Goal: Task Accomplishment & Management: Complete application form

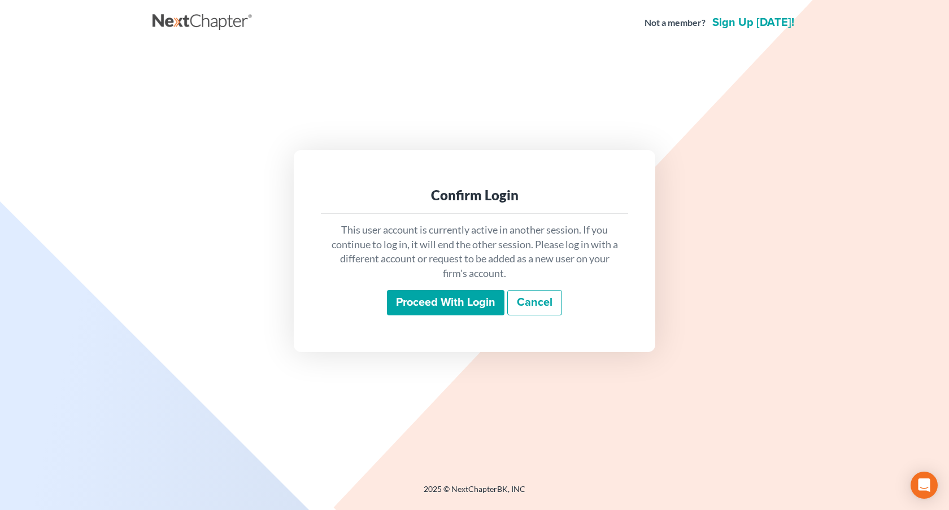
click at [420, 303] on input "Proceed with login" at bounding box center [445, 303] width 117 height 26
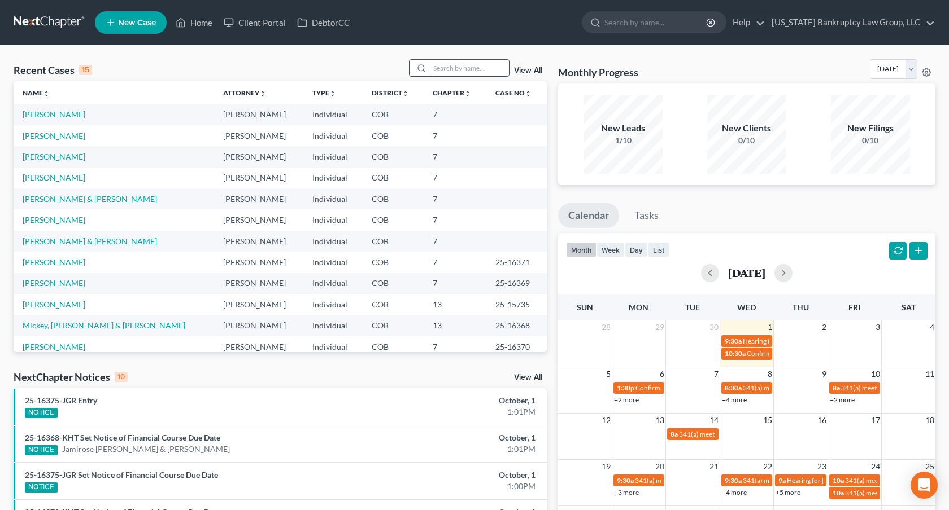
click at [454, 63] on input "search" at bounding box center [469, 68] width 79 height 16
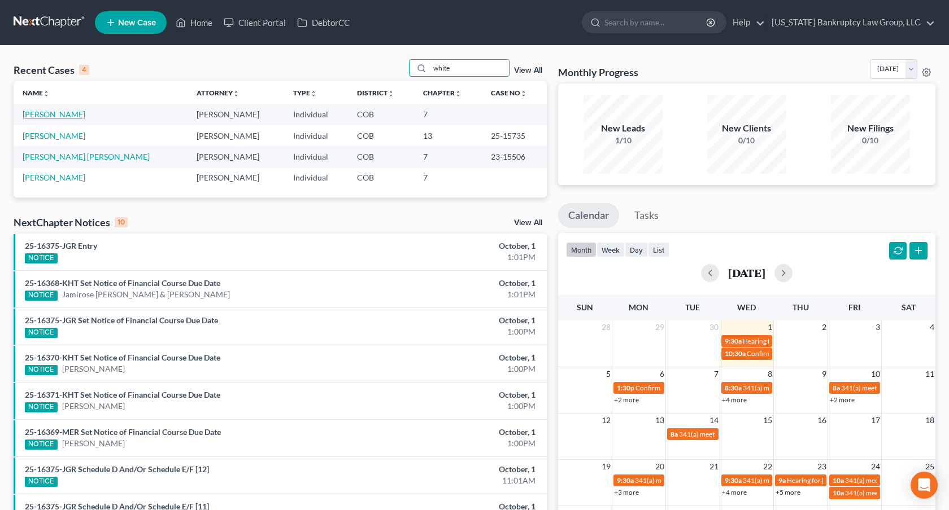
type input "white"
click at [63, 113] on link "[PERSON_NAME]" at bounding box center [54, 115] width 63 height 10
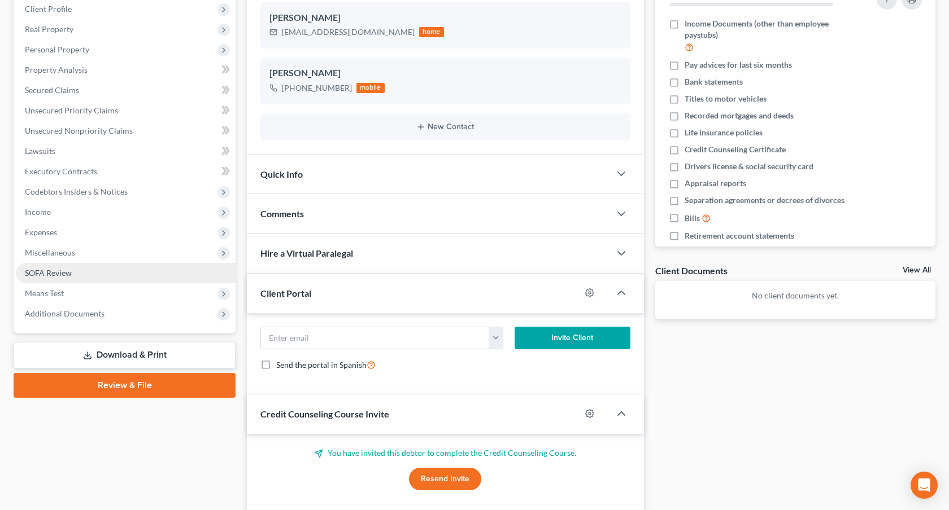
scroll to position [176, 0]
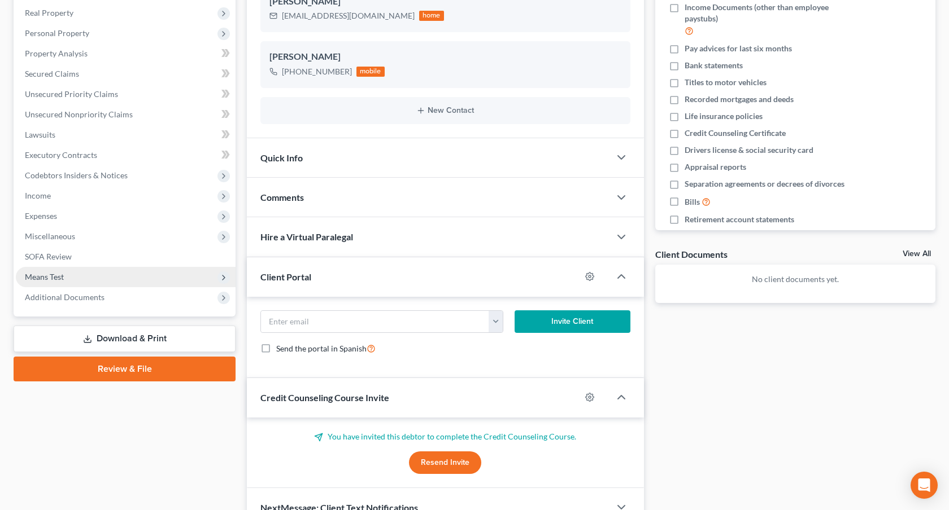
click at [81, 275] on span "Means Test" at bounding box center [126, 277] width 220 height 20
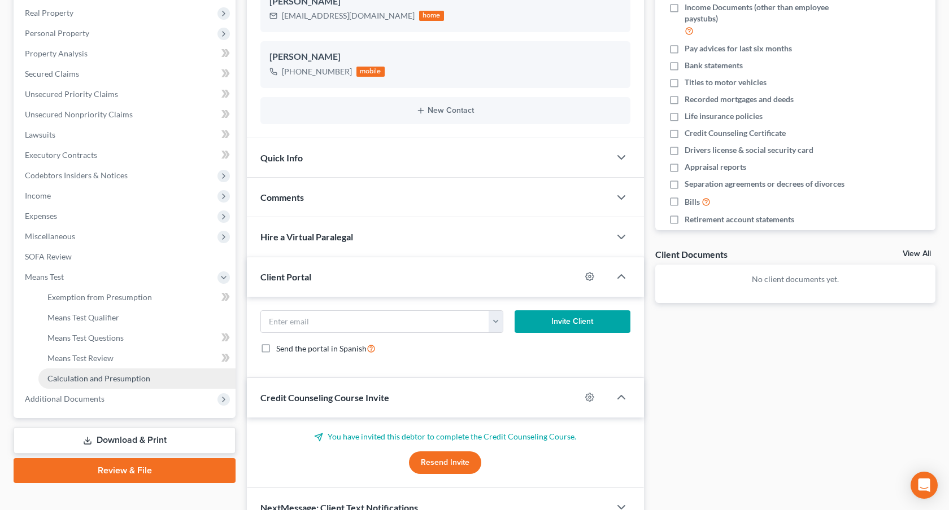
click at [111, 379] on span "Calculation and Presumption" at bounding box center [98, 379] width 103 height 10
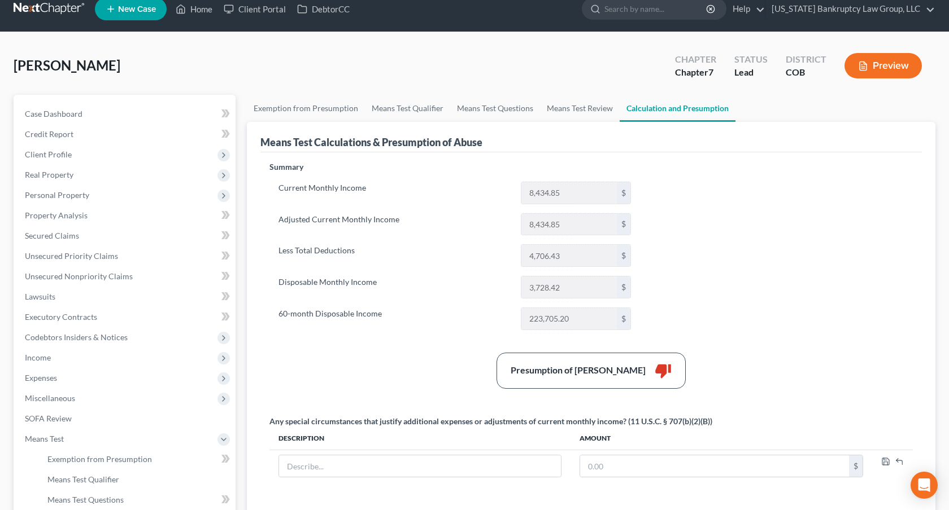
scroll to position [10, 0]
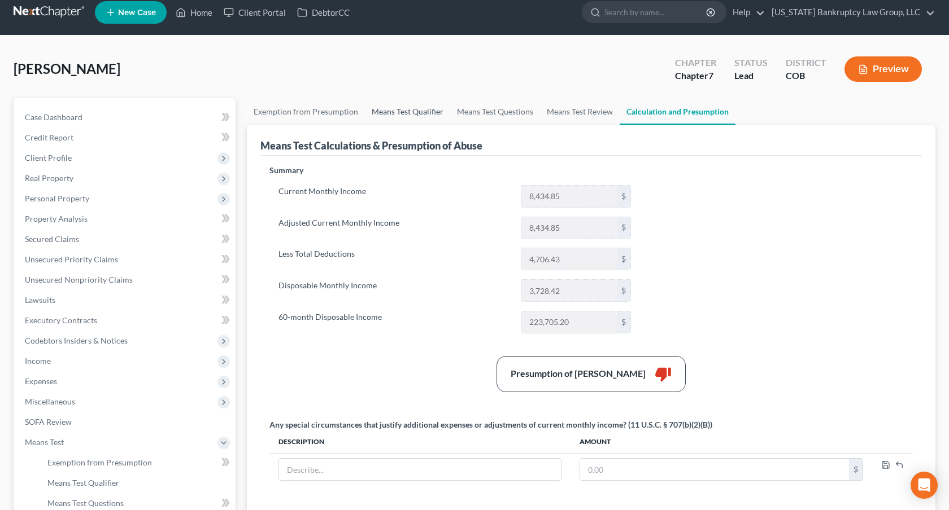
click at [398, 110] on link "Means Test Qualifier" at bounding box center [407, 111] width 85 height 27
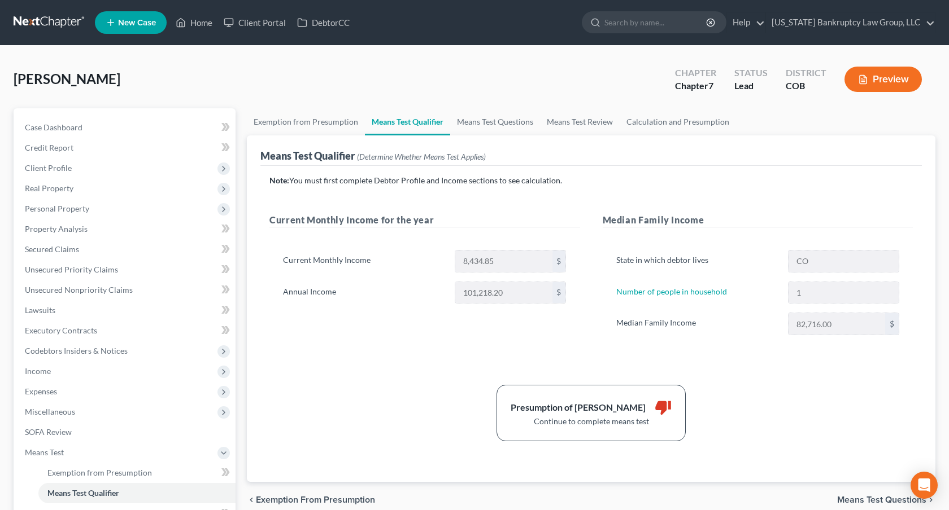
click at [57, 18] on link at bounding box center [50, 22] width 72 height 20
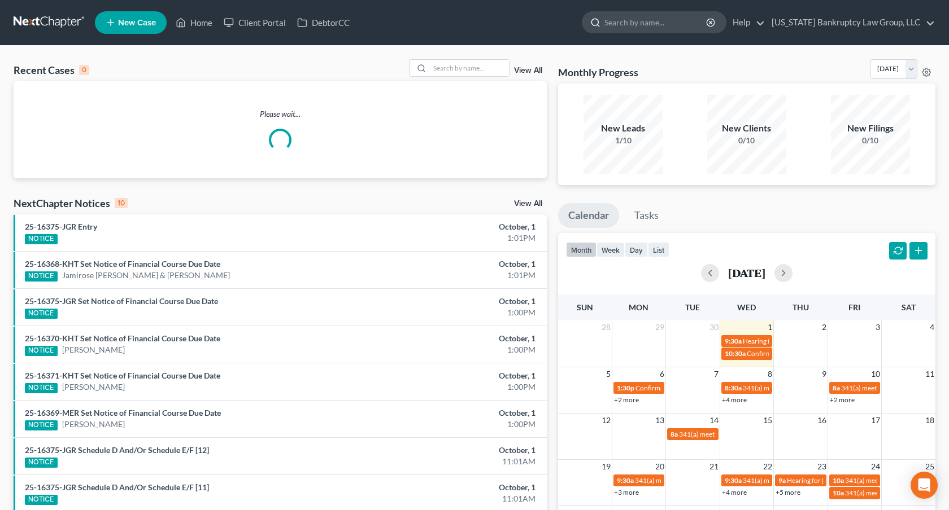
click at [643, 23] on input "search" at bounding box center [655, 22] width 103 height 21
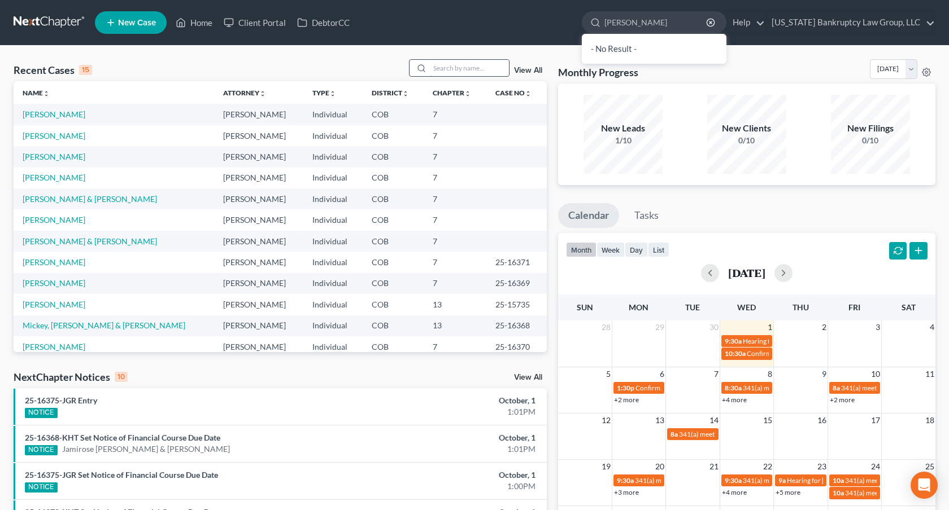
type input "mohr"
click at [471, 62] on input "search" at bounding box center [469, 68] width 79 height 16
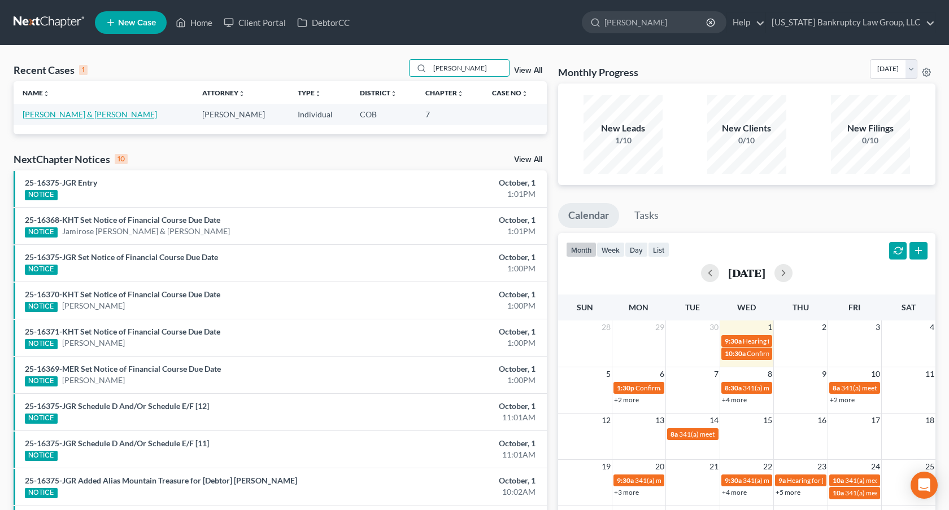
type input "mohr"
click at [79, 116] on link "[PERSON_NAME] & [PERSON_NAME]" at bounding box center [90, 115] width 134 height 10
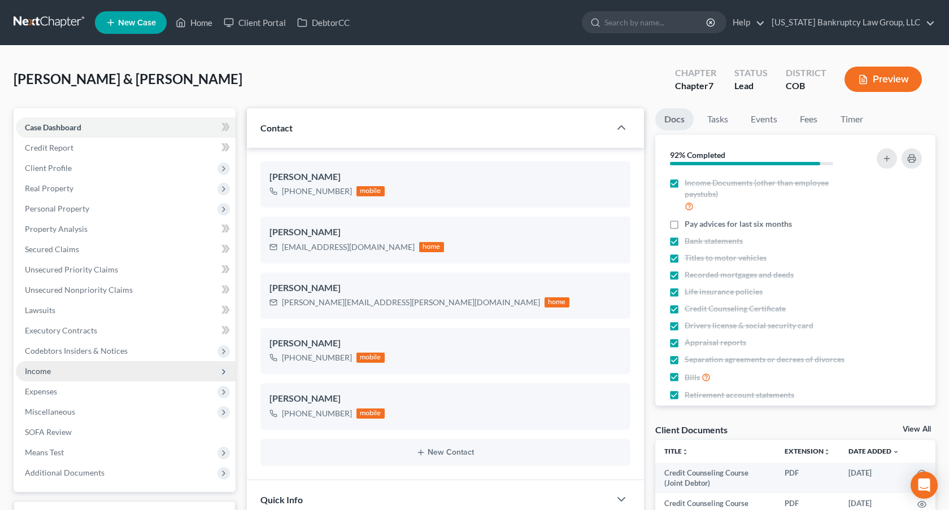
click at [72, 373] on span "Income" at bounding box center [126, 371] width 220 height 20
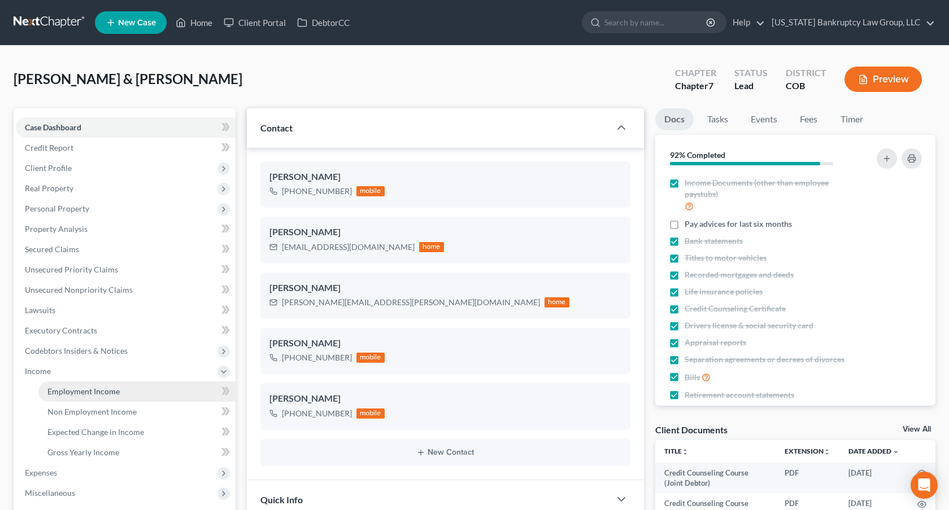
click at [80, 387] on span "Employment Income" at bounding box center [83, 392] width 72 height 10
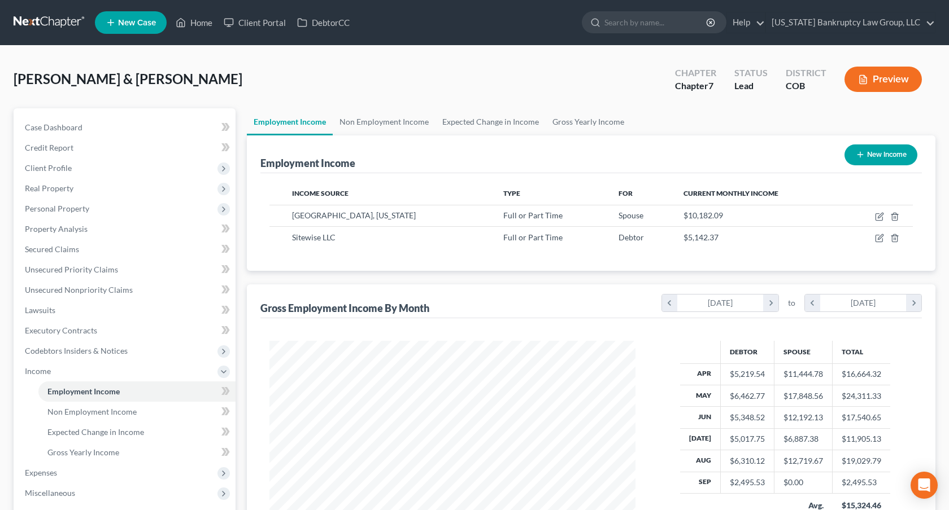
scroll to position [202, 388]
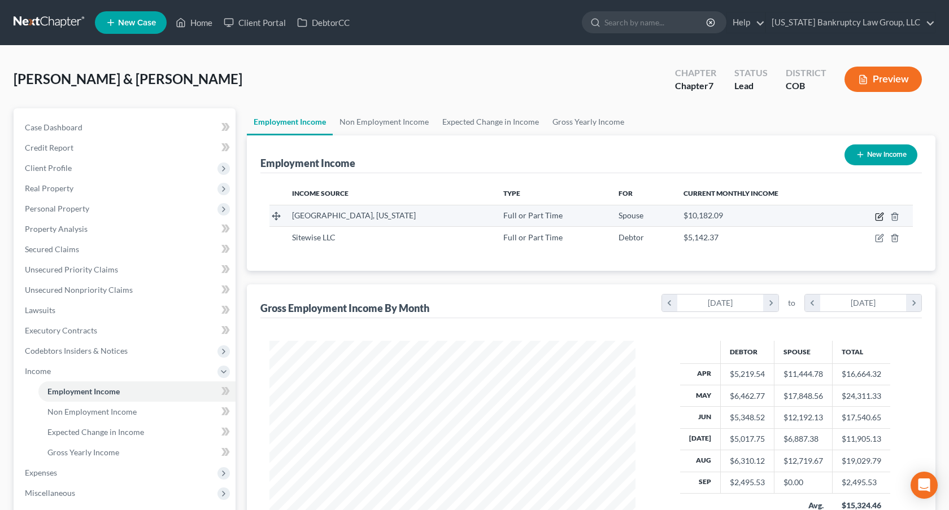
click at [878, 217] on icon "button" at bounding box center [879, 215] width 5 height 5
select select "0"
select select "5"
select select "2"
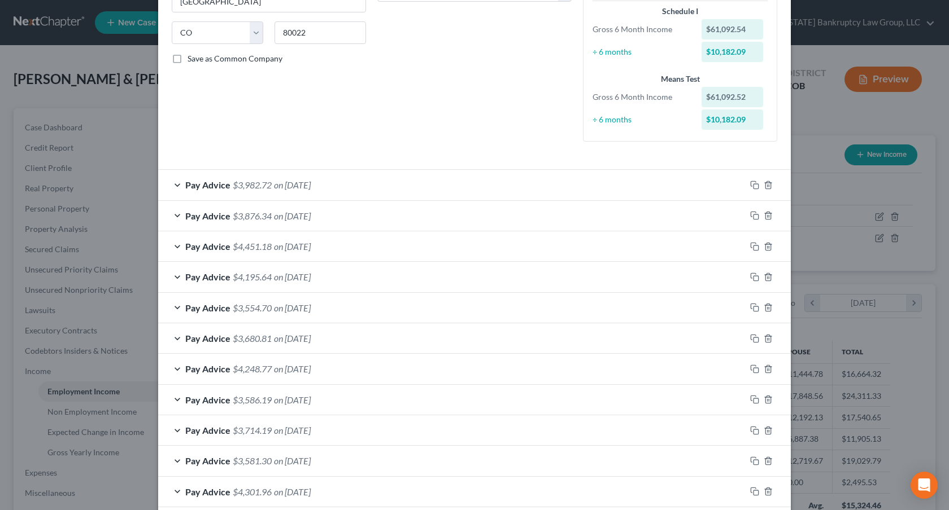
scroll to position [302, 0]
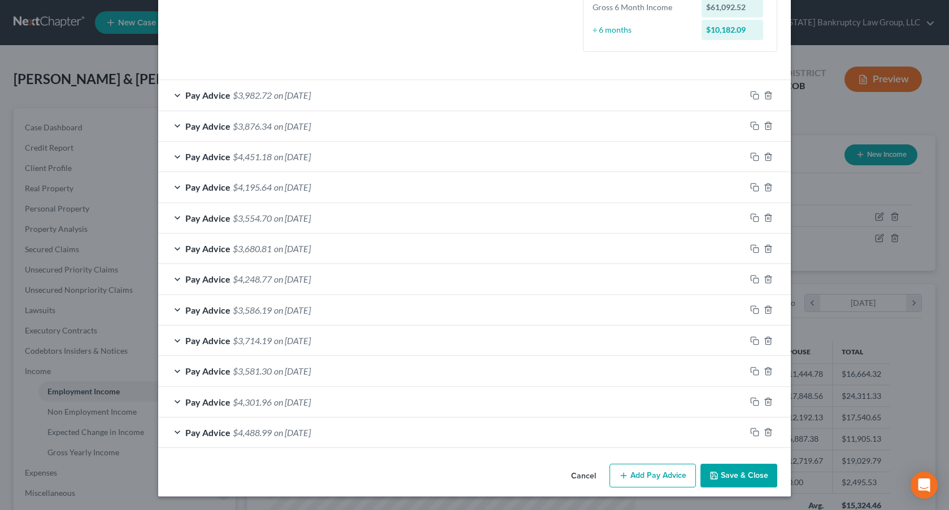
click at [737, 477] on button "Save & Close" at bounding box center [738, 476] width 77 height 24
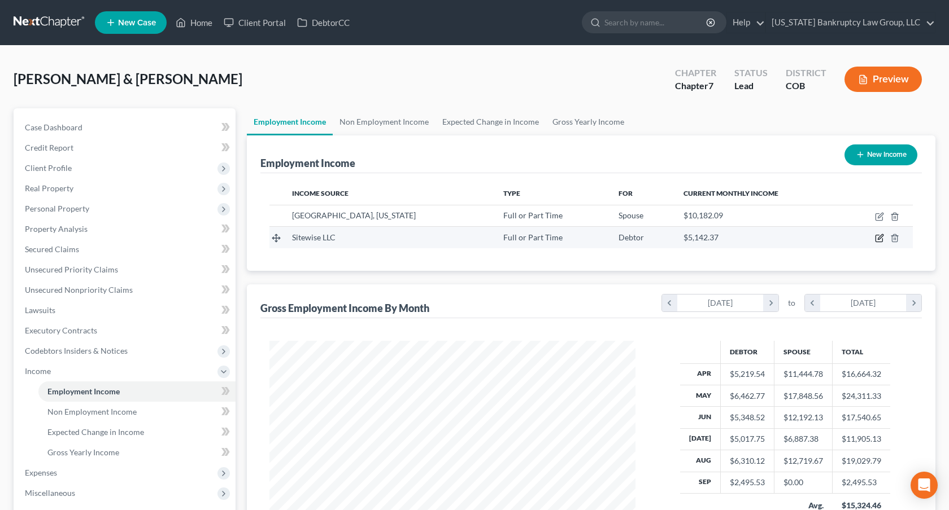
click at [880, 236] on icon "button" at bounding box center [879, 237] width 5 height 5
select select "0"
select select "5"
select select "3"
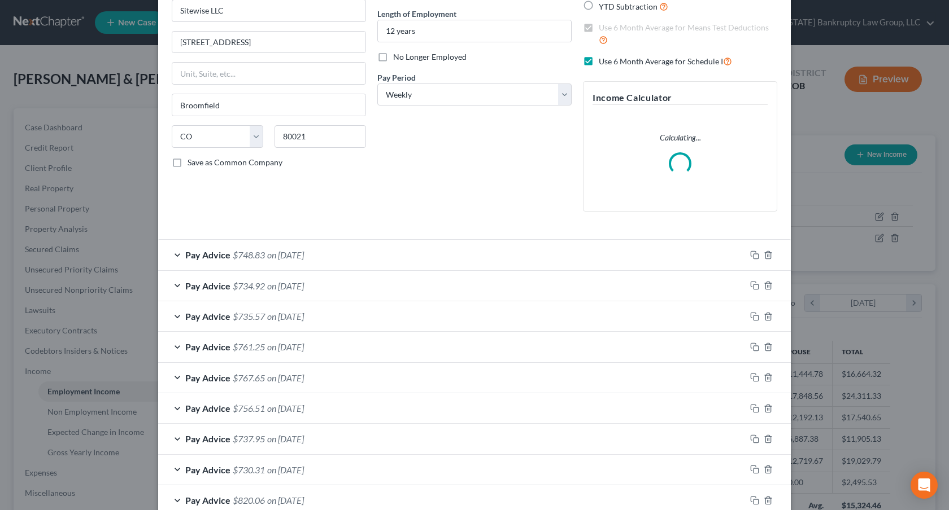
scroll to position [108, 0]
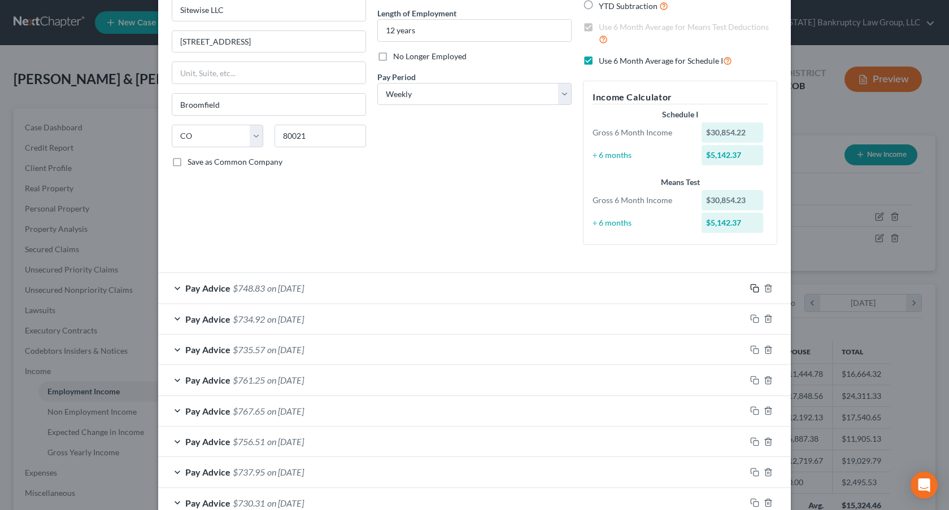
click at [754, 290] on icon "button" at bounding box center [754, 288] width 9 height 9
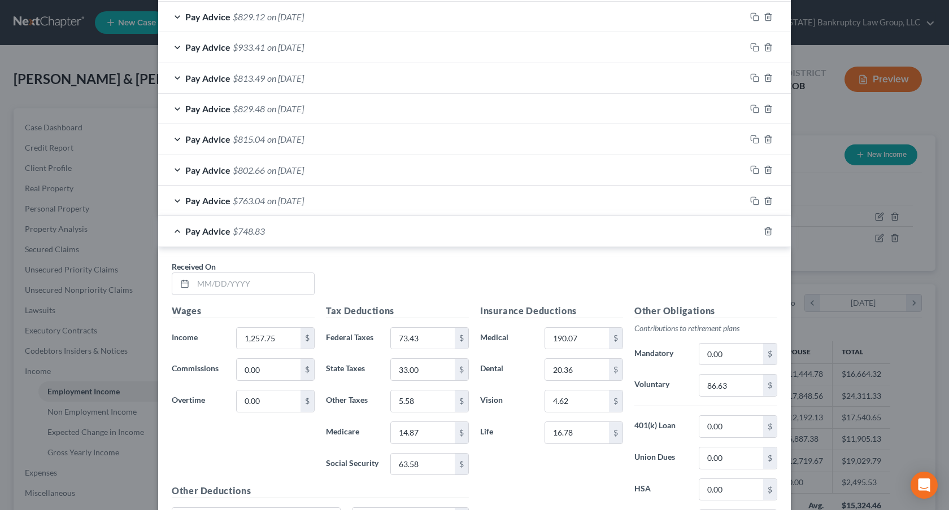
scroll to position [1036, 0]
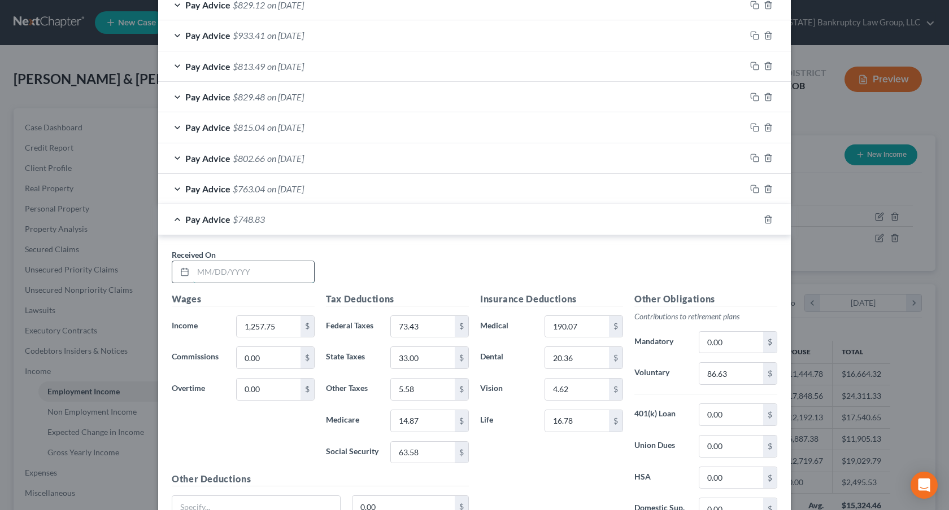
click at [261, 272] on input "text" at bounding box center [253, 271] width 121 height 21
type input "09/26/2025"
type input "1,252.42"
type input "72.83"
click at [422, 391] on input "5.58" at bounding box center [423, 389] width 64 height 21
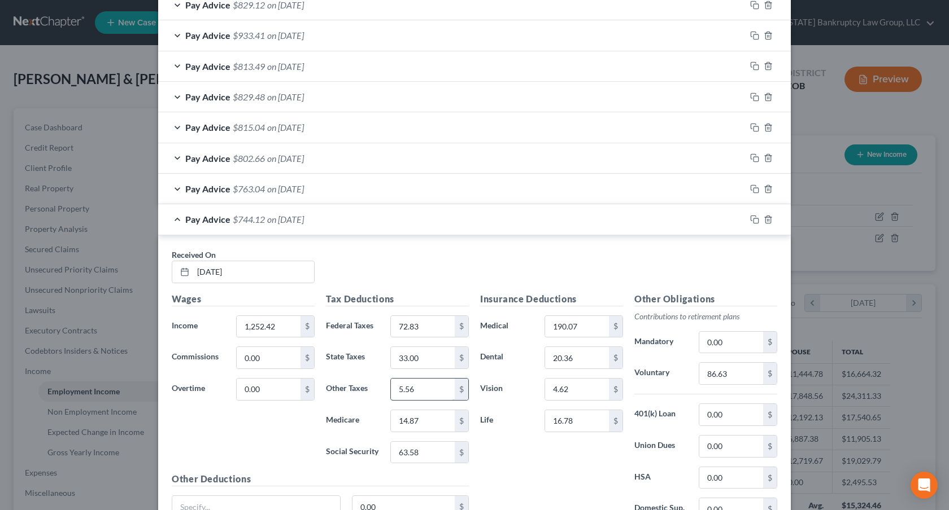
type input "5.56"
type input "14.79"
click at [404, 452] on input "63.58" at bounding box center [423, 452] width 64 height 21
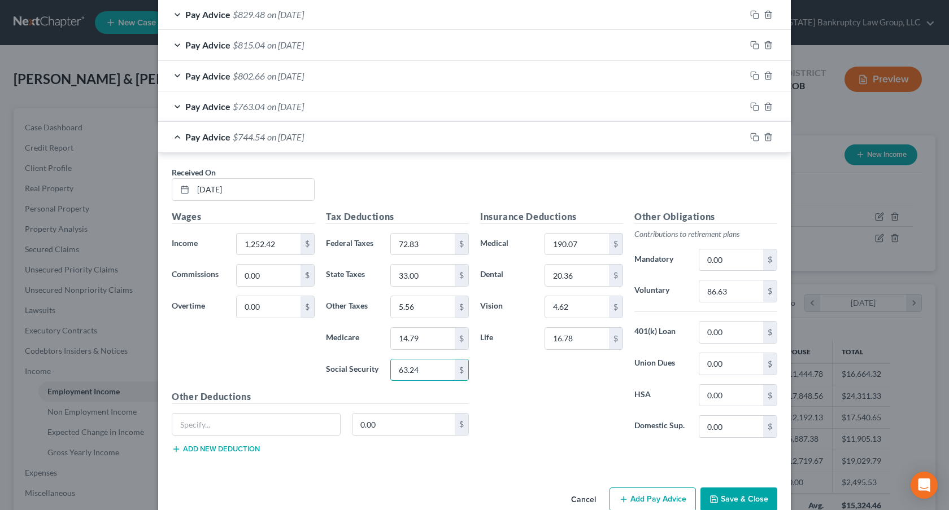
scroll to position [1112, 0]
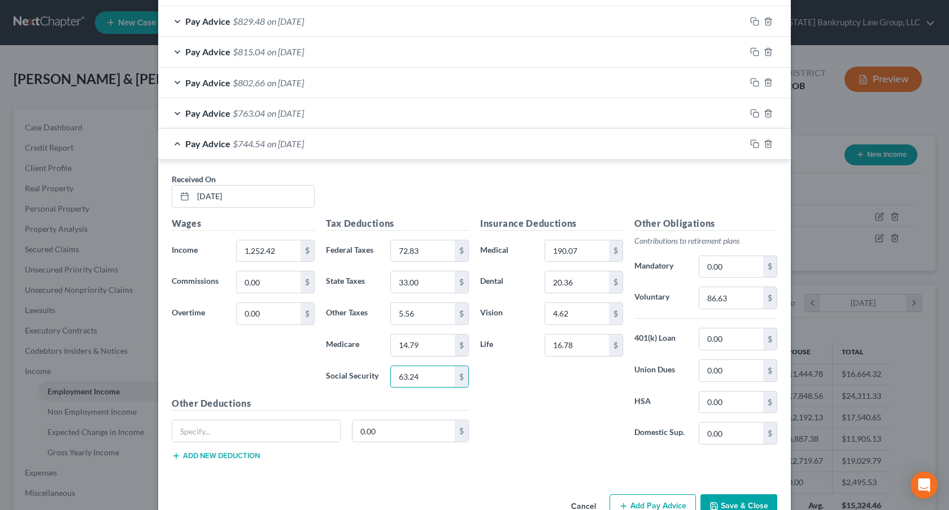
type input "63.24"
click at [706, 298] on input "86.63" at bounding box center [731, 297] width 64 height 21
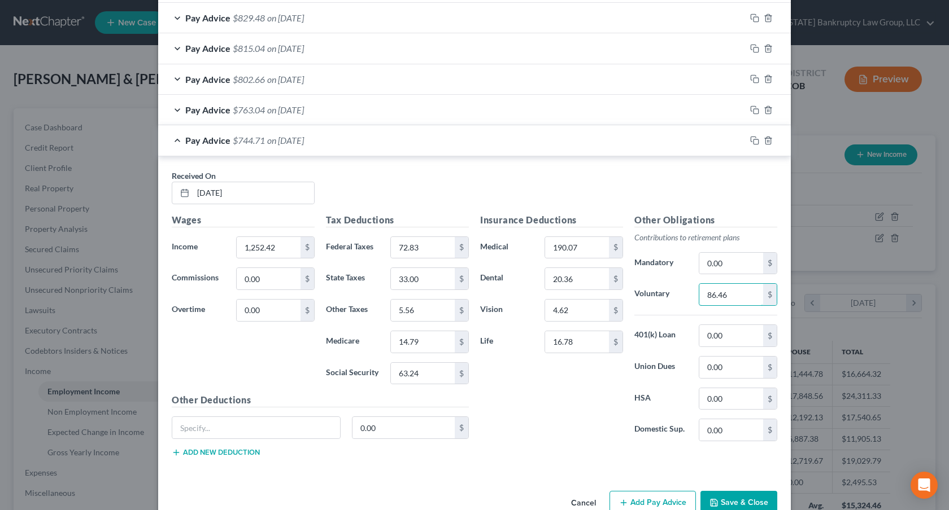
scroll to position [1142, 0]
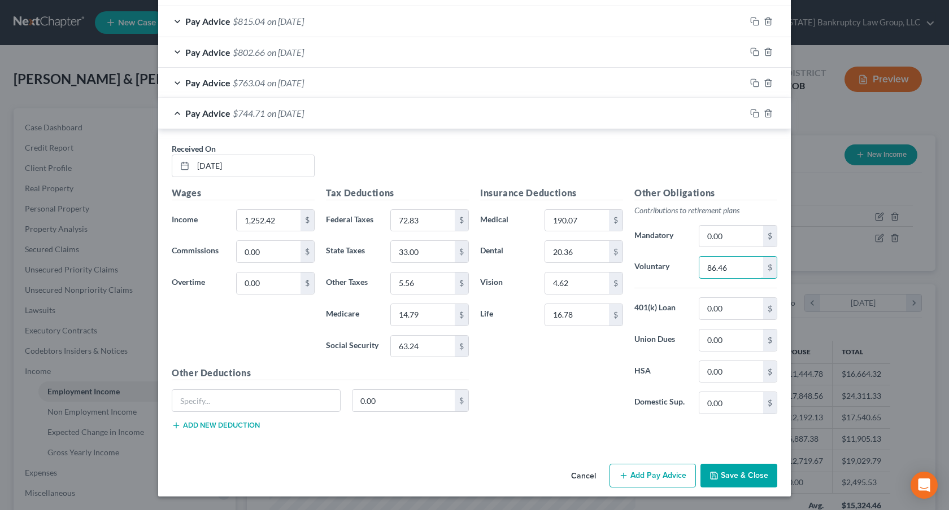
type input "86.46"
click at [731, 470] on button "Save & Close" at bounding box center [738, 476] width 77 height 24
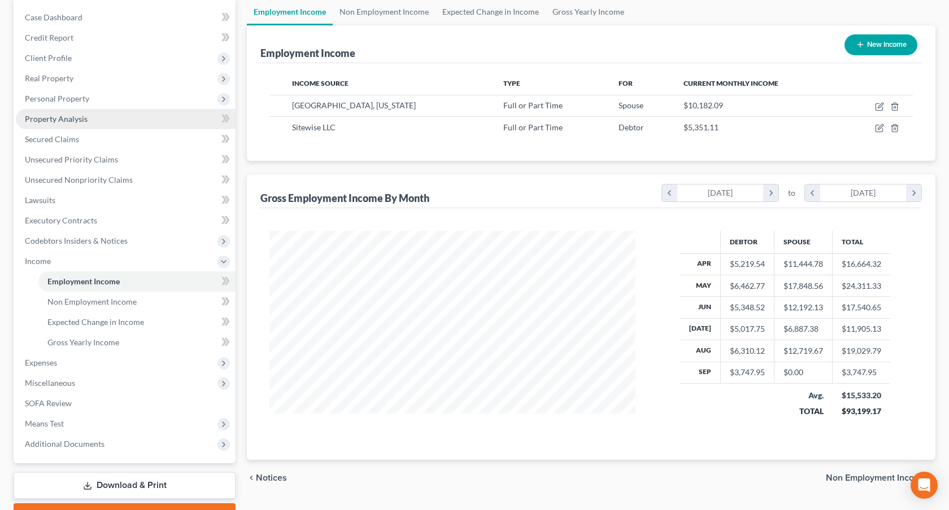
scroll to position [111, 0]
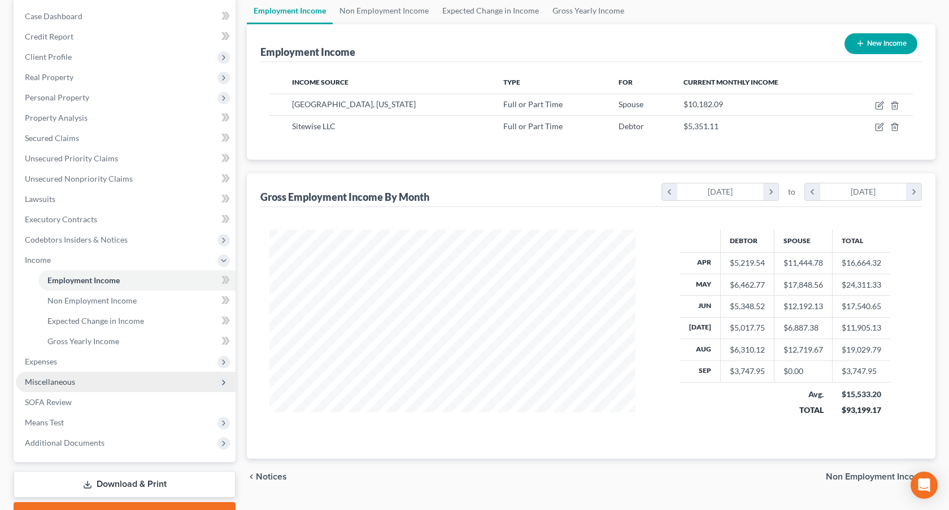
click at [81, 381] on span "Miscellaneous" at bounding box center [126, 382] width 220 height 20
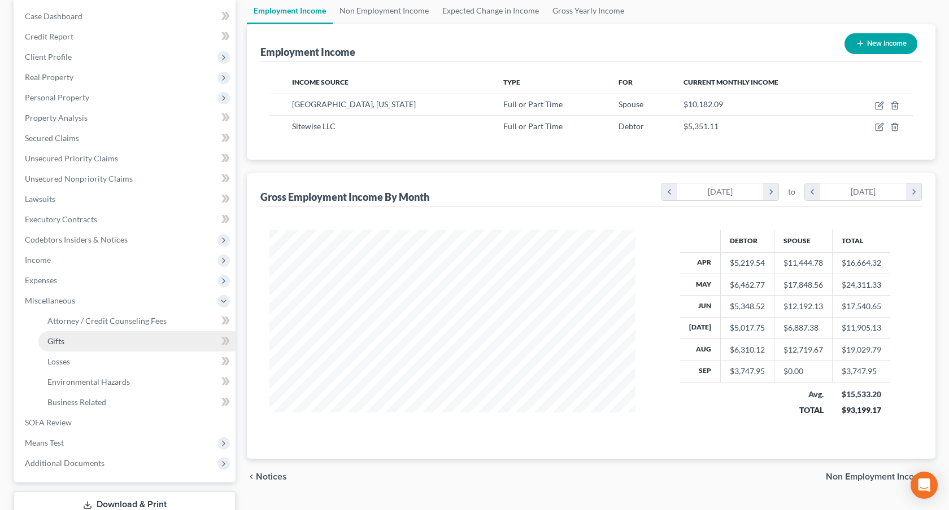
click at [68, 343] on link "Gifts" at bounding box center [136, 341] width 197 height 20
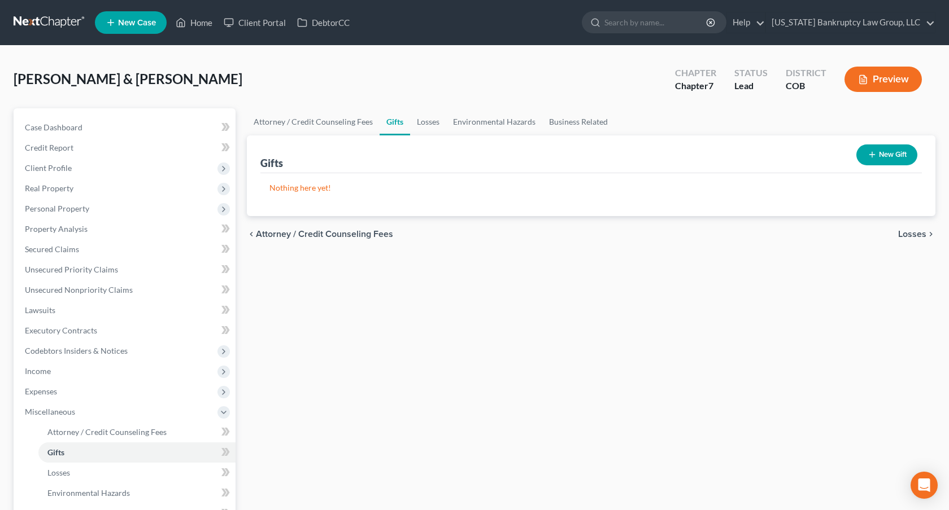
click at [884, 157] on button "New Gift" at bounding box center [886, 155] width 61 height 21
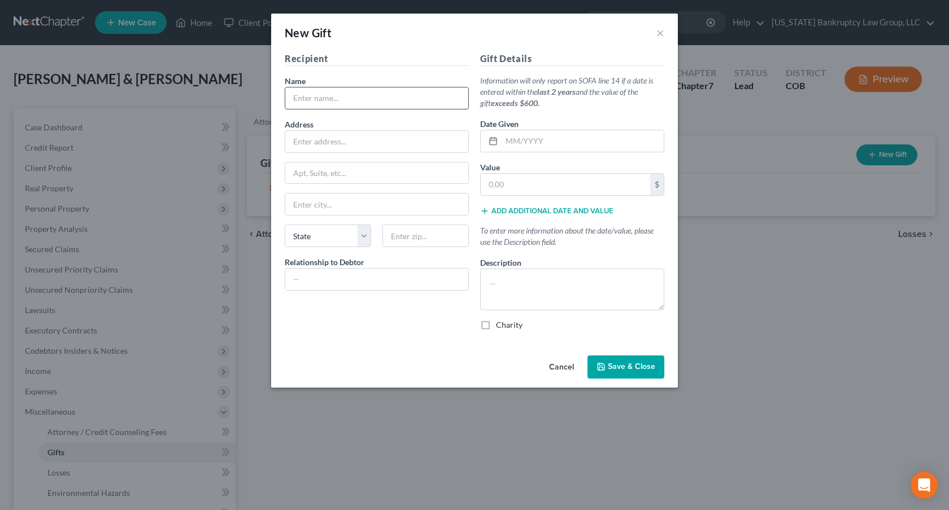
click at [350, 95] on input "text" at bounding box center [376, 98] width 183 height 21
type input "Mountain View Fellowship"
click at [371, 141] on input "1955 Headlight Rd/" at bounding box center [376, 141] width 183 height 21
type input "1955 Headlight Rd."
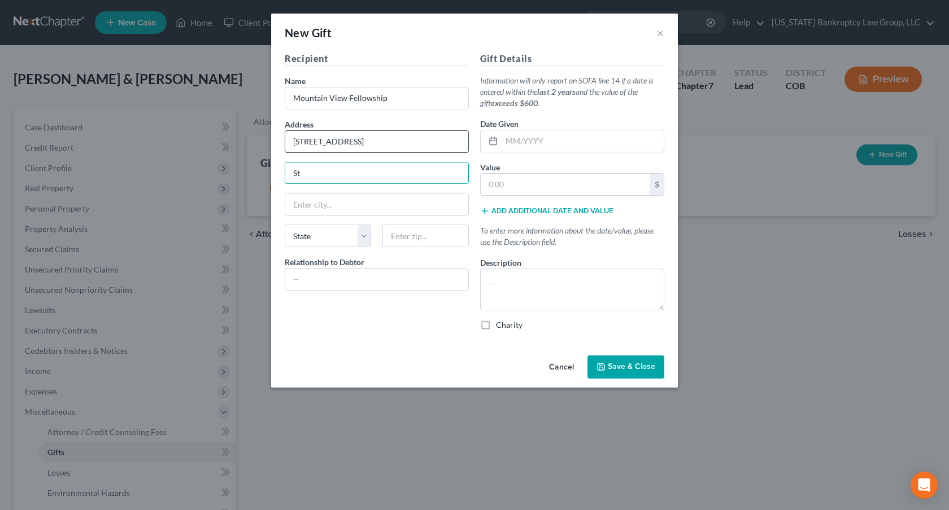
type input "S"
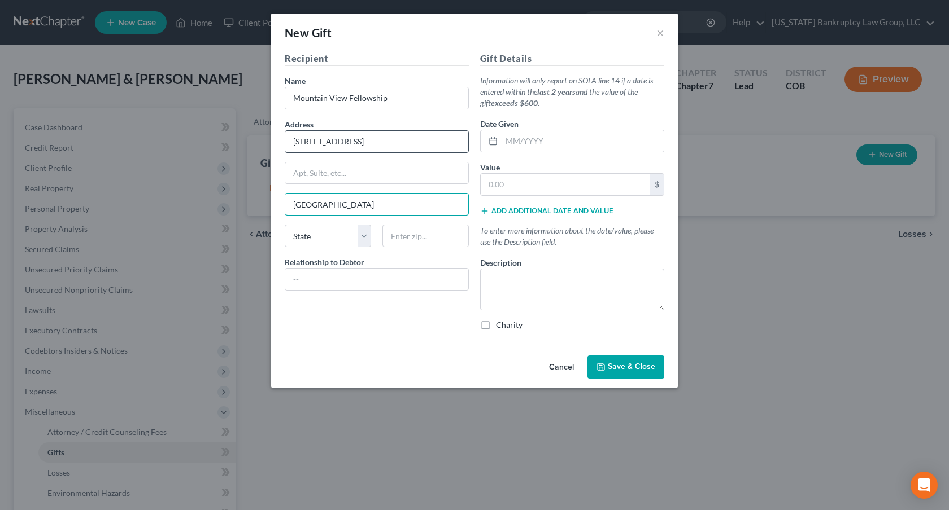
type input "Strasburg"
select select "5"
type input "80136"
click at [366, 284] on input "text" at bounding box center [376, 279] width 183 height 21
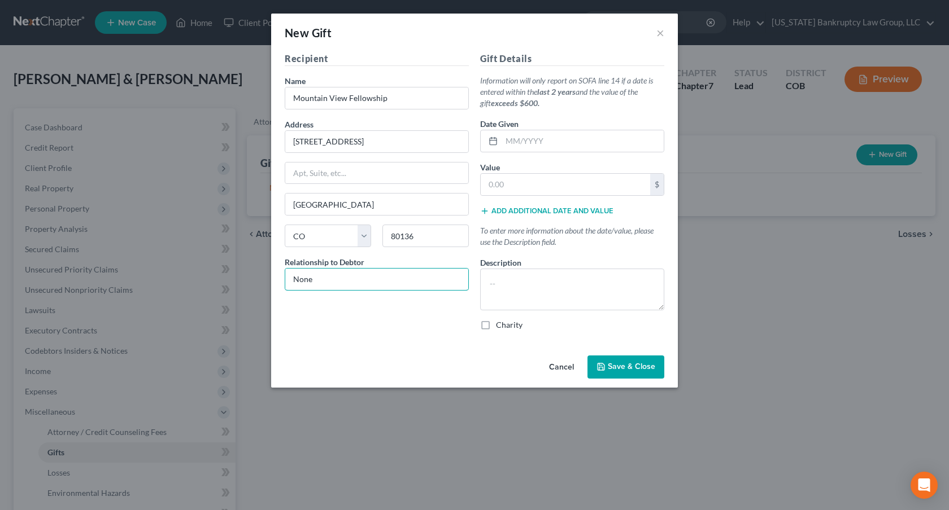
type input "None"
click at [490, 185] on input "text" at bounding box center [564, 184] width 169 height 21
type input "2,242.00"
click at [507, 141] on input "text" at bounding box center [582, 140] width 162 height 21
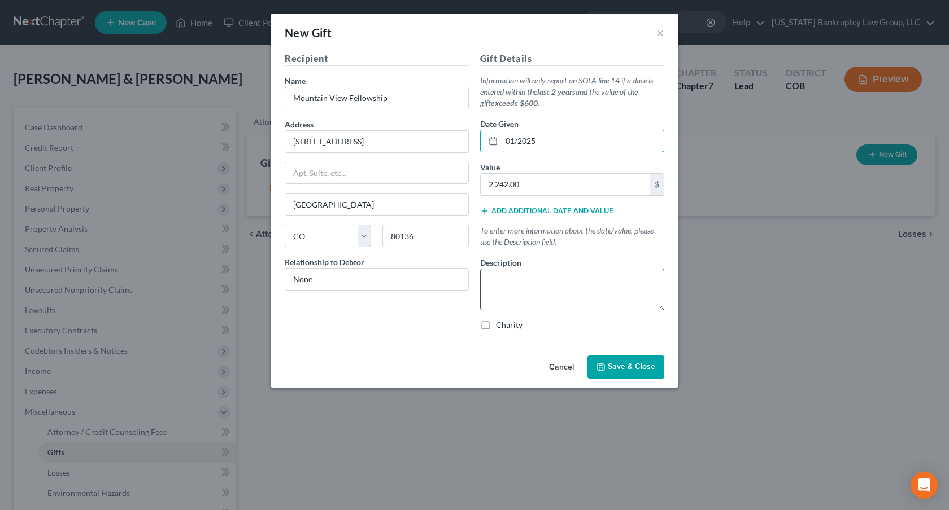
type input "01/2025"
click at [491, 280] on textarea at bounding box center [572, 290] width 184 height 42
type textarea "Tithing for past 24 months"
click at [609, 362] on span "Save & Close" at bounding box center [631, 367] width 47 height 10
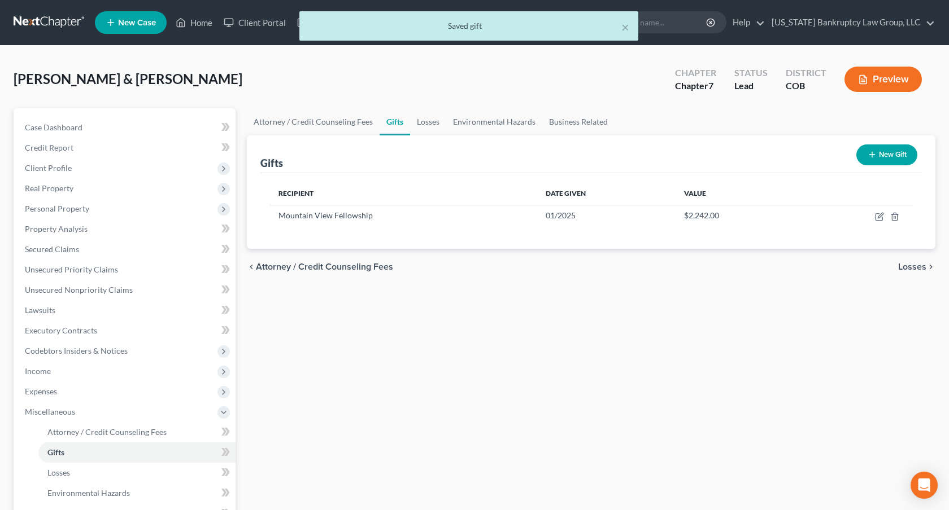
click at [609, 362] on div "Attorney / Credit Counseling Fees Gifts Losses Environmental Hazards Business R…" at bounding box center [591, 383] width 700 height 551
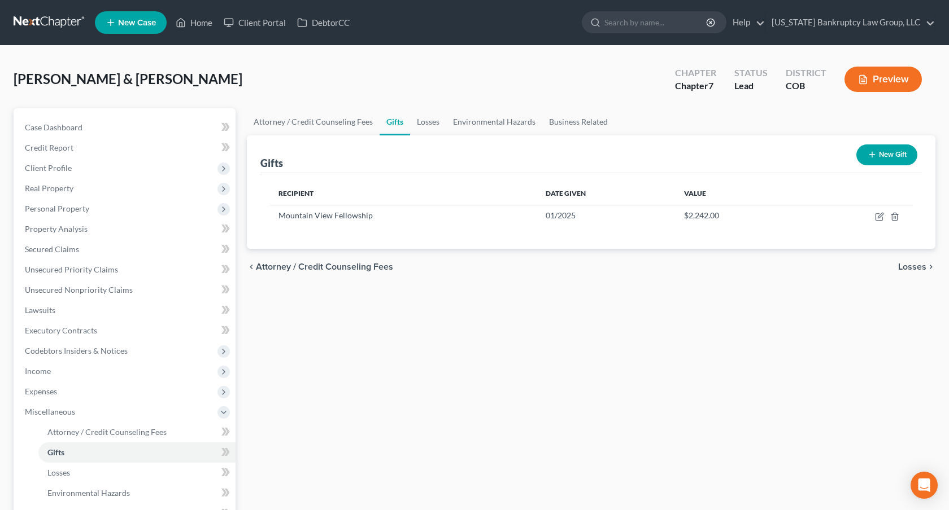
click at [45, 17] on link at bounding box center [50, 22] width 72 height 20
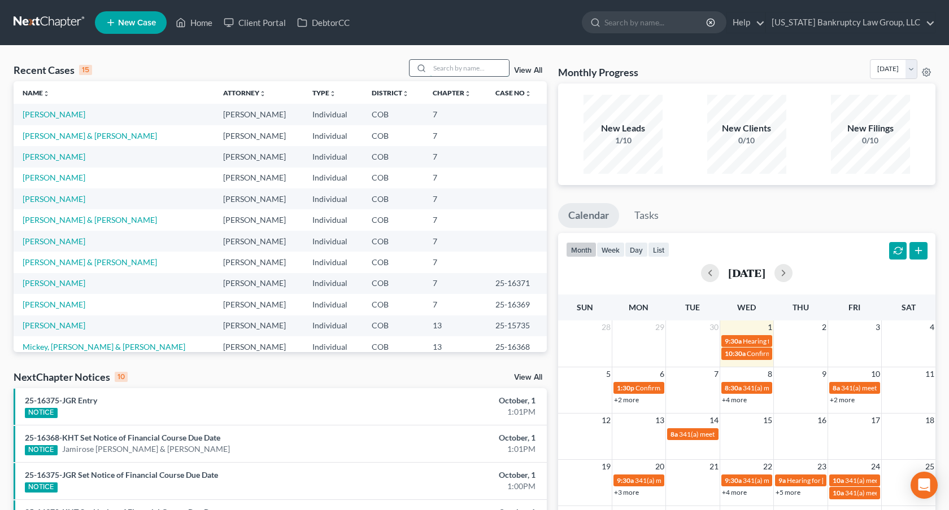
click at [474, 71] on input "search" at bounding box center [469, 68] width 79 height 16
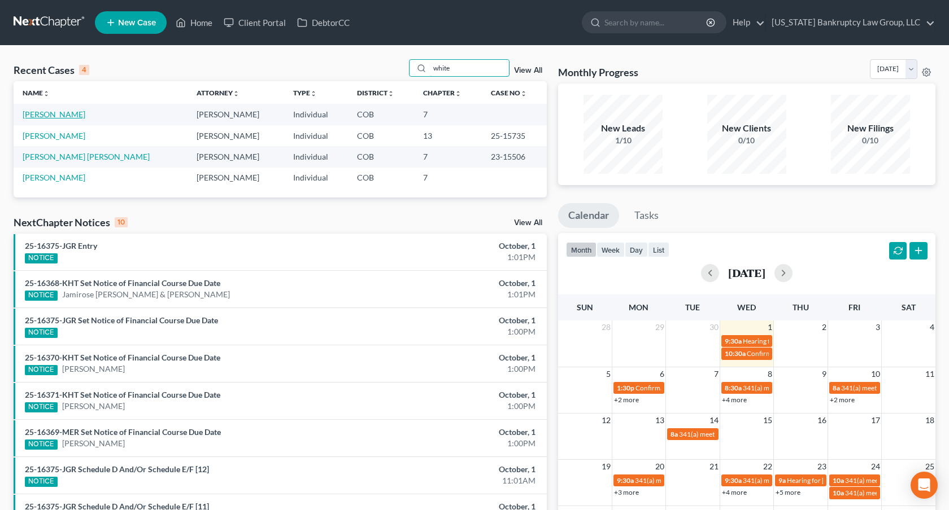
type input "white"
click at [65, 114] on link "[PERSON_NAME]" at bounding box center [54, 115] width 63 height 10
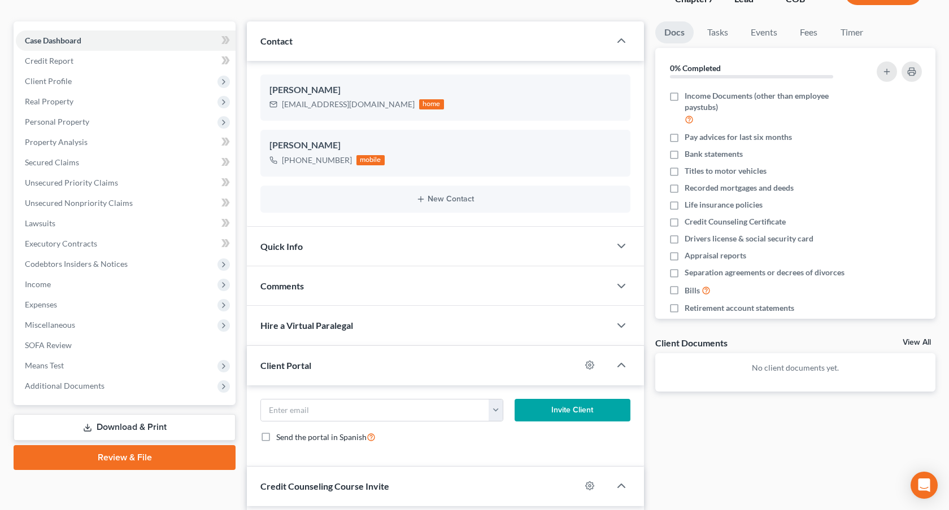
scroll to position [159, 0]
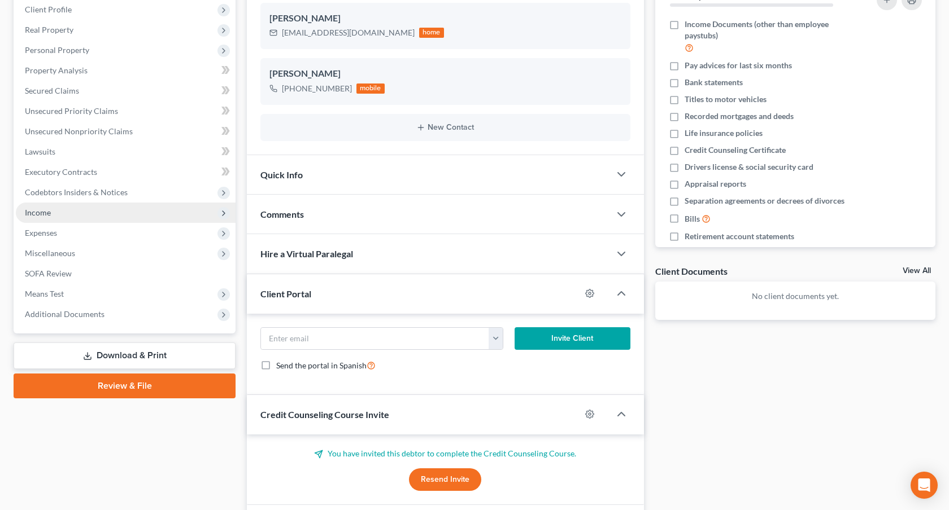
click at [83, 216] on span "Income" at bounding box center [126, 213] width 220 height 20
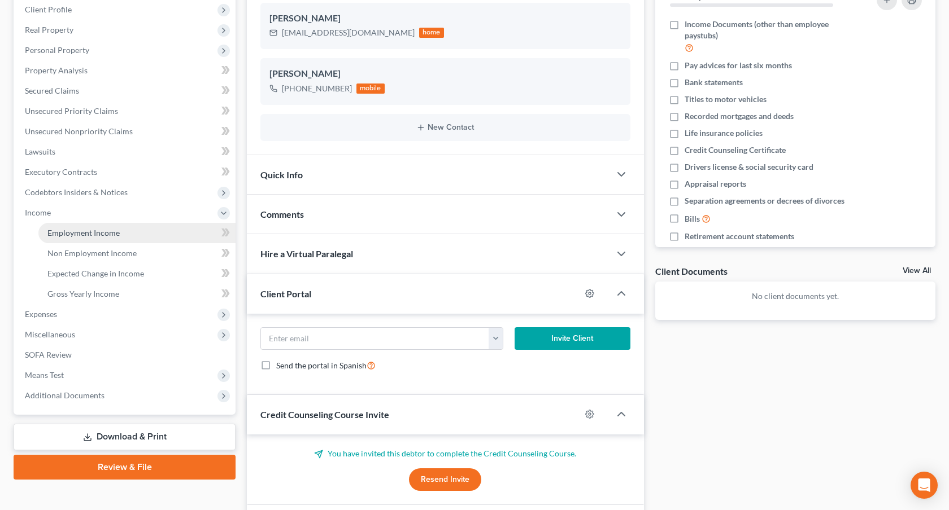
click at [94, 237] on span "Employment Income" at bounding box center [83, 233] width 72 height 10
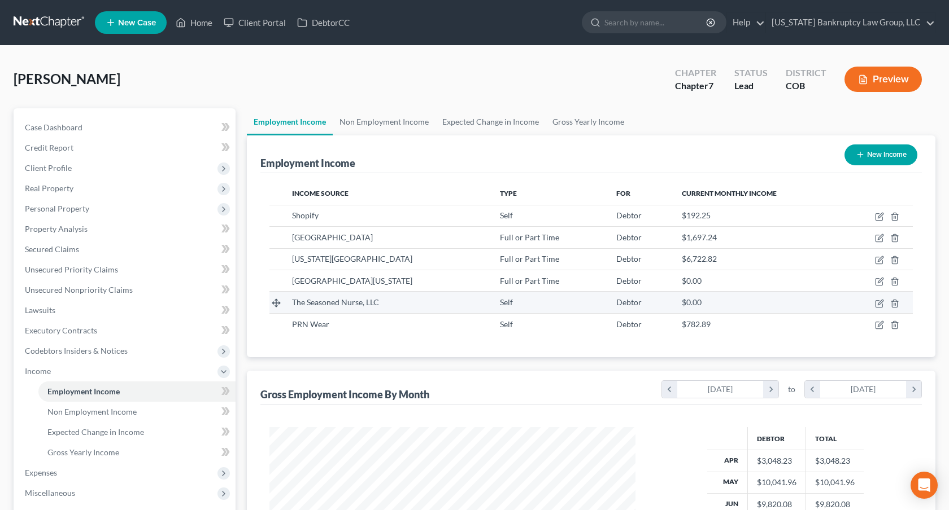
scroll to position [9, 0]
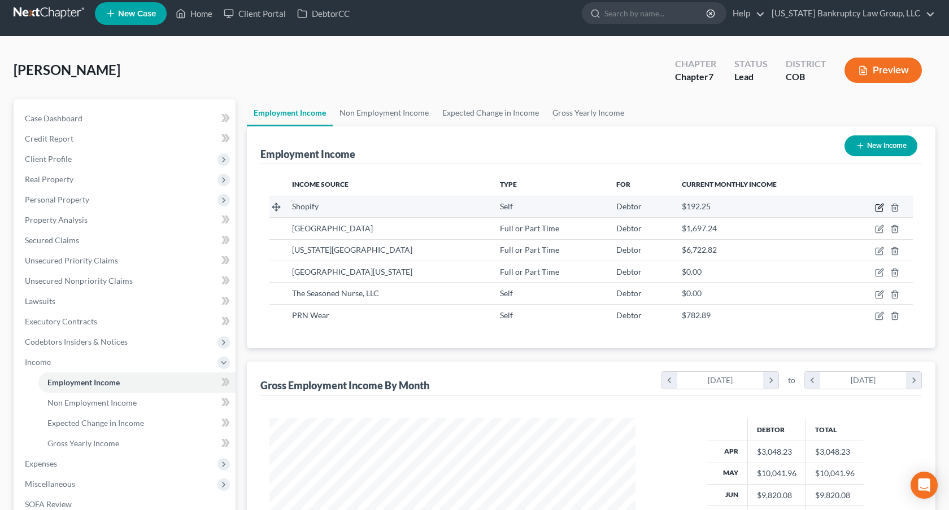
click at [878, 207] on icon "button" at bounding box center [879, 206] width 5 height 5
select select "1"
select select "0"
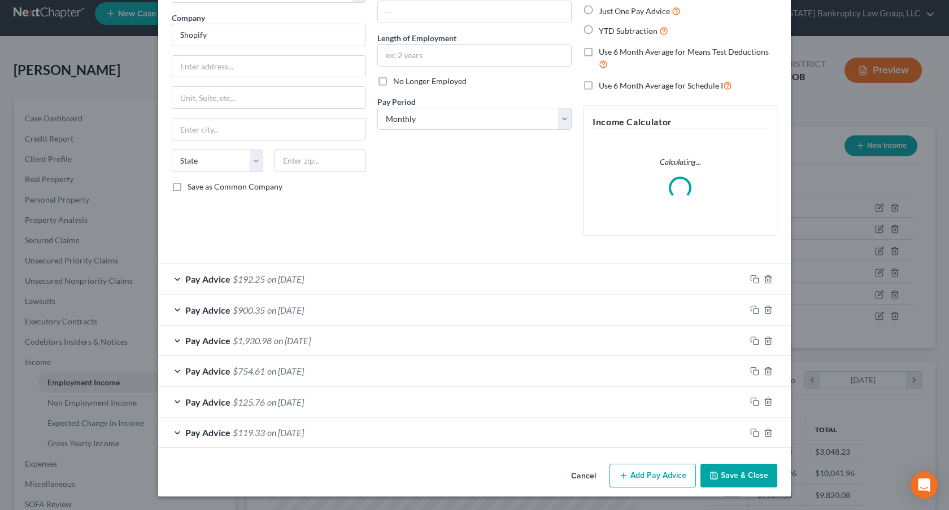
scroll to position [0, 0]
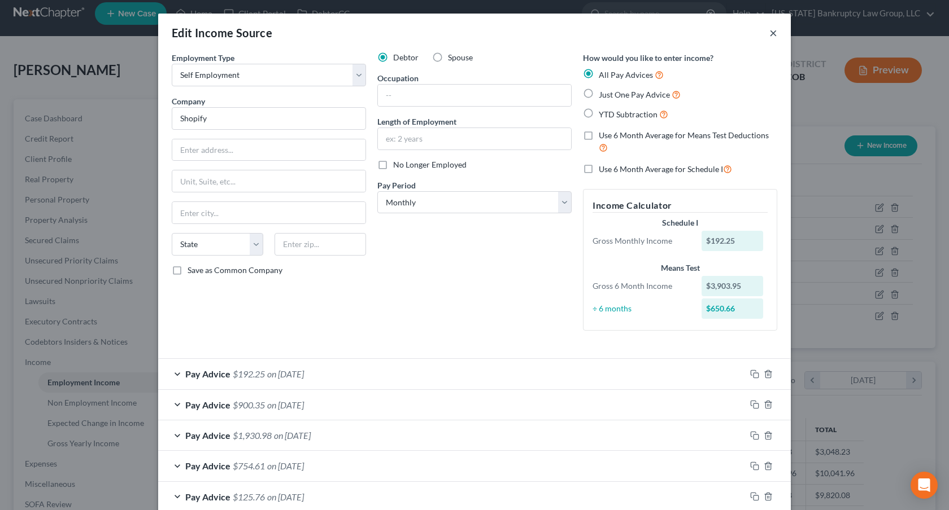
click at [775, 34] on button "×" at bounding box center [773, 33] width 8 height 14
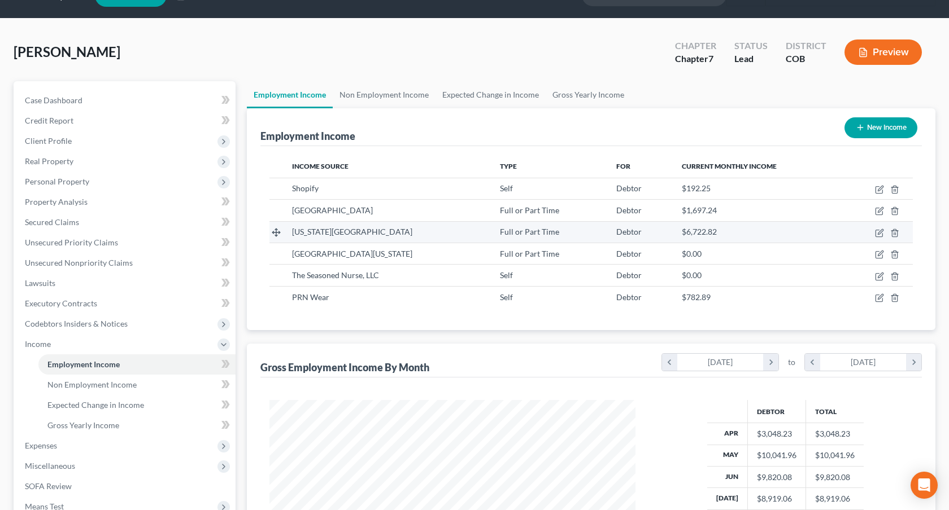
scroll to position [23, 0]
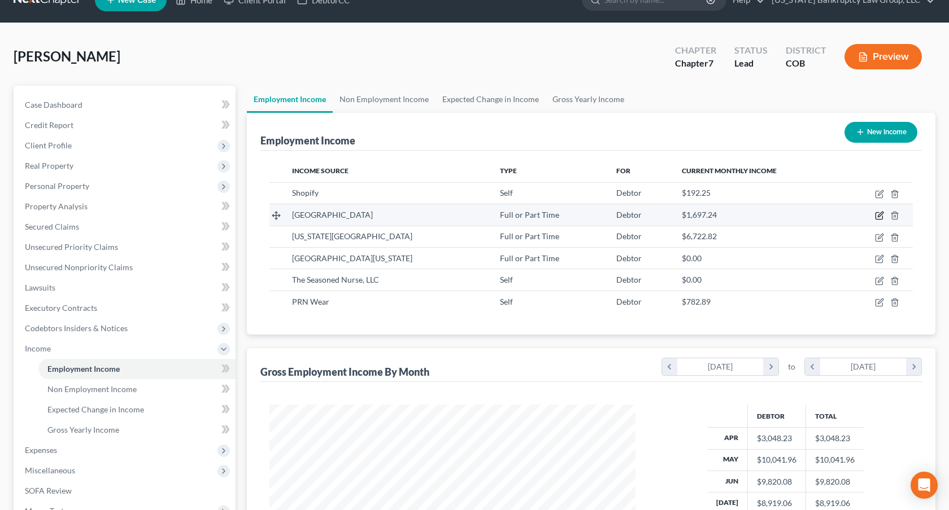
click at [877, 215] on icon "button" at bounding box center [879, 215] width 9 height 9
select select "0"
select select "5"
select select "2"
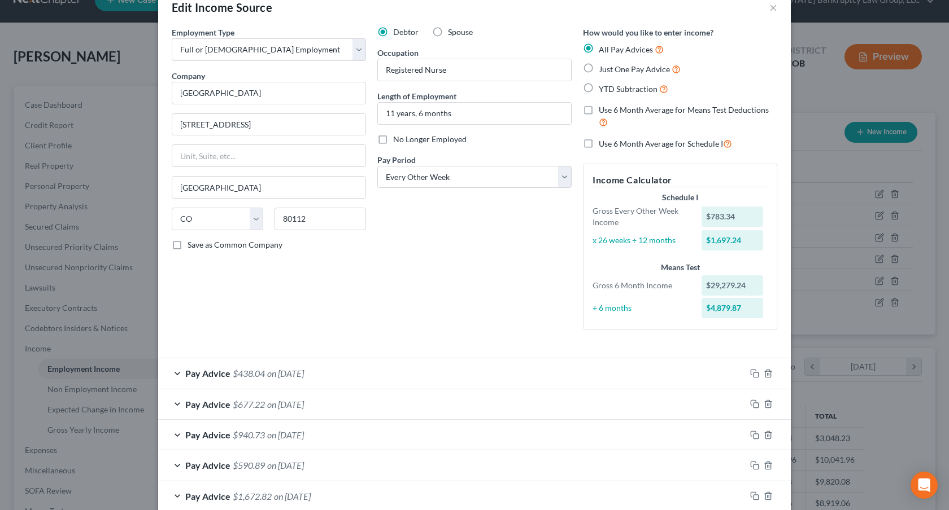
scroll to position [0, 0]
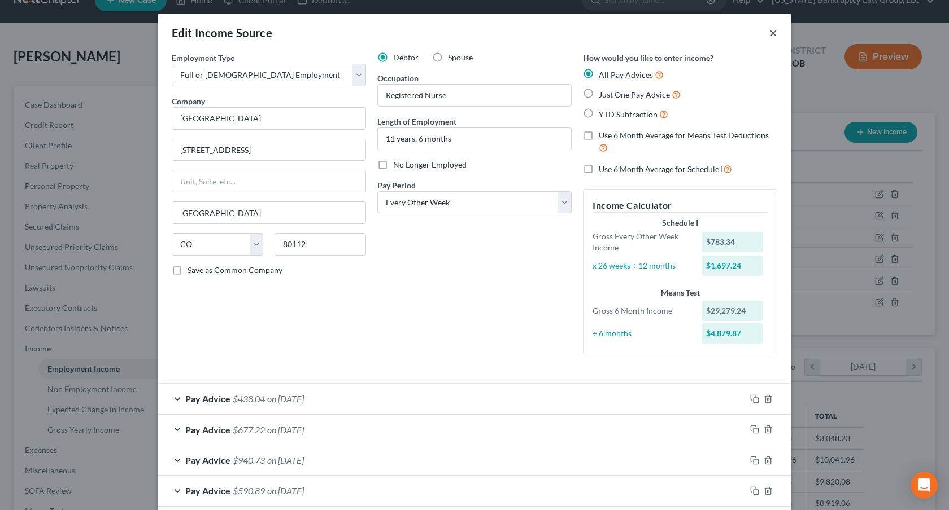
click at [772, 32] on button "×" at bounding box center [773, 33] width 8 height 14
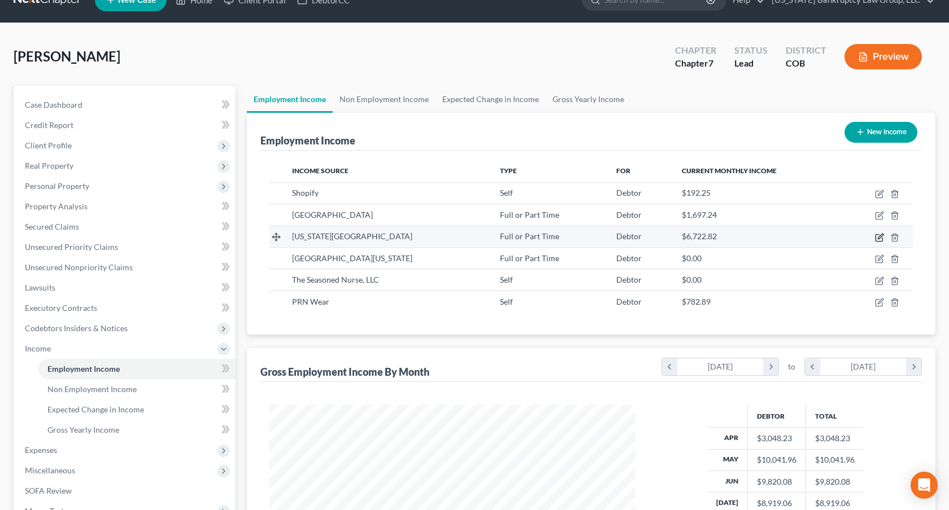
click at [876, 235] on icon "button" at bounding box center [879, 237] width 9 height 9
select select "0"
select select "5"
select select "0"
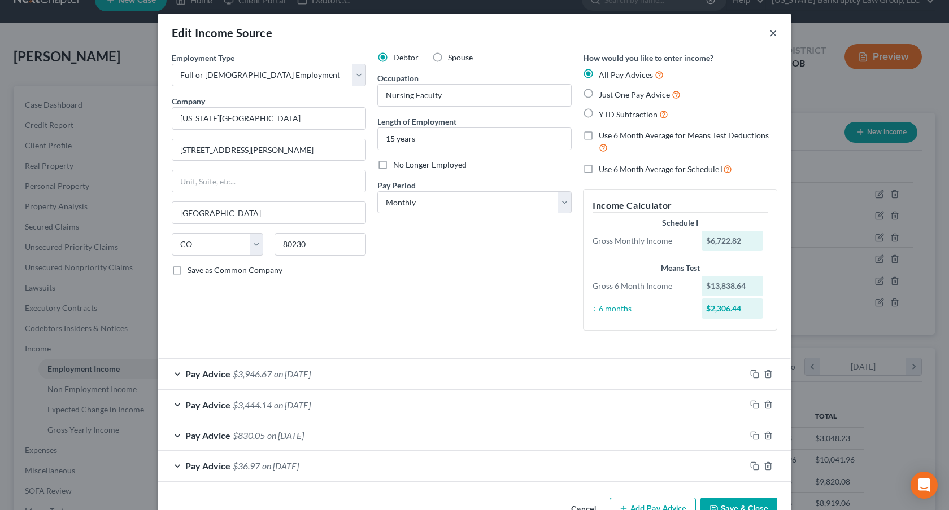
click at [774, 33] on button "×" at bounding box center [773, 33] width 8 height 14
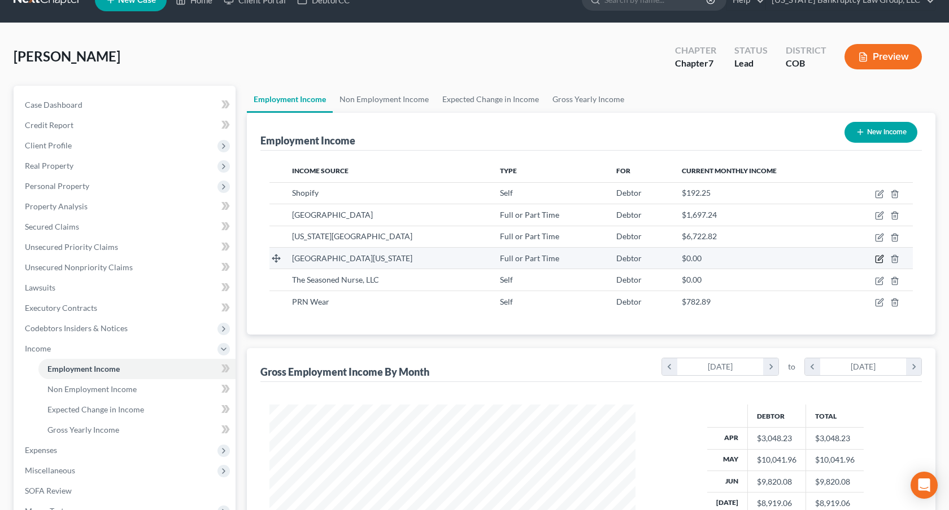
click at [880, 261] on icon "button" at bounding box center [879, 259] width 9 height 9
select select "0"
select select "5"
select select "0"
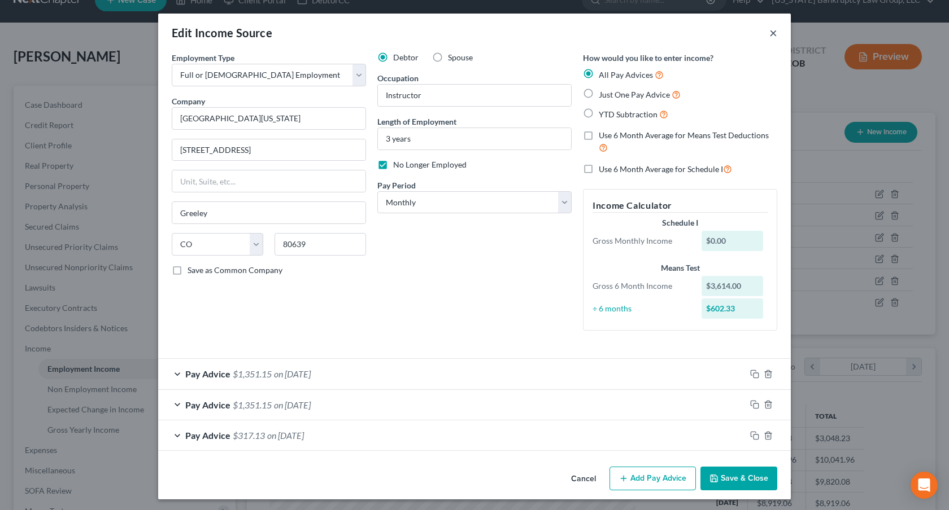
click at [774, 31] on button "×" at bounding box center [773, 33] width 8 height 14
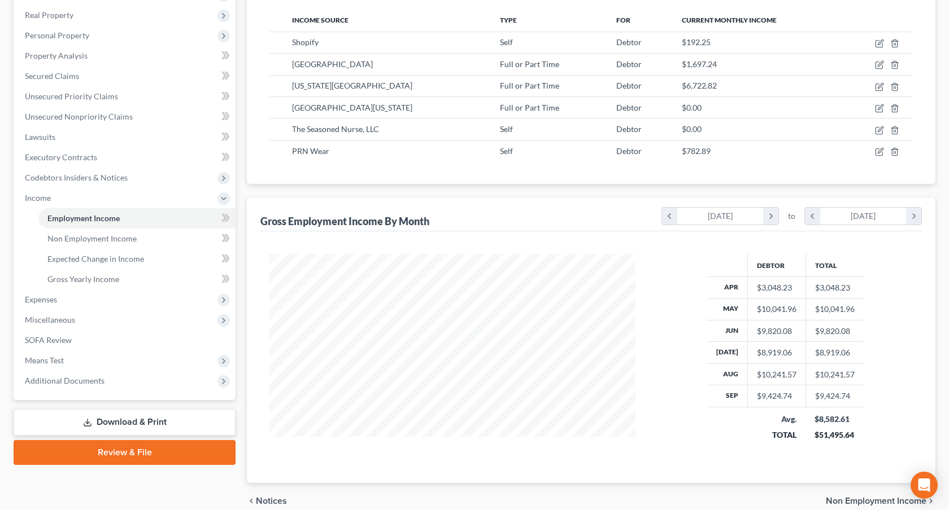
scroll to position [165, 0]
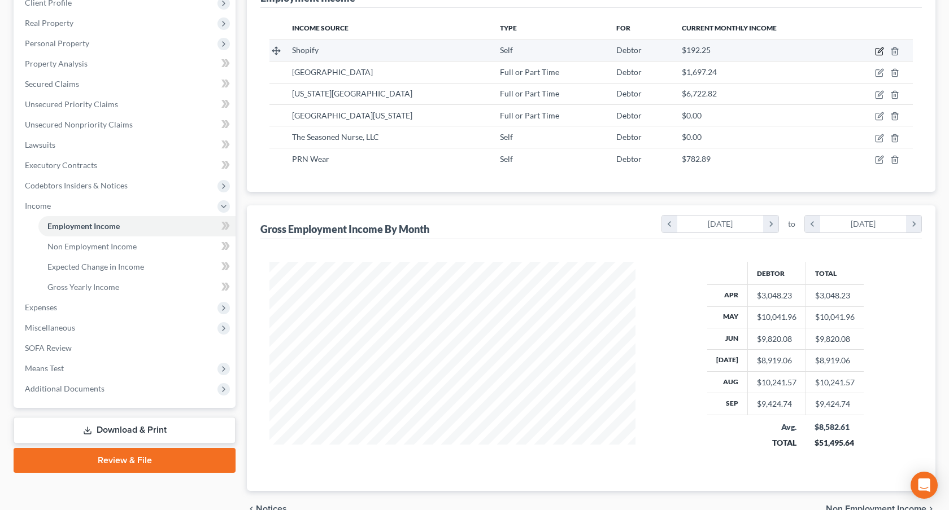
click at [879, 53] on icon "button" at bounding box center [879, 51] width 9 height 9
select select "1"
select select "0"
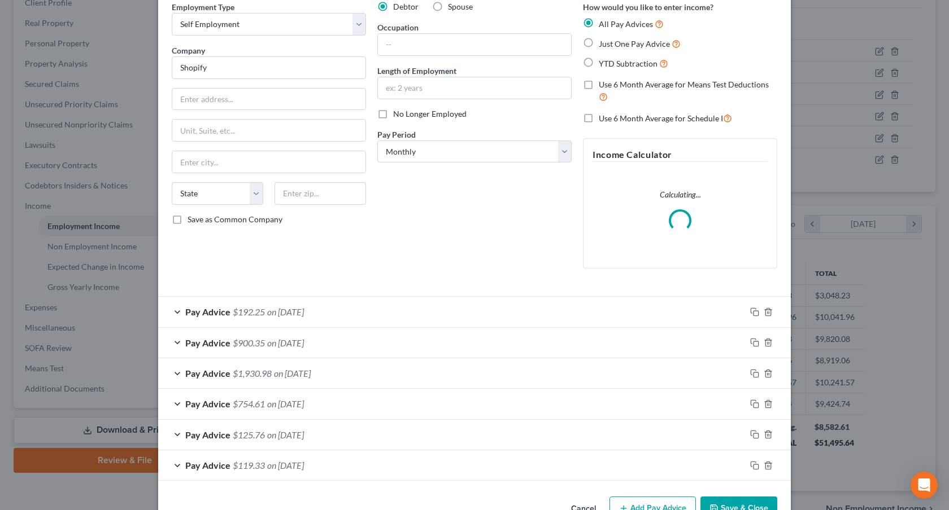
scroll to position [84, 0]
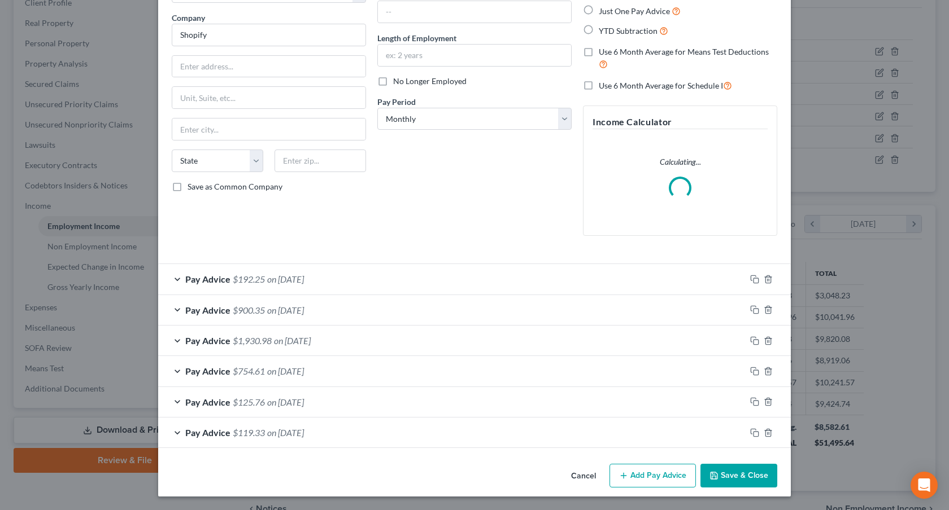
click at [407, 294] on div "Pay Advice $192.25 on 08/31/2025" at bounding box center [451, 279] width 587 height 30
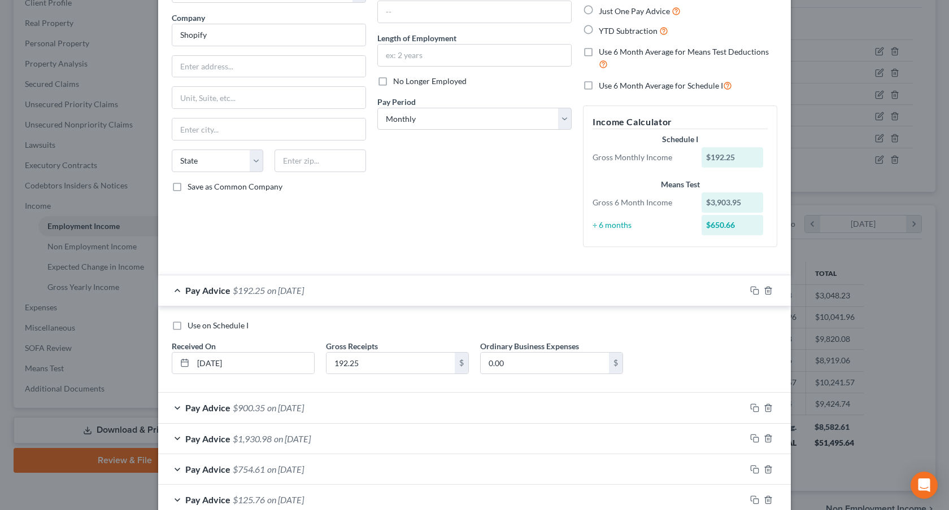
click at [394, 416] on div "Pay Advice $900.35 on 07/31/2025" at bounding box center [451, 408] width 587 height 30
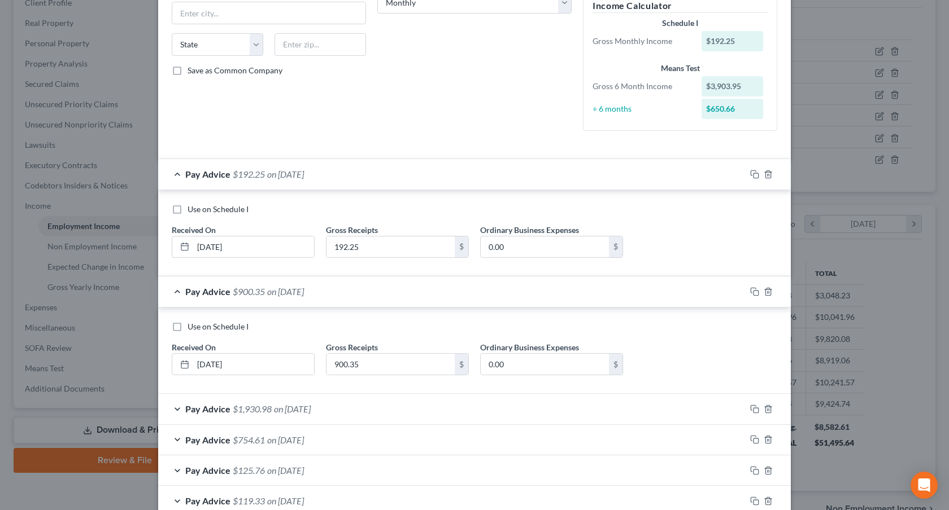
scroll to position [268, 0]
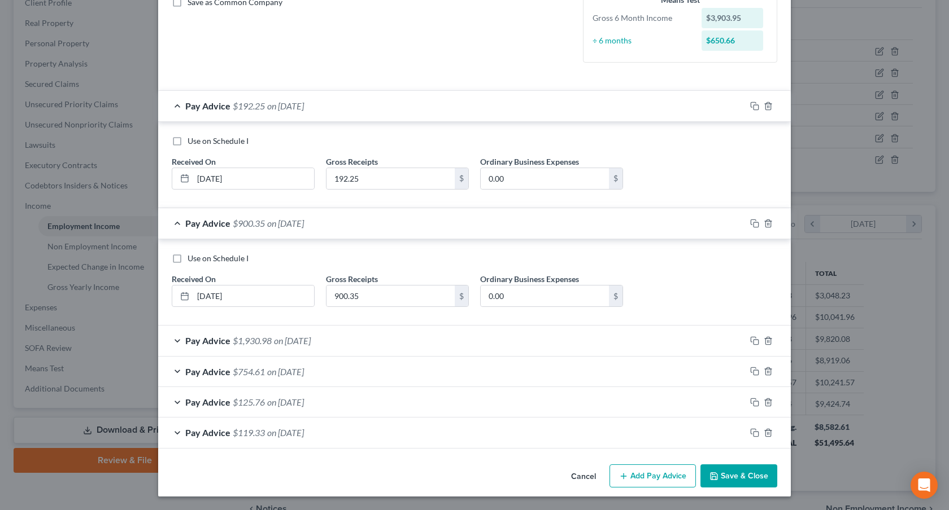
click at [747, 470] on button "Save & Close" at bounding box center [738, 477] width 77 height 24
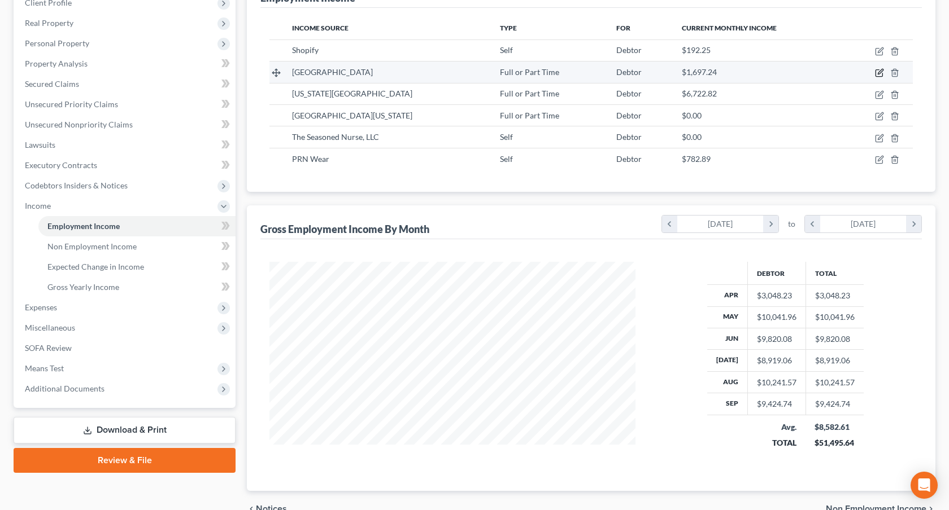
click at [880, 72] on icon "button" at bounding box center [879, 71] width 5 height 5
select select "0"
select select "5"
select select "2"
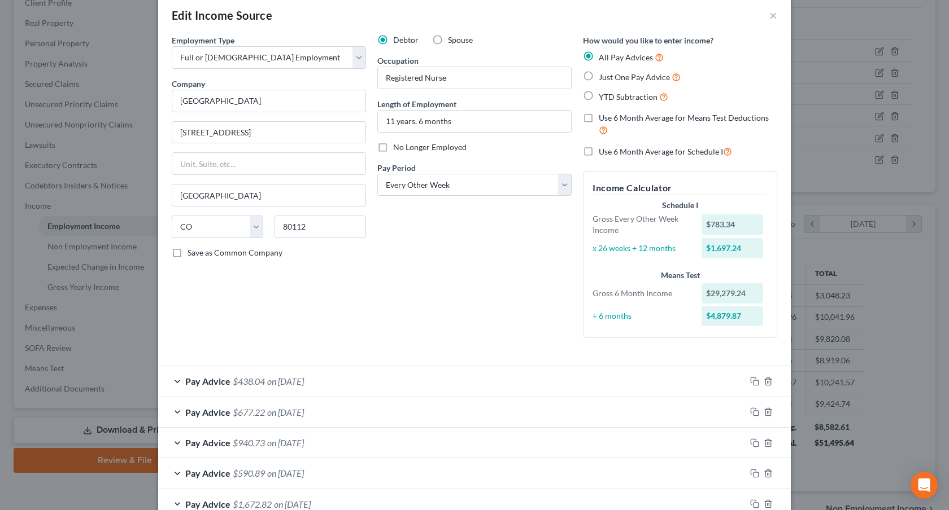
scroll to position [0, 0]
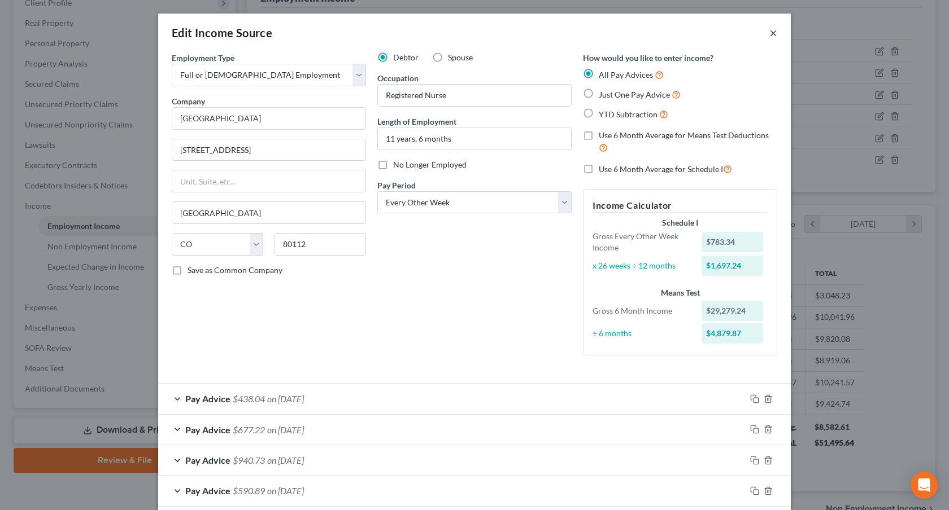
click at [769, 35] on button "×" at bounding box center [773, 33] width 8 height 14
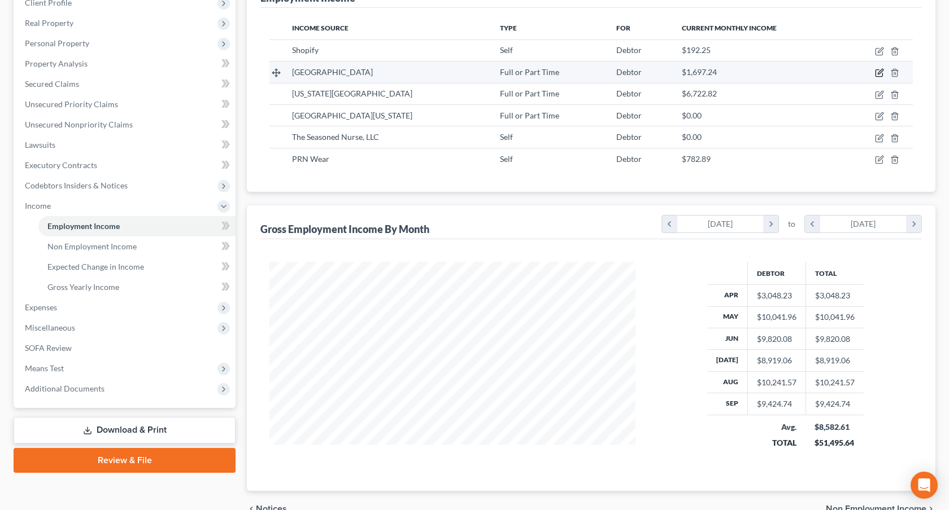
click at [881, 73] on icon "button" at bounding box center [879, 72] width 9 height 9
select select "0"
select select "5"
select select "2"
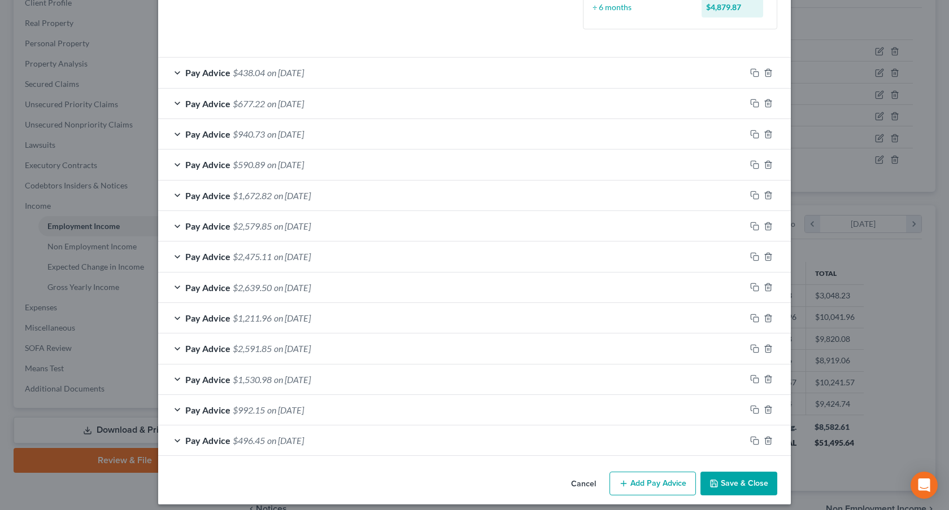
scroll to position [317, 0]
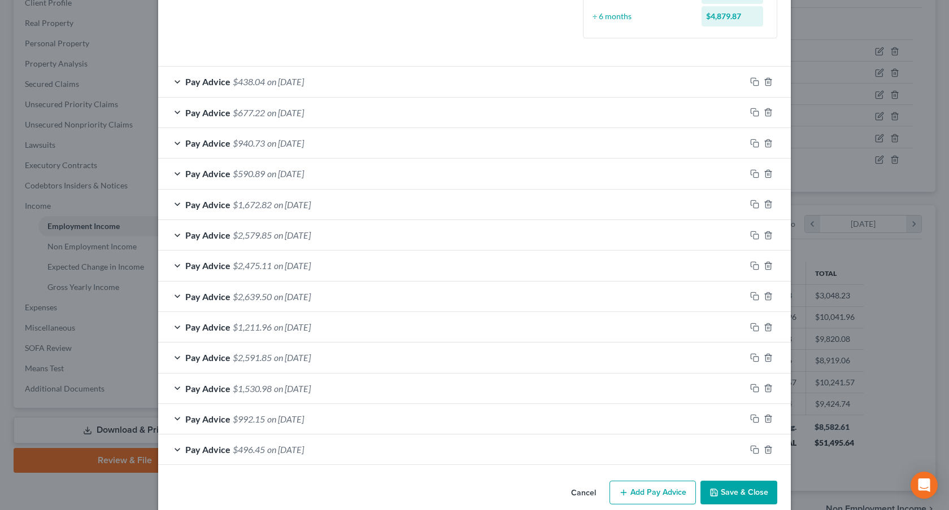
click at [721, 494] on button "Save & Close" at bounding box center [738, 493] width 77 height 24
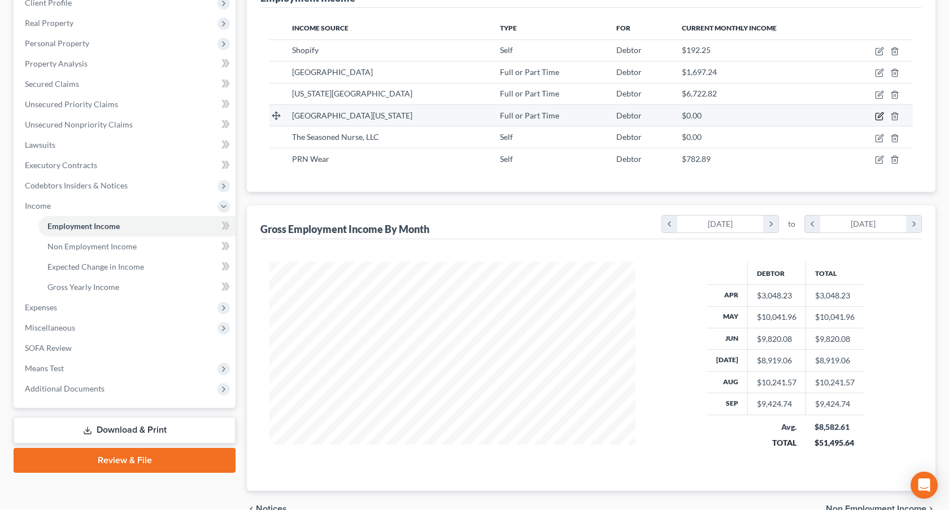
click at [879, 119] on icon "button" at bounding box center [879, 116] width 9 height 9
select select "0"
select select "5"
select select "0"
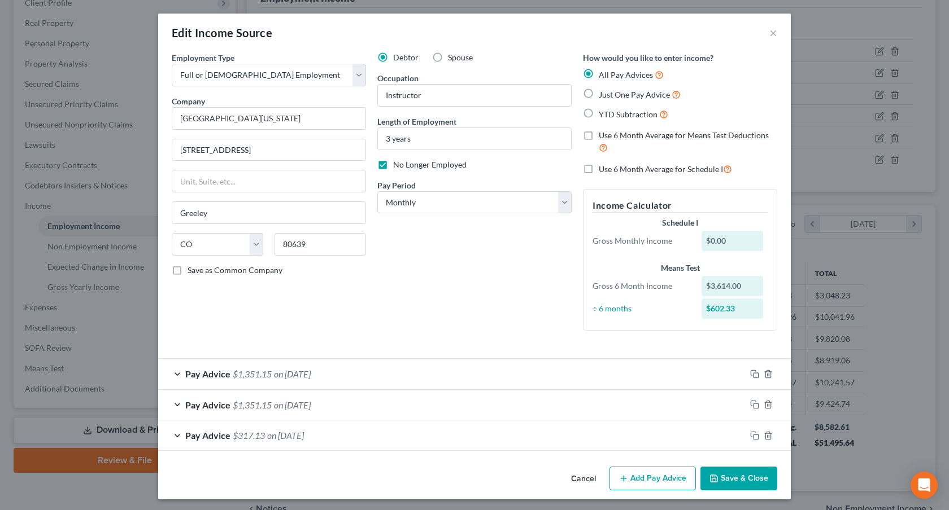
click at [720, 477] on button "Save & Close" at bounding box center [738, 479] width 77 height 24
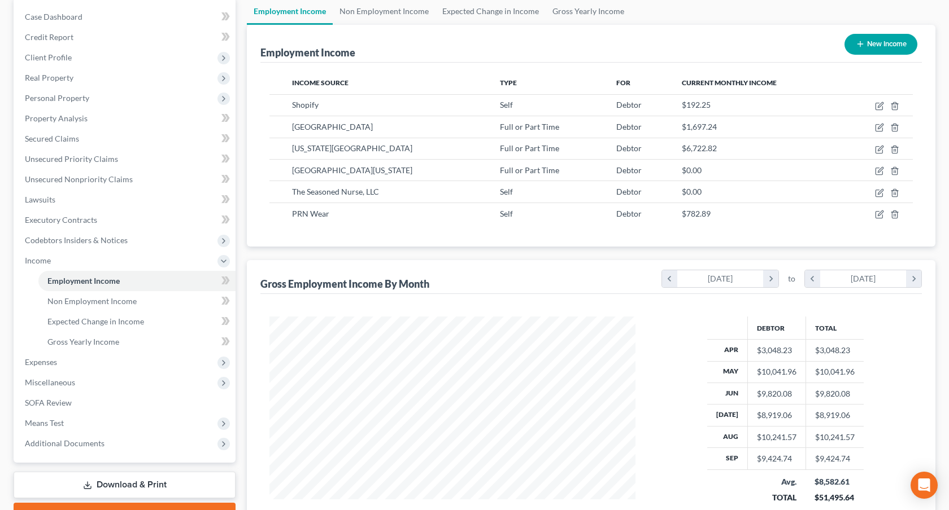
scroll to position [108, 0]
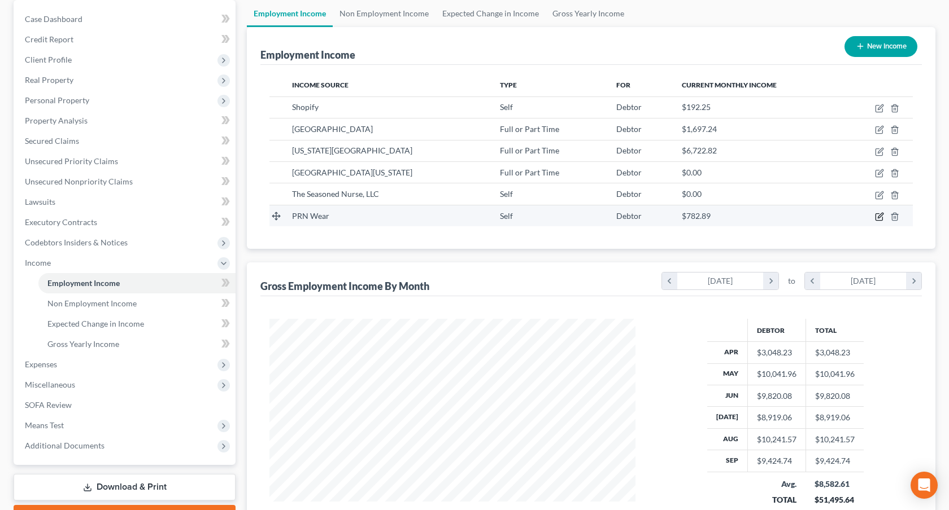
click at [879, 215] on icon "button" at bounding box center [879, 215] width 5 height 5
select select "1"
select select "5"
select select "0"
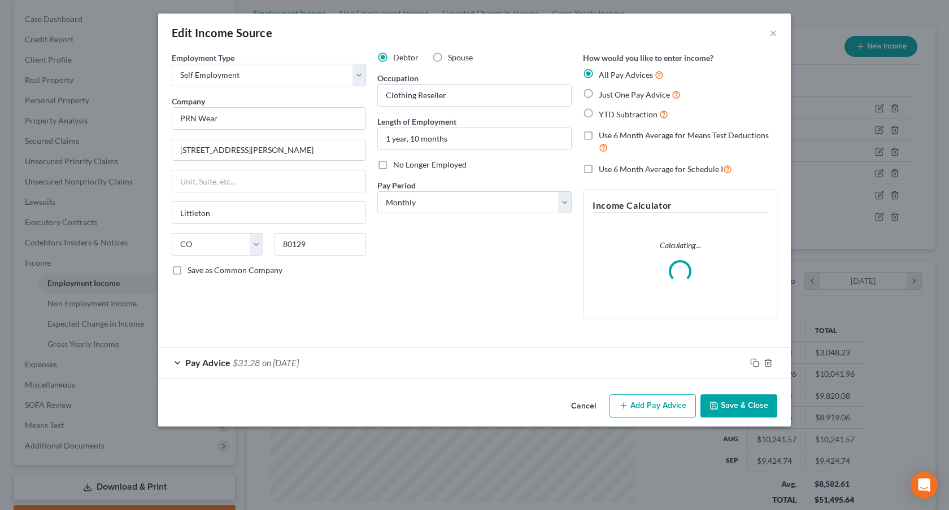
click at [568, 360] on div "Pay Advice $31.28 on 09/30/2025" at bounding box center [451, 363] width 587 height 30
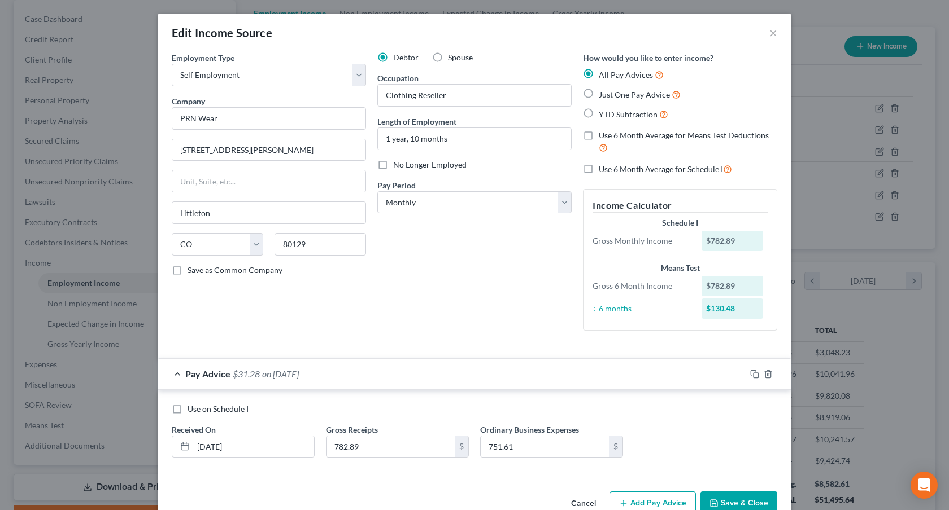
scroll to position [28, 0]
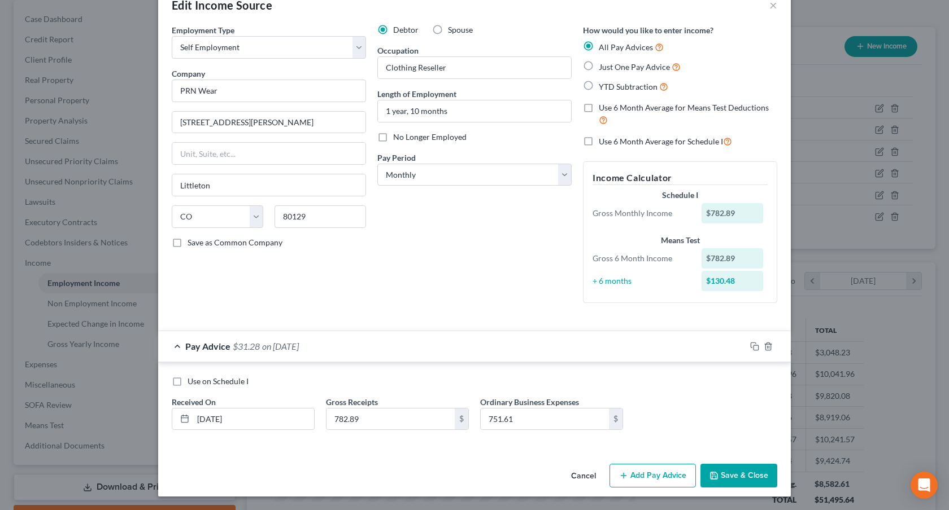
click at [720, 473] on button "Save & Close" at bounding box center [738, 476] width 77 height 24
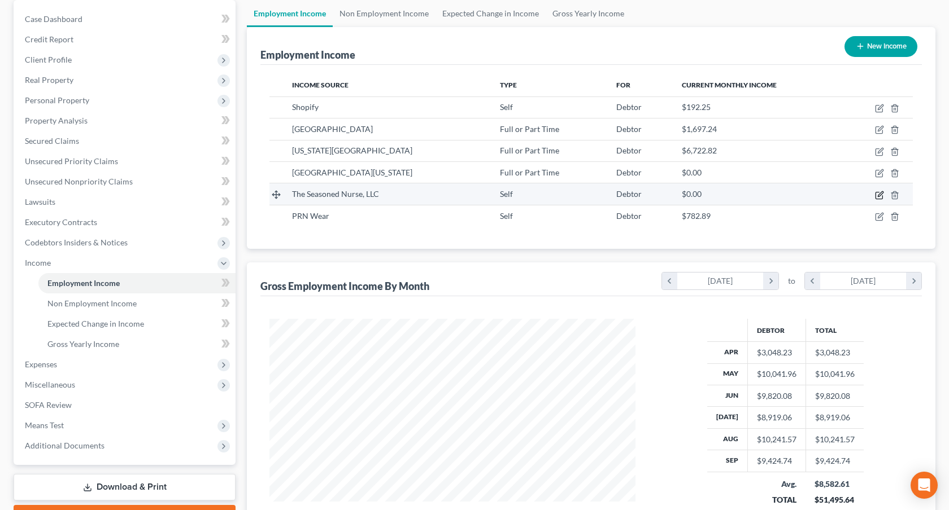
click at [879, 195] on icon "button" at bounding box center [879, 195] width 9 height 9
select select "1"
select select "5"
select select "0"
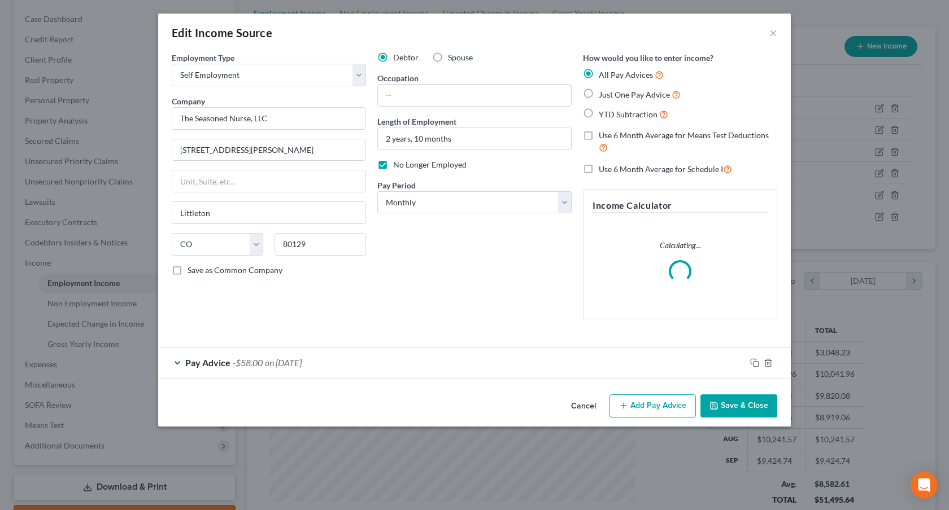
click at [631, 359] on div "Pay Advice -$58.00 on 09/30/2025" at bounding box center [451, 363] width 587 height 30
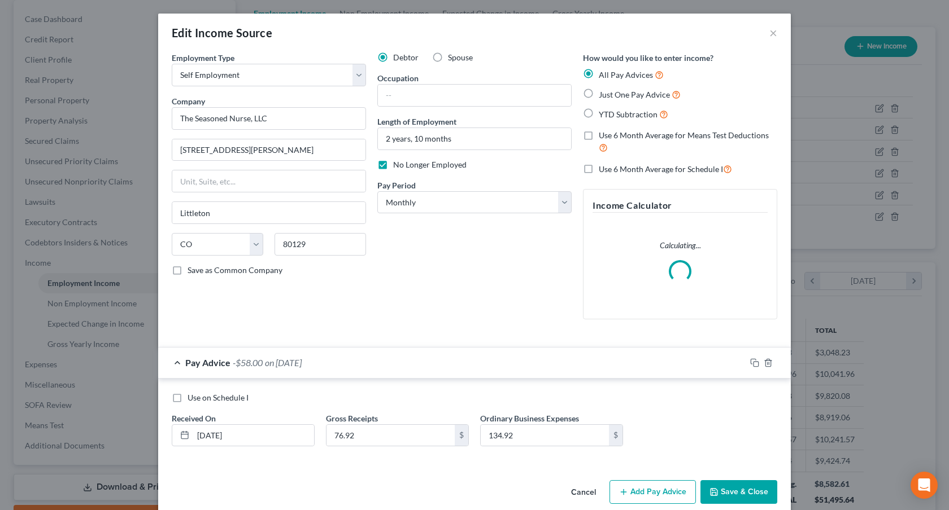
click at [631, 359] on div "Pay Advice -$58.00 on 09/30/2025" at bounding box center [451, 363] width 587 height 30
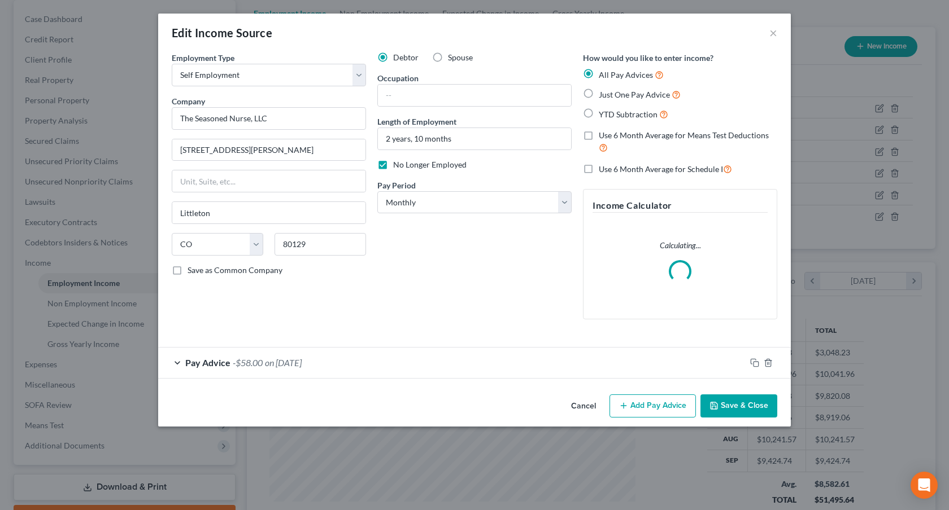
click at [721, 405] on button "Save & Close" at bounding box center [738, 407] width 77 height 24
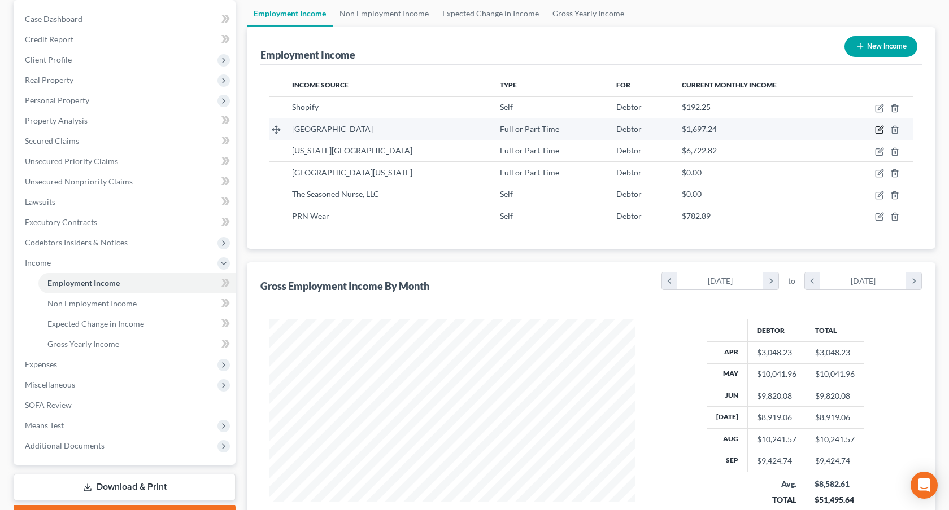
click at [875, 127] on icon "button" at bounding box center [878, 130] width 7 height 7
select select "0"
select select "5"
select select "2"
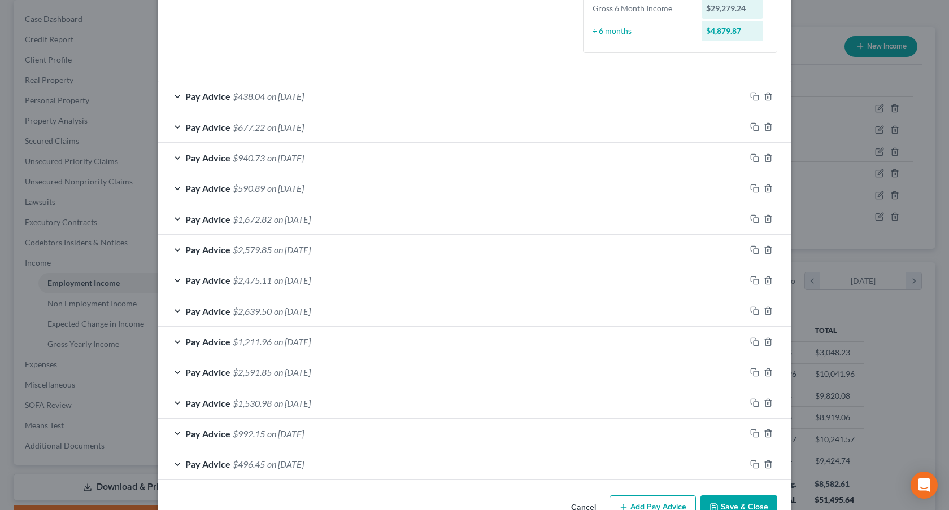
scroll to position [303, 0]
click at [744, 497] on button "Save & Close" at bounding box center [738, 507] width 77 height 24
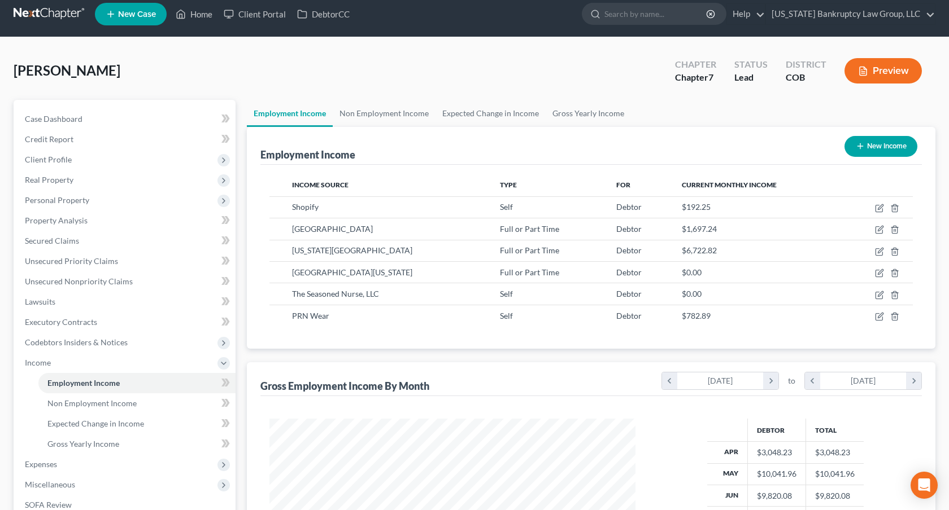
scroll to position [0, 0]
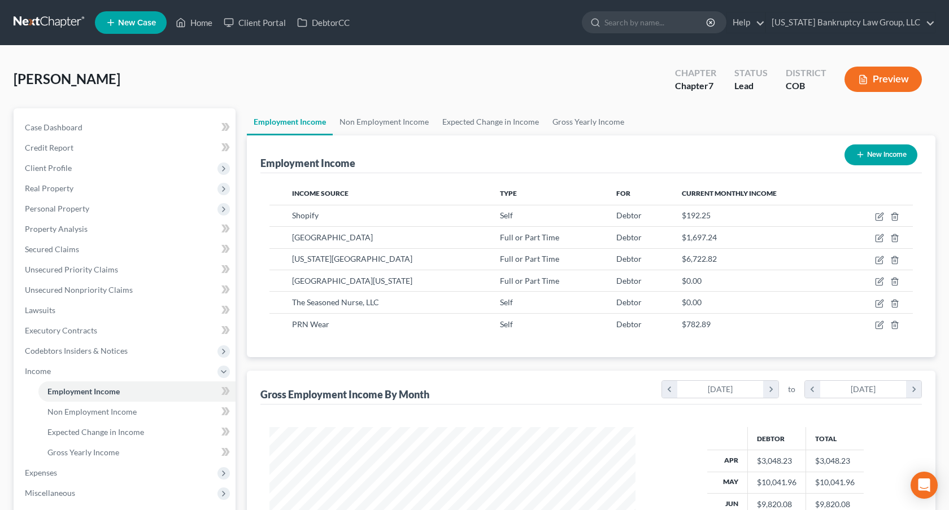
click at [69, 24] on link at bounding box center [50, 22] width 72 height 20
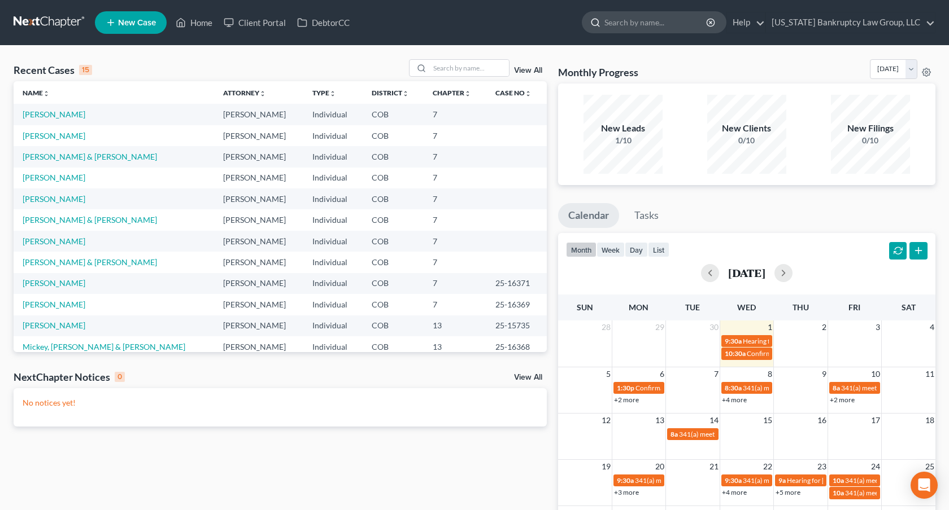
click at [631, 24] on input "search" at bounding box center [655, 22] width 103 height 21
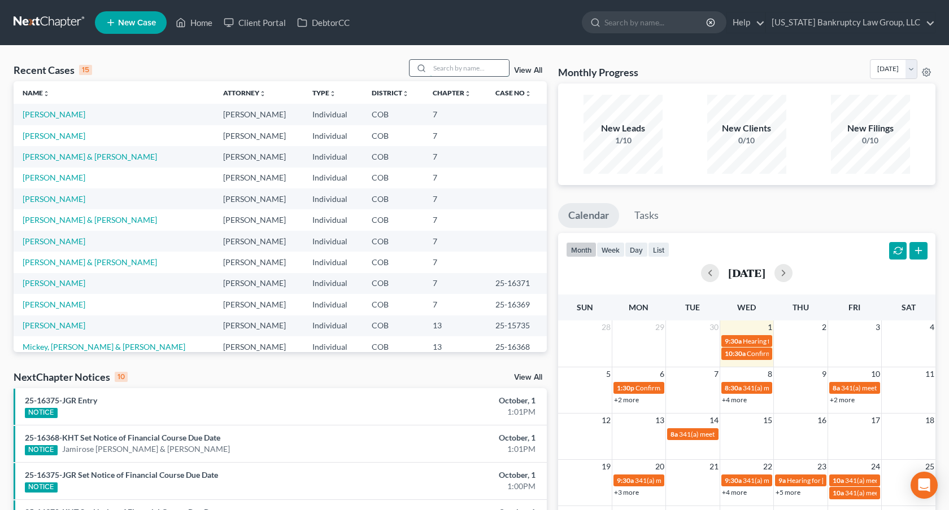
click at [484, 67] on input "search" at bounding box center [469, 68] width 79 height 16
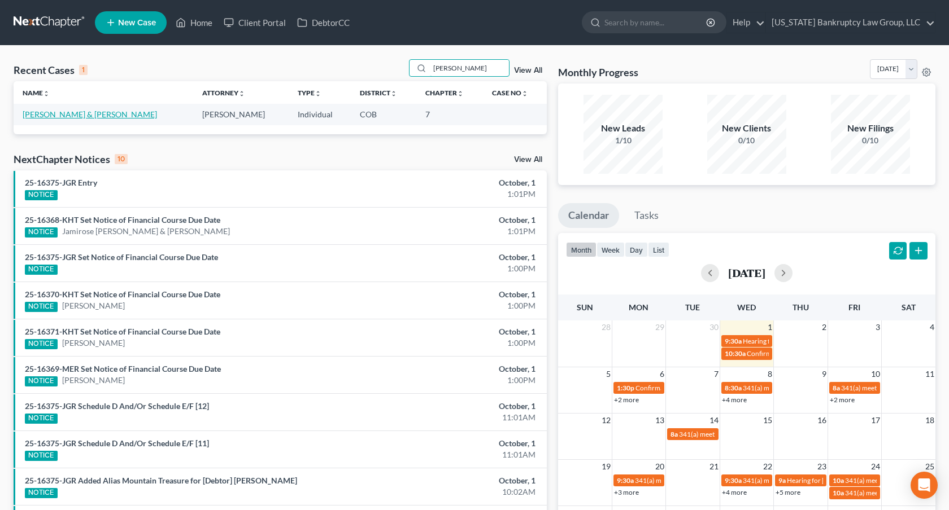
type input "[PERSON_NAME]"
click at [49, 115] on link "[PERSON_NAME] & [PERSON_NAME]" at bounding box center [90, 115] width 134 height 10
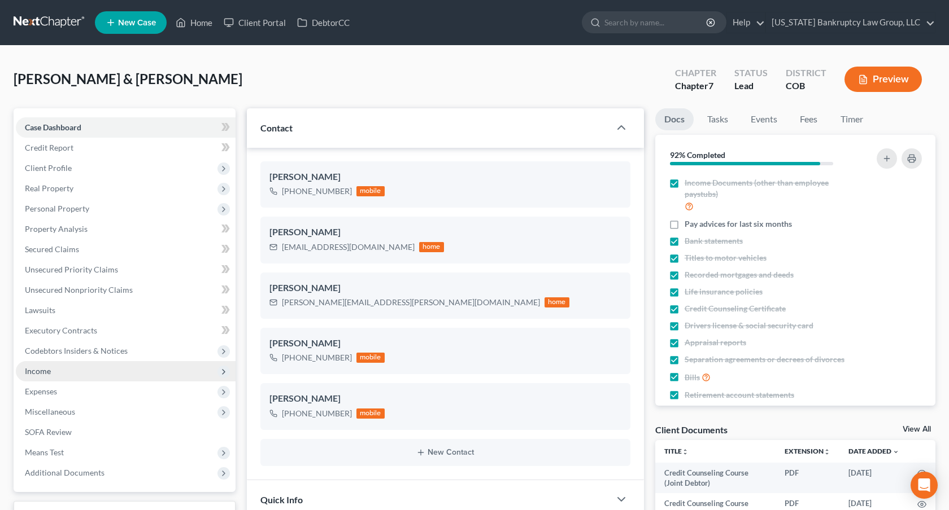
click at [63, 371] on span "Income" at bounding box center [126, 371] width 220 height 20
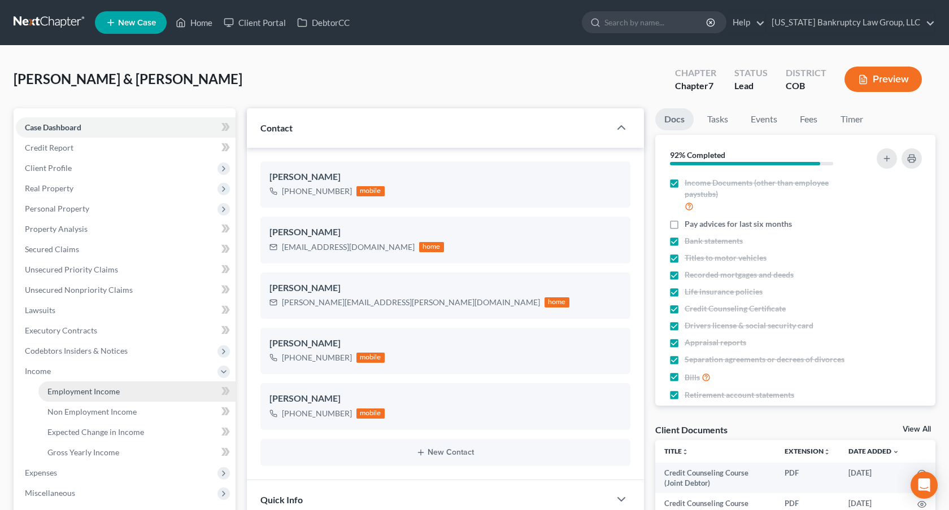
click at [124, 394] on link "Employment Income" at bounding box center [136, 392] width 197 height 20
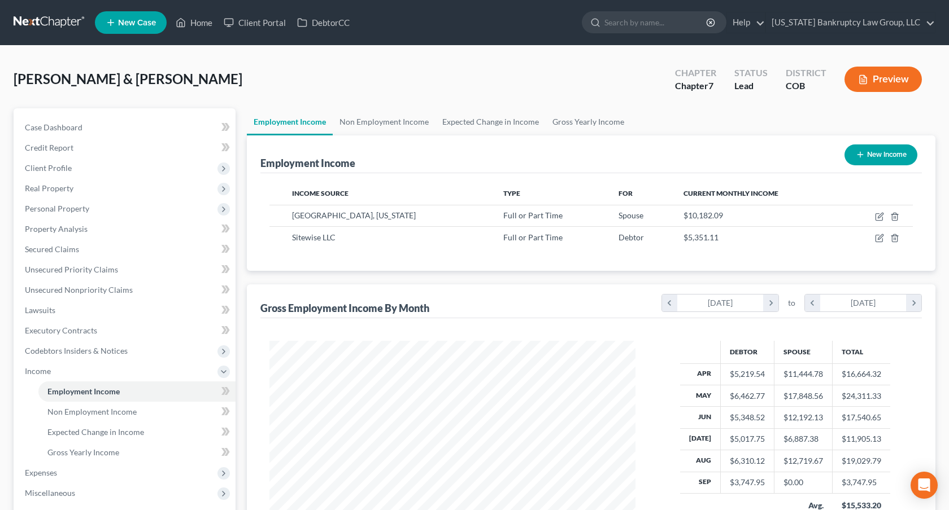
scroll to position [202, 388]
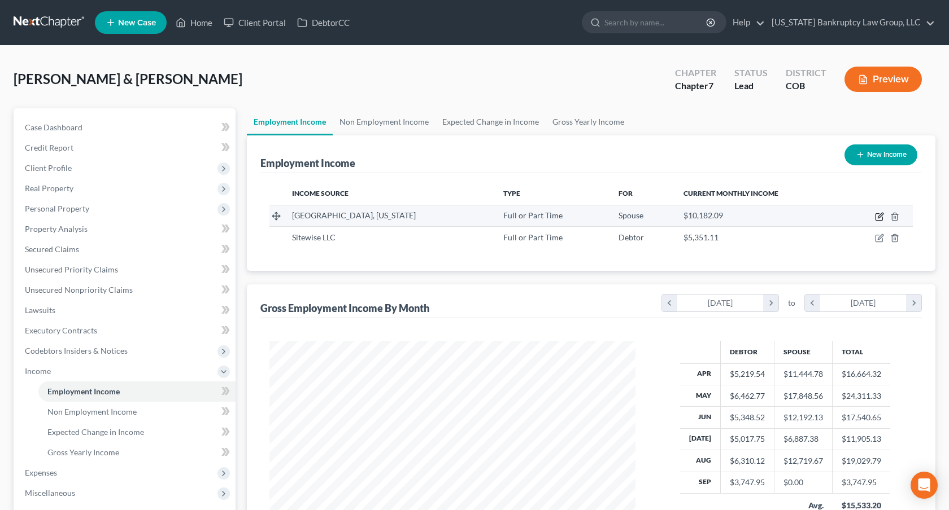
click at [879, 217] on icon "button" at bounding box center [879, 216] width 9 height 9
select select "0"
select select "5"
select select "2"
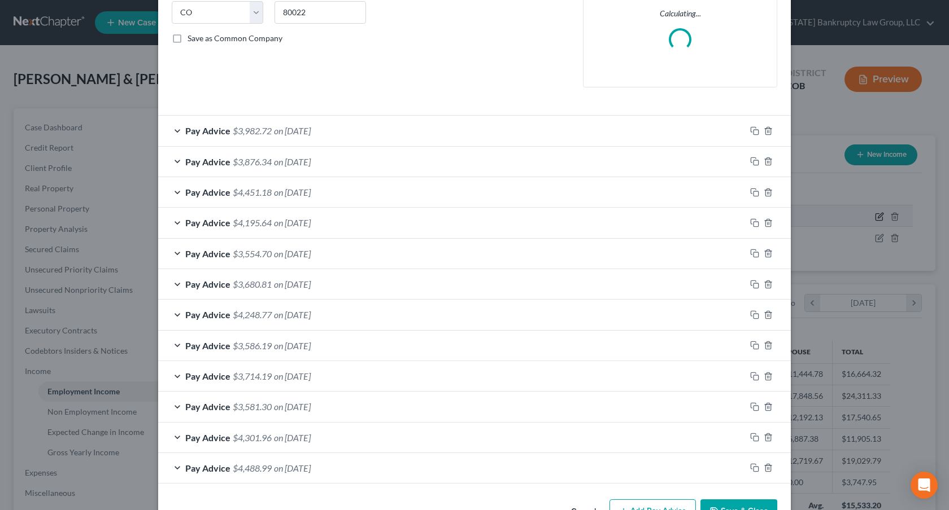
scroll to position [268, 0]
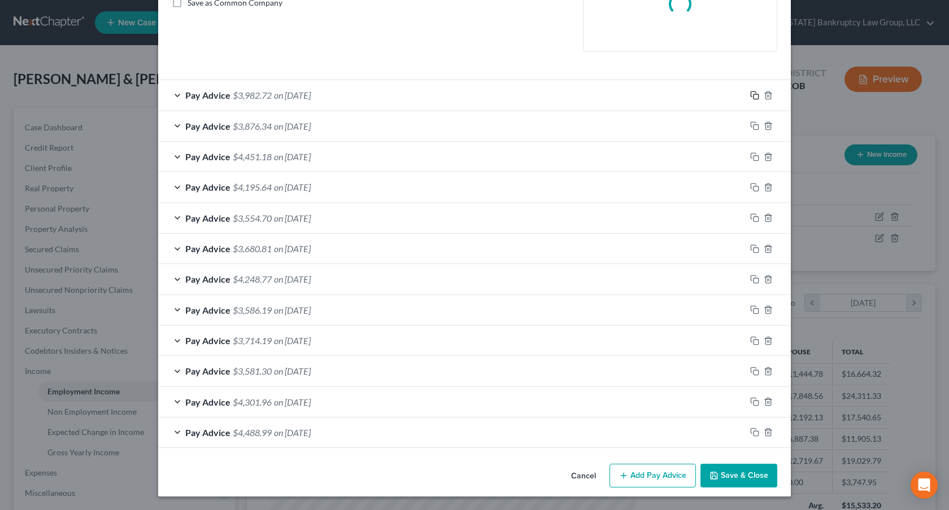
click at [754, 95] on icon "button" at bounding box center [754, 95] width 9 height 9
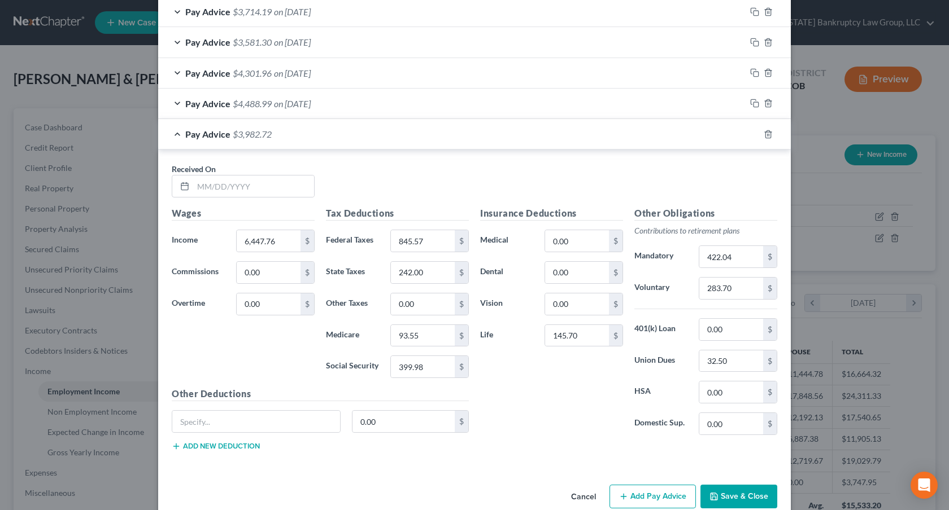
scroll to position [650, 0]
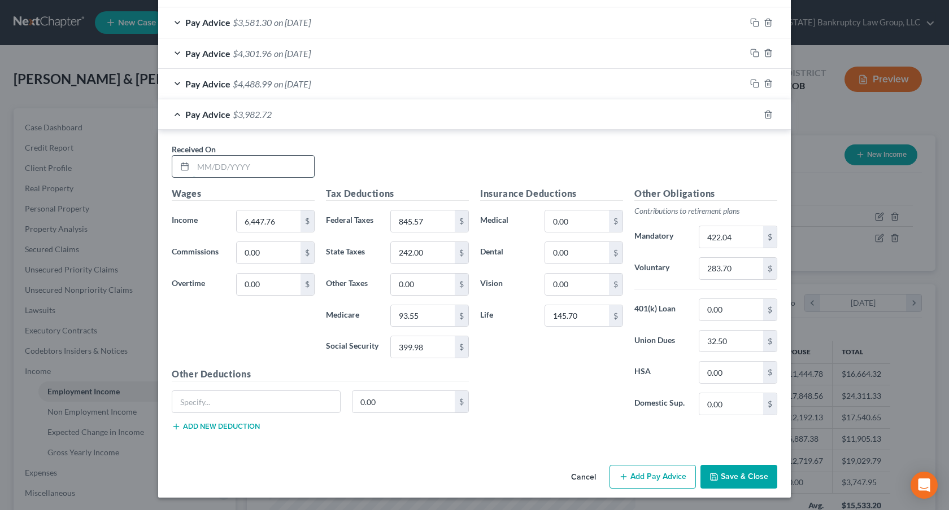
click at [246, 171] on input "text" at bounding box center [253, 166] width 121 height 21
type input "09/05/2025"
type input "5,216.82"
type input "556.64"
click at [437, 348] on input "399.98" at bounding box center [423, 347] width 64 height 21
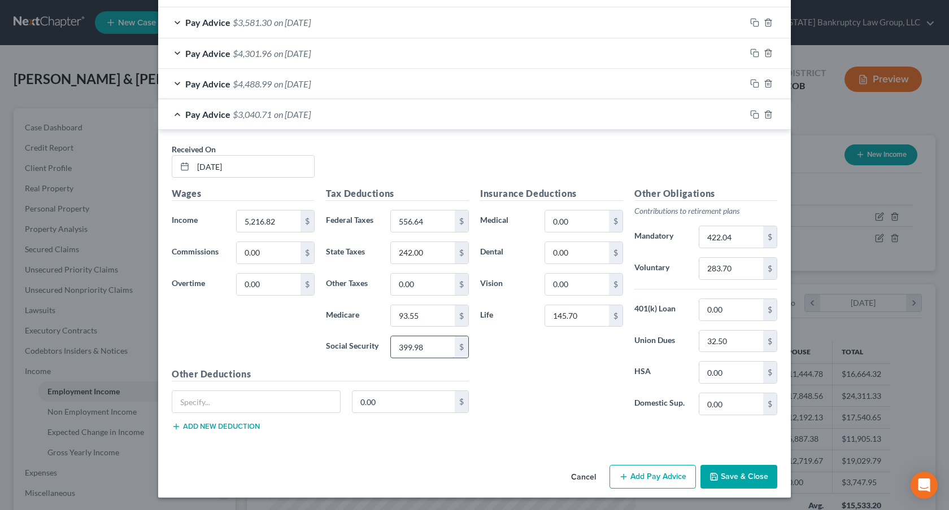
click at [437, 348] on input "399.98" at bounding box center [423, 347] width 64 height 21
type input "323.67"
click at [430, 249] on input "242.00" at bounding box center [423, 252] width 64 height 21
type input "189.00"
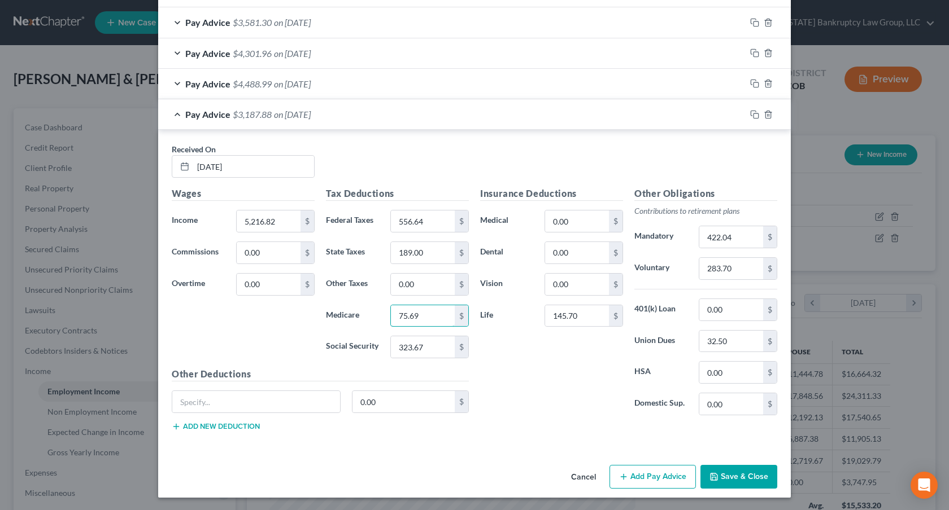
type input "75.69"
click at [717, 271] on input "283.70" at bounding box center [731, 268] width 64 height 21
type input "229.54"
click at [757, 112] on icon "button" at bounding box center [754, 114] width 9 height 9
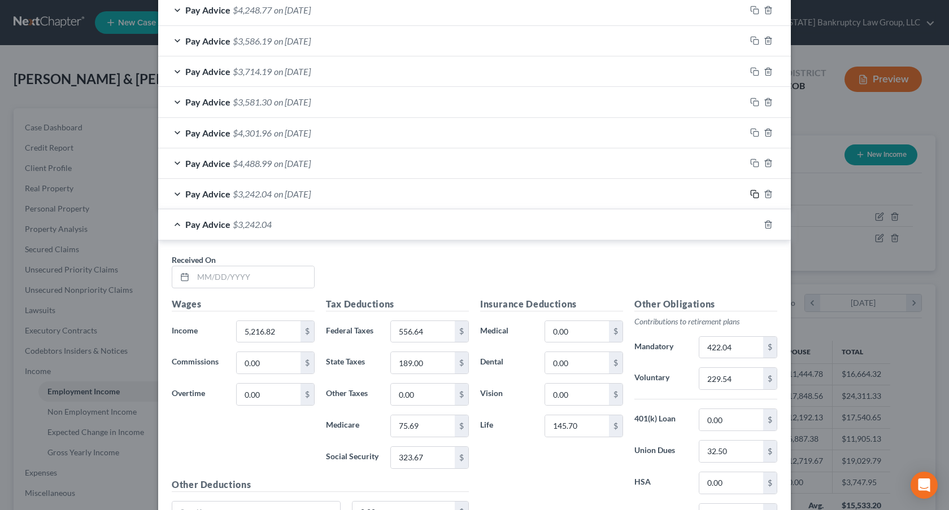
scroll to position [682, 0]
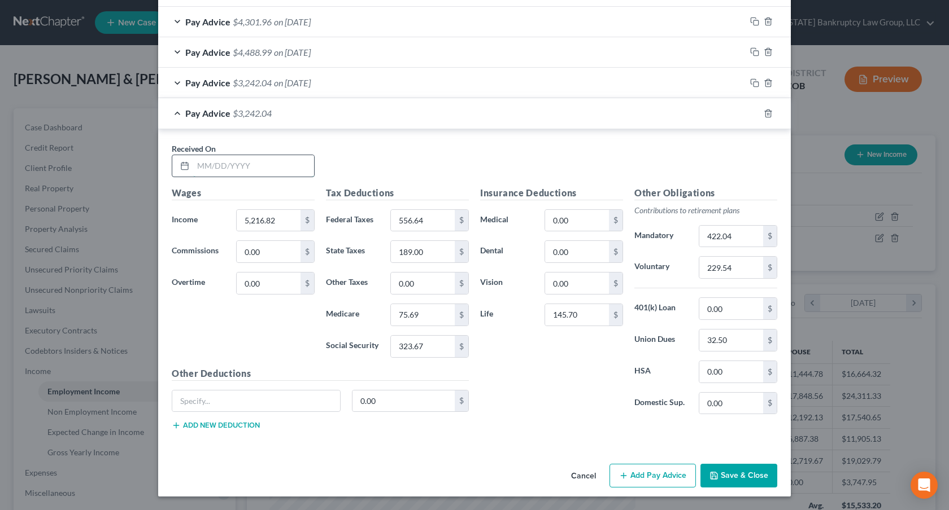
click at [265, 167] on input "text" at bounding box center [253, 165] width 121 height 21
type input "09/19/2025"
click at [285, 222] on input "5,216.82" at bounding box center [269, 220] width 64 height 21
type input "5"
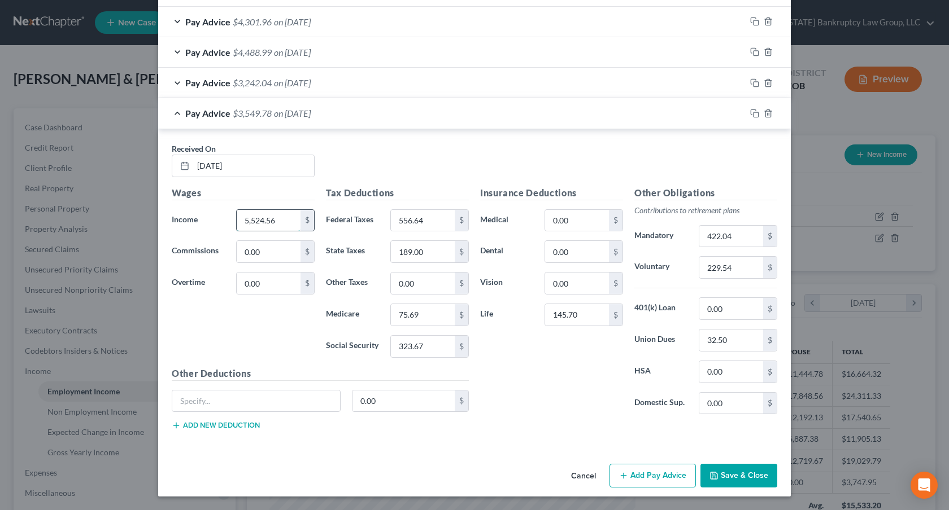
type input "5,524.56"
type input "628.88"
type input "202.00"
type input "80.16"
type input "342.74"
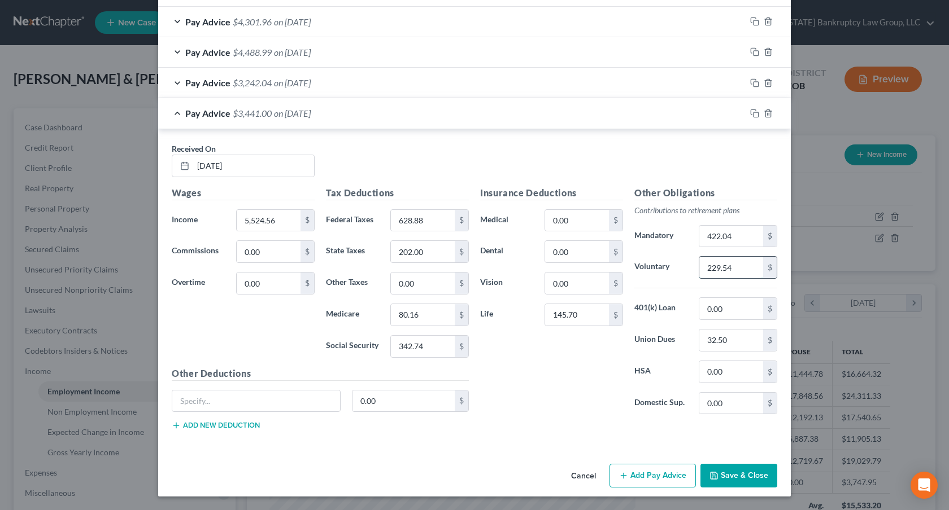
click at [711, 269] on input "229.54" at bounding box center [731, 267] width 64 height 21
type input "243.08"
click at [725, 470] on button "Save & Close" at bounding box center [738, 476] width 77 height 24
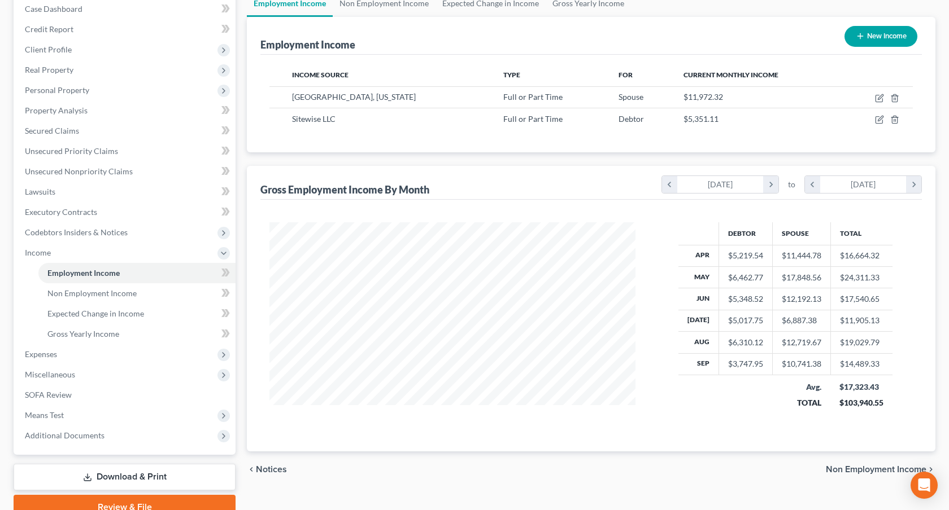
scroll to position [170, 0]
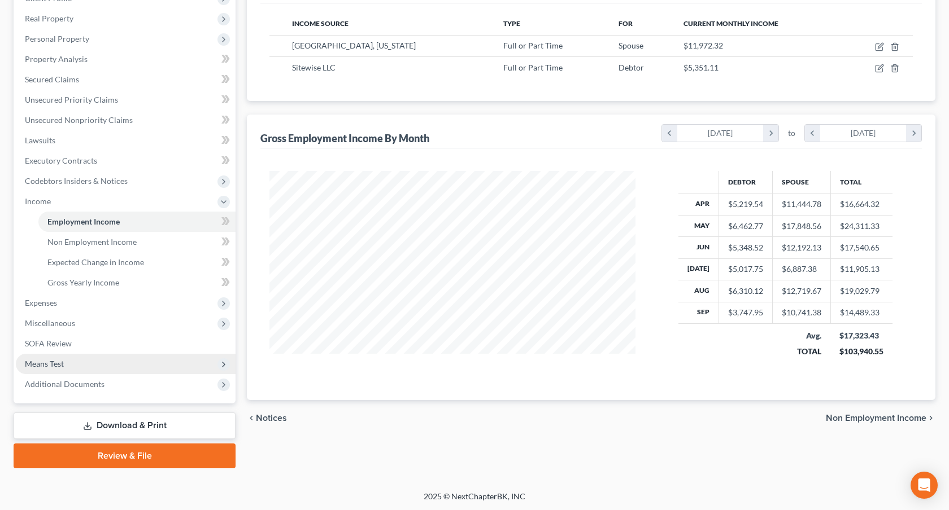
click at [76, 370] on span "Means Test" at bounding box center [126, 364] width 220 height 20
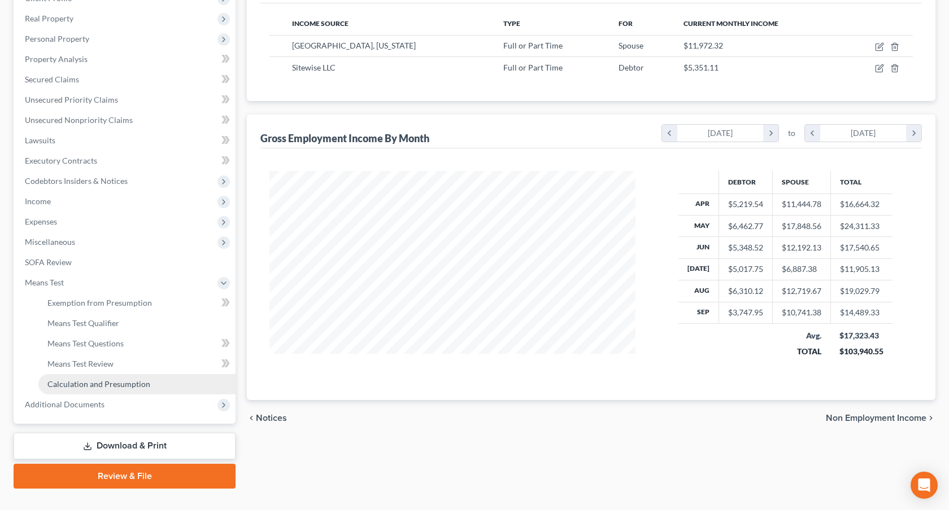
click at [107, 387] on span "Calculation and Presumption" at bounding box center [98, 384] width 103 height 10
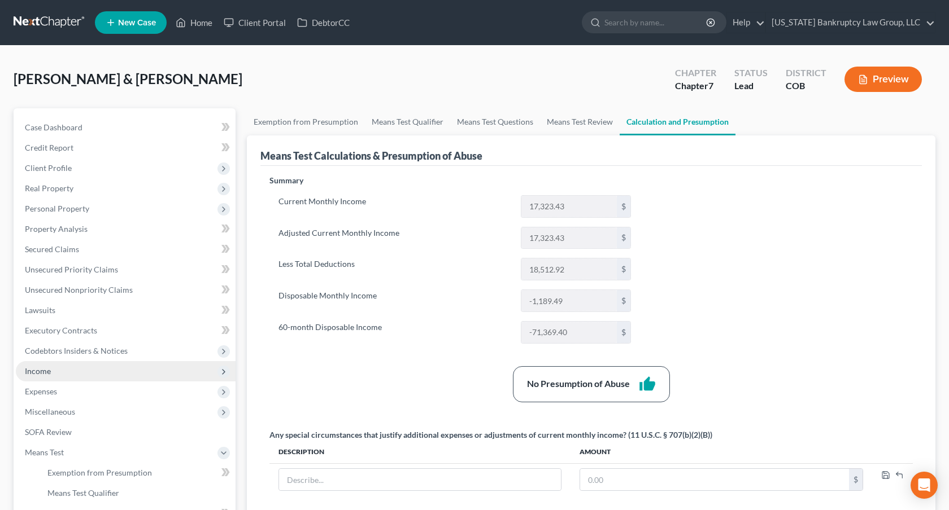
click at [60, 373] on span "Income" at bounding box center [126, 371] width 220 height 20
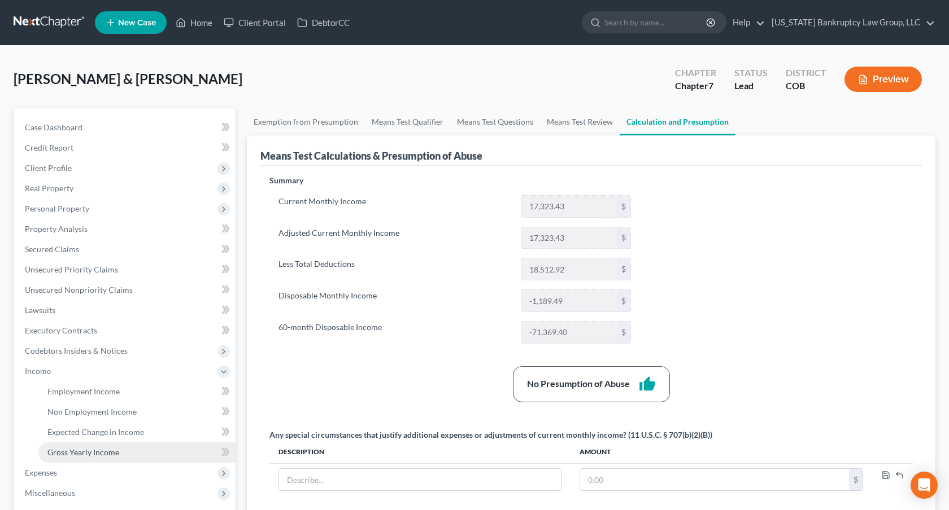
click at [93, 447] on link "Gross Yearly Income" at bounding box center [136, 453] width 197 height 20
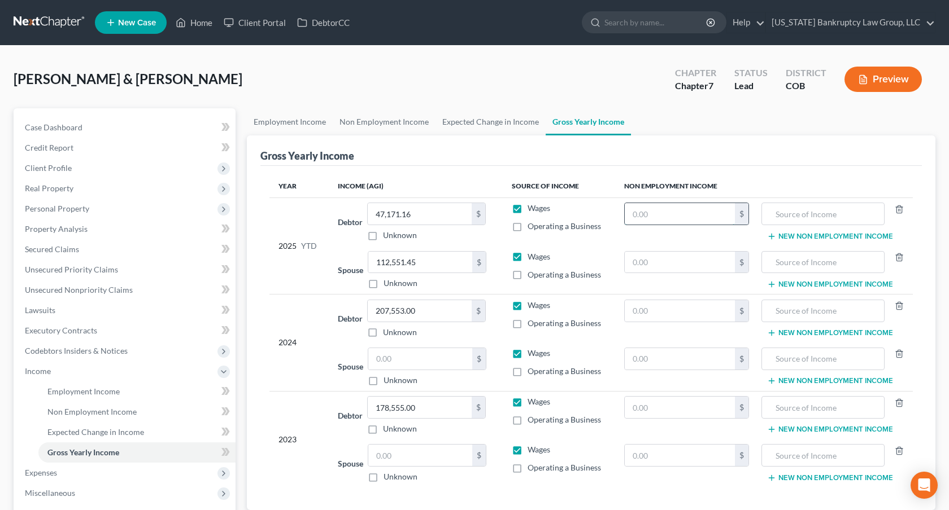
click at [633, 217] on input "text" at bounding box center [679, 213] width 110 height 21
type input "1,000.00"
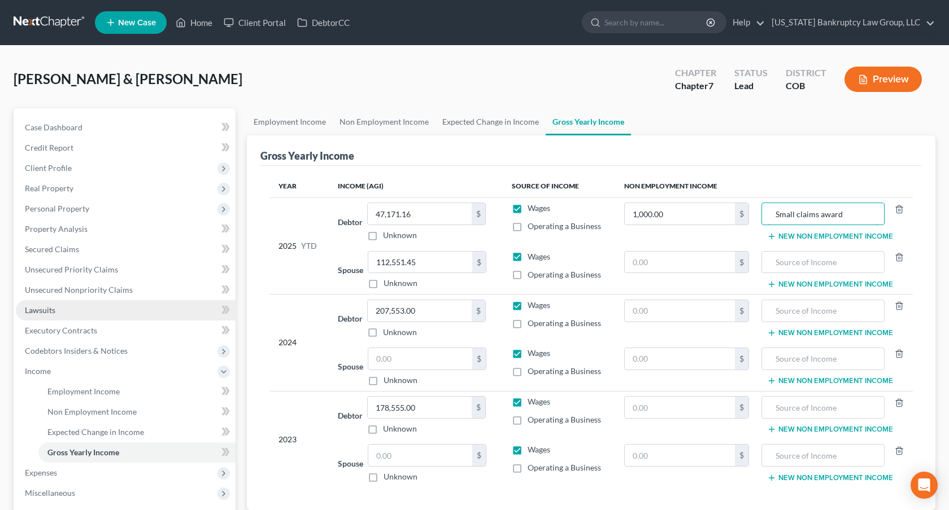
type input "Small claims award"
click at [56, 314] on link "Lawsuits" at bounding box center [126, 310] width 220 height 20
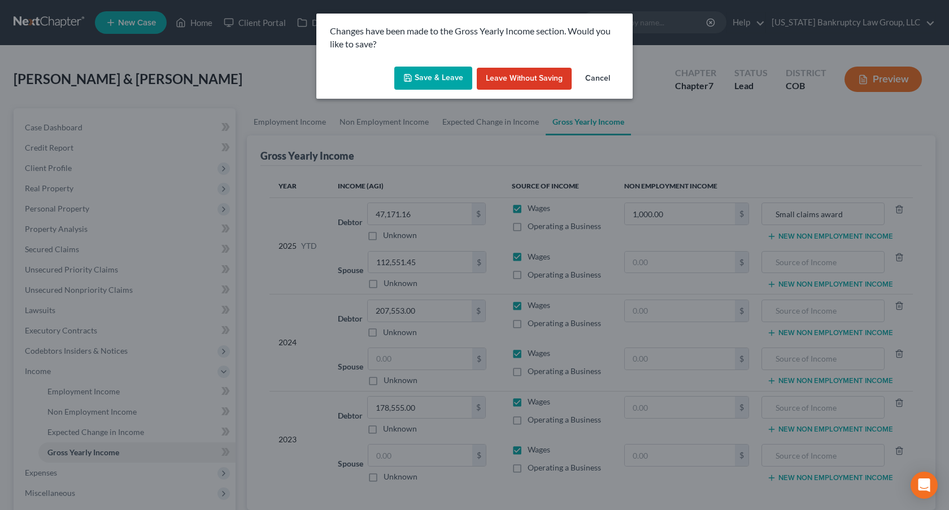
click at [417, 79] on button "Save & Leave" at bounding box center [433, 79] width 78 height 24
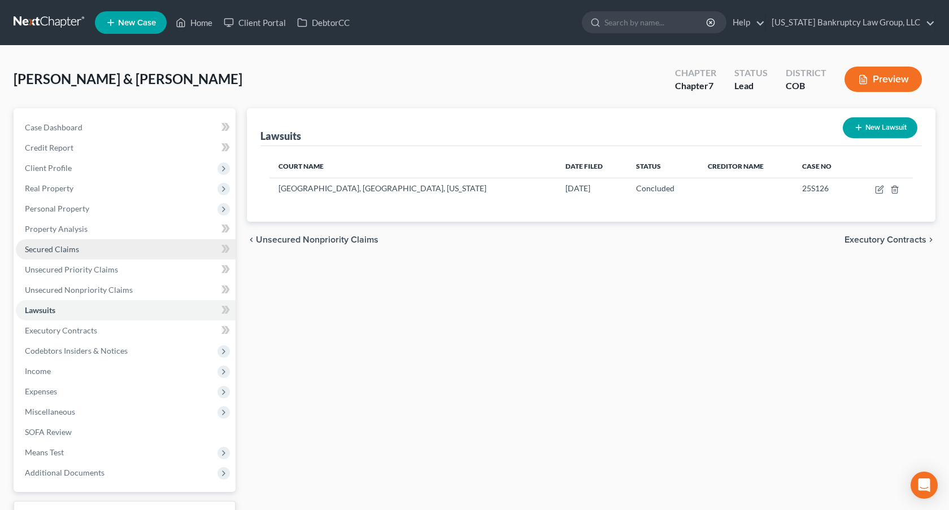
click at [76, 245] on span "Secured Claims" at bounding box center [52, 249] width 54 height 10
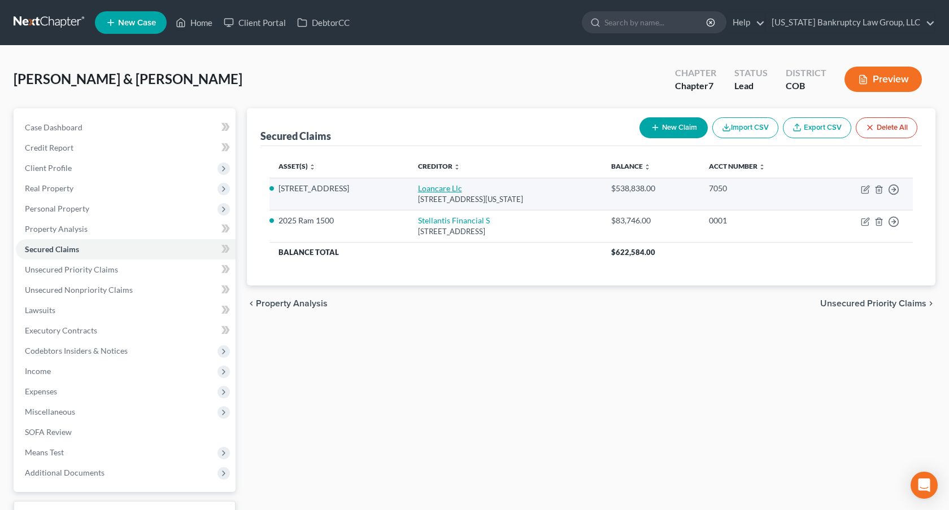
click at [418, 189] on link "Loancare Llc" at bounding box center [440, 189] width 44 height 10
select select "48"
select select "4"
select select "2"
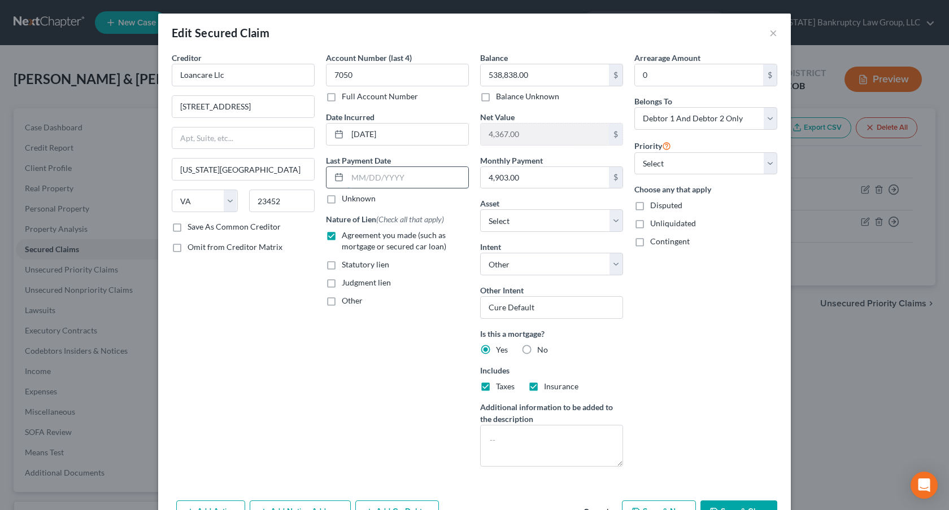
click at [373, 173] on input "text" at bounding box center [407, 177] width 121 height 21
type input "0"
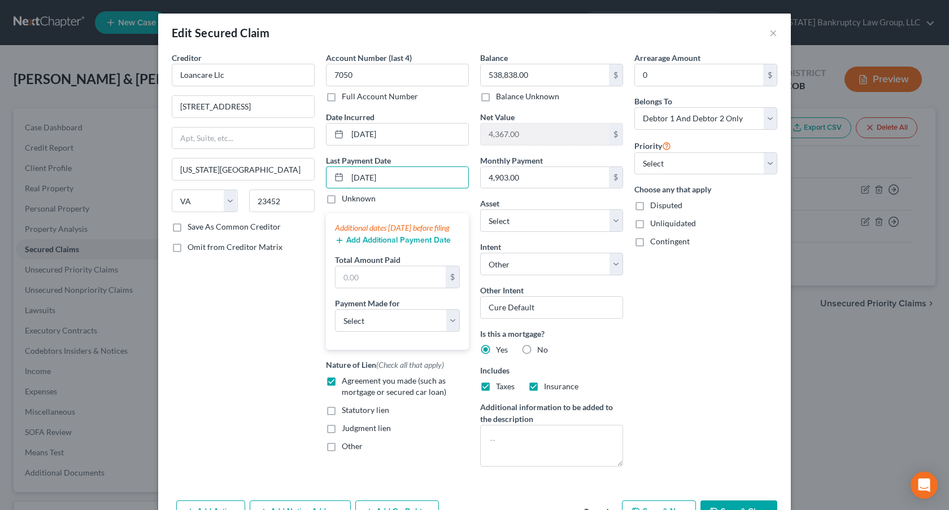
type input "[DATE]"
click at [385, 245] on button "Add Additional Payment Date" at bounding box center [393, 240] width 116 height 9
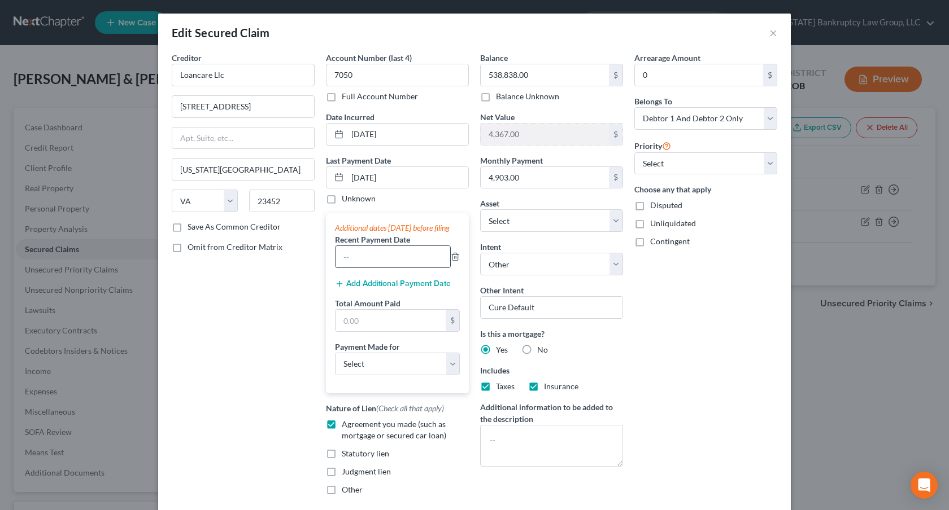
click at [366, 268] on input "text" at bounding box center [392, 256] width 115 height 21
type input "[DATE]"
click at [388, 289] on button "Add Additional Payment Date" at bounding box center [393, 283] width 116 height 9
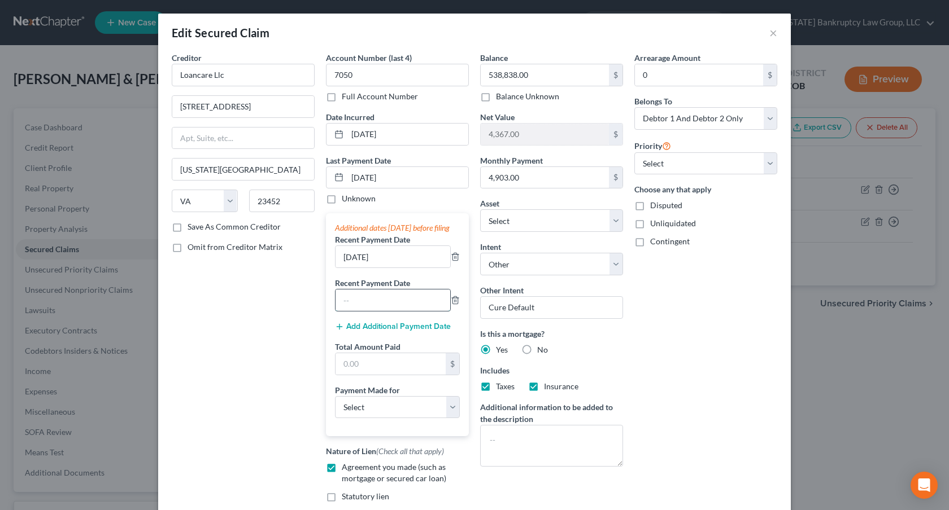
click at [388, 308] on input "text" at bounding box center [392, 300] width 115 height 21
type input "[DATE]"
click at [351, 375] on input "text" at bounding box center [390, 363] width 110 height 21
type input "12,732.00"
click at [365, 417] on select "Select Car Credit Card Loan Repayment Mortgage Other Suppliers Or Vendors" at bounding box center [397, 407] width 125 height 23
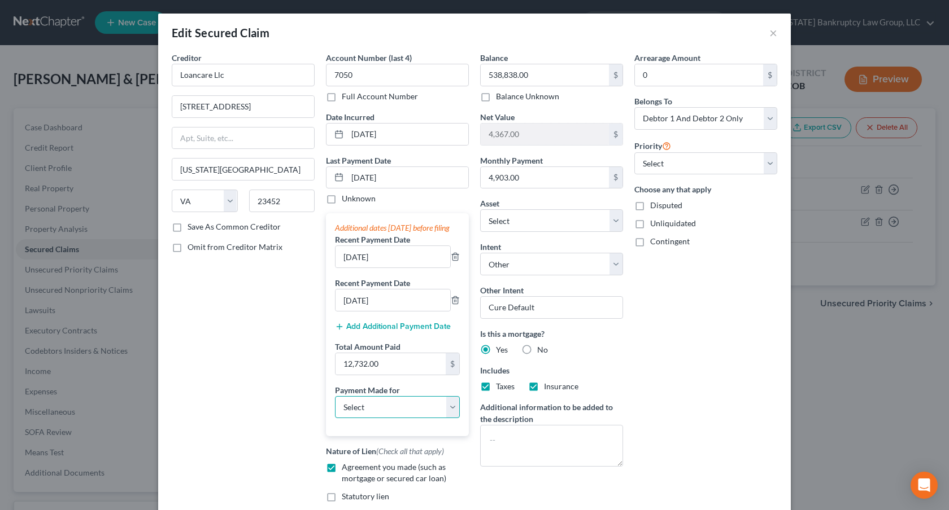
select select "3"
click at [335, 407] on select "Select Car Credit Card Loan Repayment Mortgage Other Suppliers Or Vendors" at bounding box center [397, 407] width 125 height 23
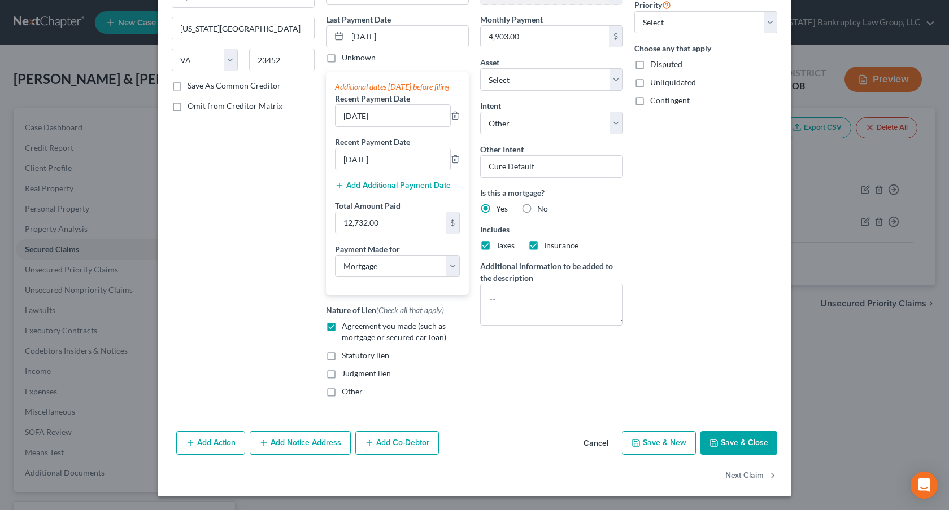
click at [727, 440] on button "Save & Close" at bounding box center [738, 443] width 77 height 24
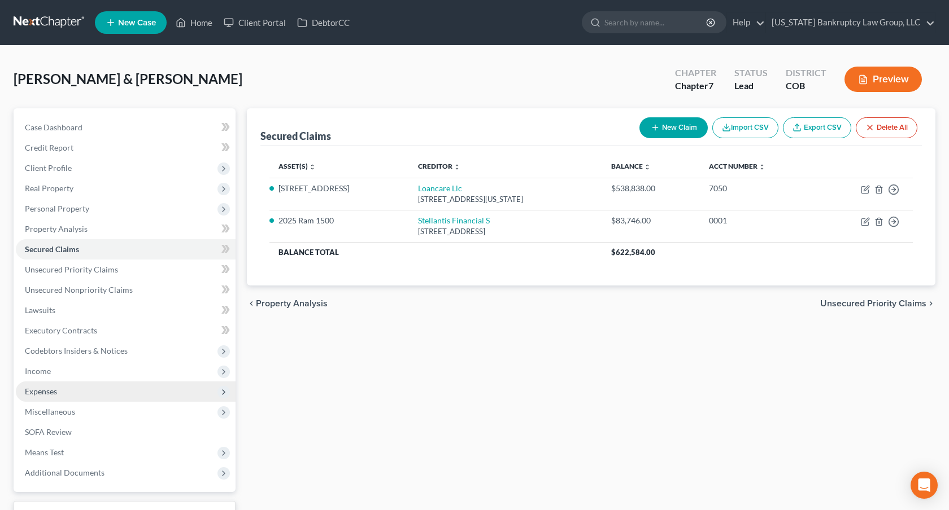
click at [68, 391] on span "Expenses" at bounding box center [126, 392] width 220 height 20
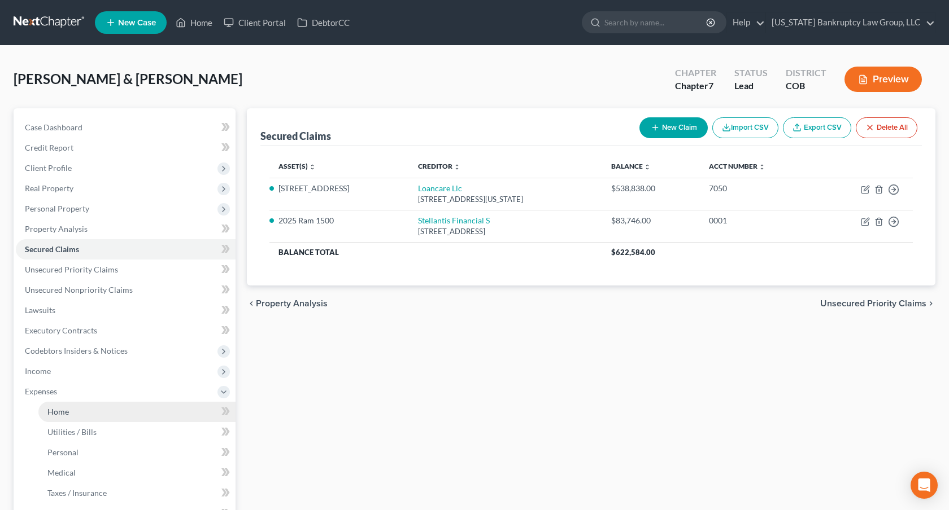
click at [75, 407] on link "Home" at bounding box center [136, 412] width 197 height 20
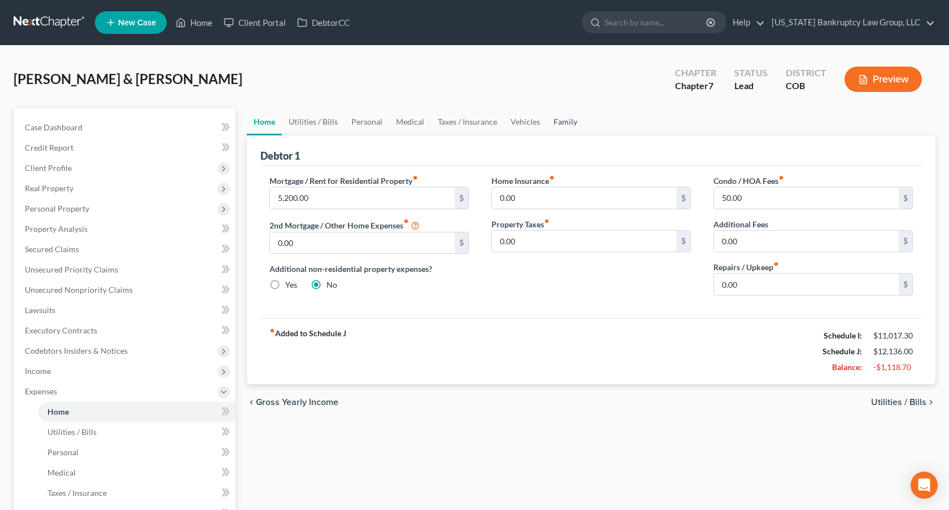
click at [562, 123] on link "Family" at bounding box center [565, 121] width 37 height 27
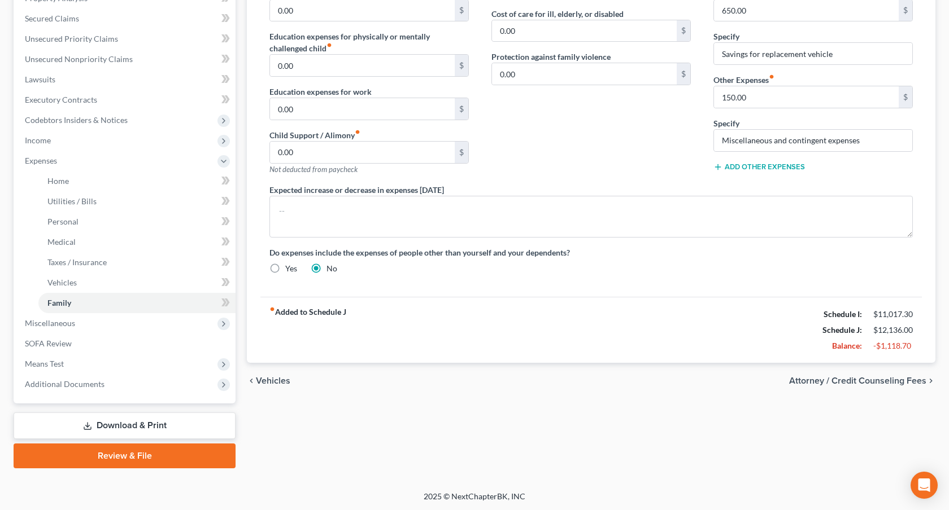
click at [184, 421] on link "Download & Print" at bounding box center [125, 426] width 222 height 27
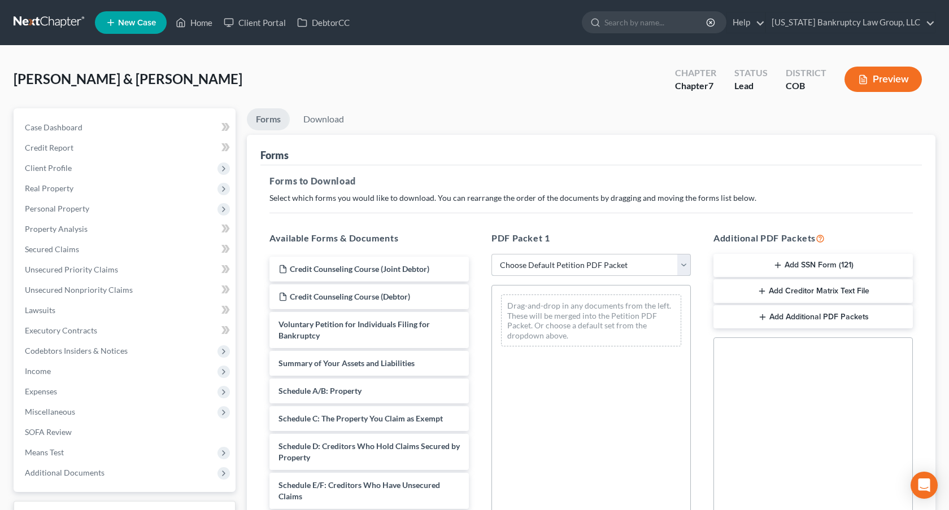
click at [653, 261] on select "Choose Default Petition PDF Packet Complete Bankruptcy Petition (all forms and …" at bounding box center [590, 265] width 199 height 23
select select "0"
click at [491, 254] on select "Choose Default Petition PDF Packet Complete Bankruptcy Petition (all forms and …" at bounding box center [590, 265] width 199 height 23
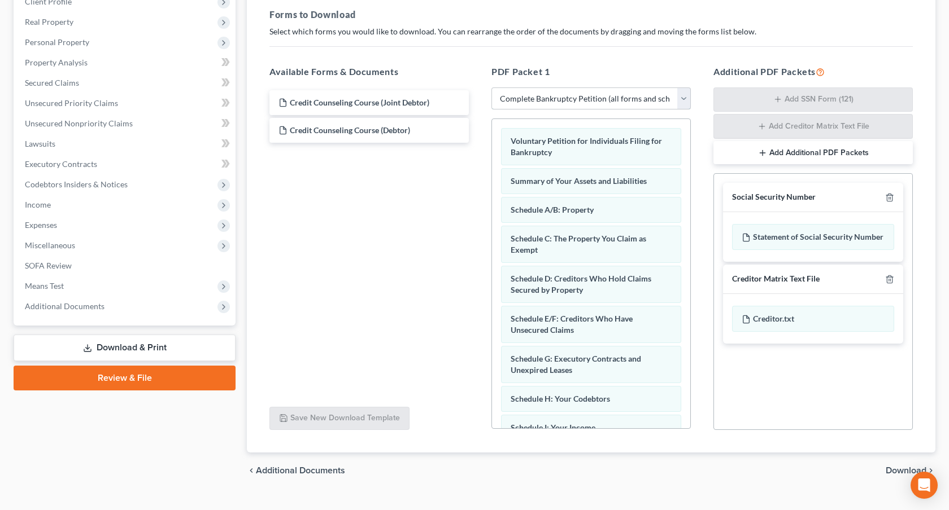
scroll to position [187, 0]
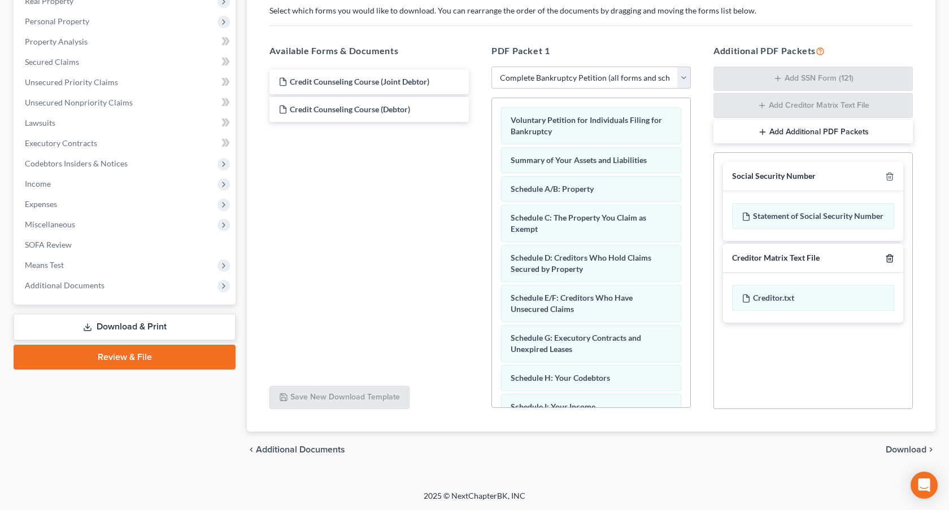
click at [889, 256] on icon "button" at bounding box center [889, 258] width 9 height 9
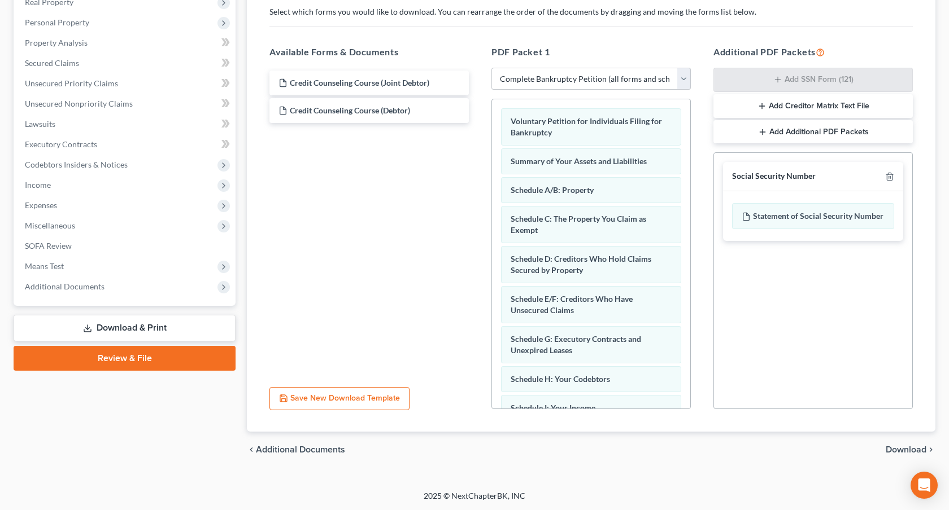
click at [902, 449] on span "Download" at bounding box center [905, 449] width 41 height 9
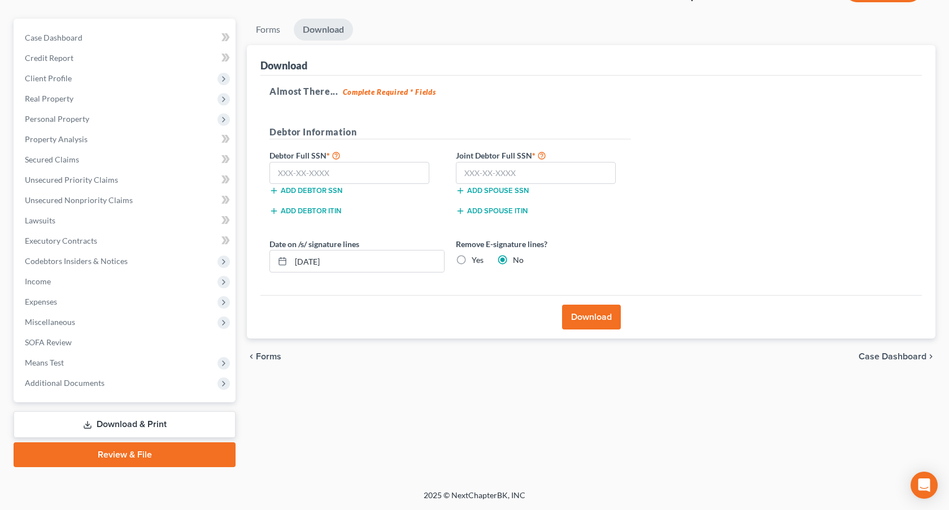
scroll to position [89, 0]
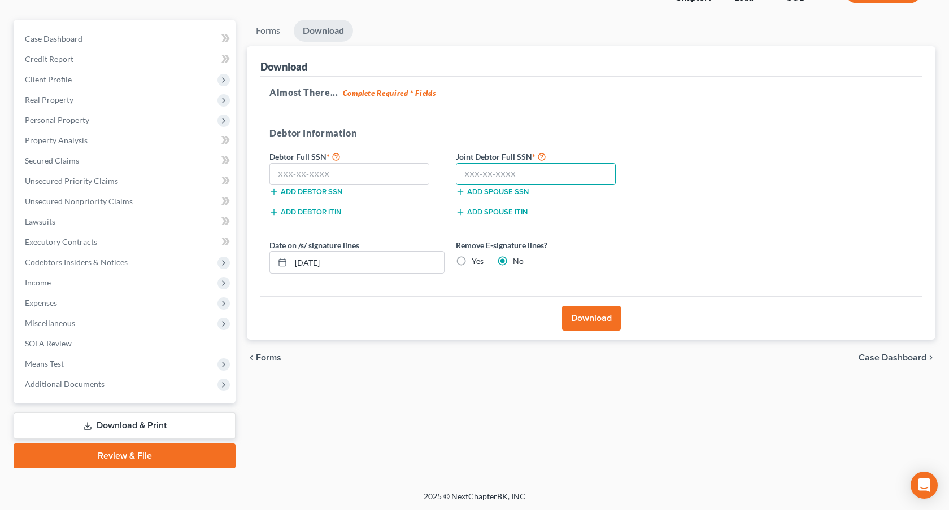
click at [471, 178] on input "text" at bounding box center [536, 174] width 160 height 23
type input "480-04-2011"
click at [319, 169] on input "text" at bounding box center [349, 174] width 160 height 23
type input "521-73-9594"
click at [600, 318] on button "Download" at bounding box center [591, 318] width 59 height 25
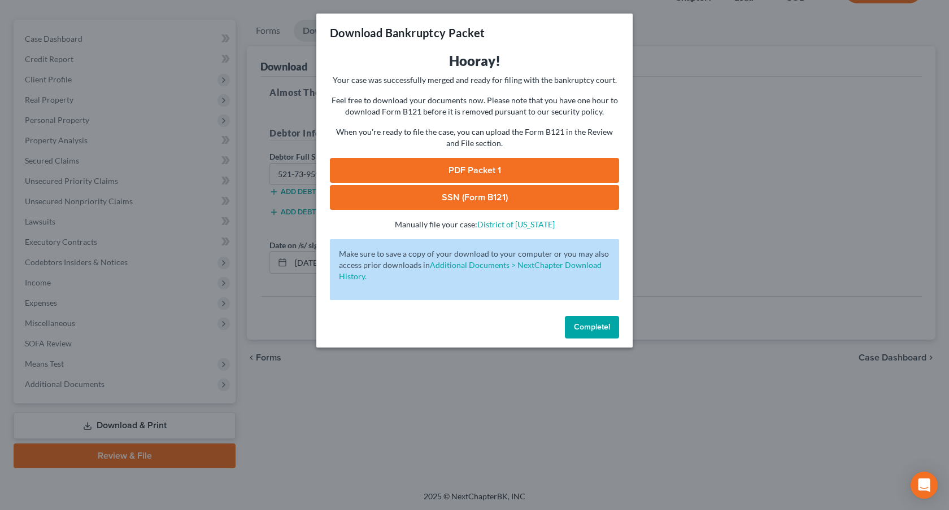
click at [391, 168] on link "PDF Packet 1" at bounding box center [474, 170] width 289 height 25
click at [437, 190] on link "SSN (Form B121)" at bounding box center [474, 197] width 289 height 25
click at [585, 321] on button "Complete!" at bounding box center [592, 327] width 54 height 23
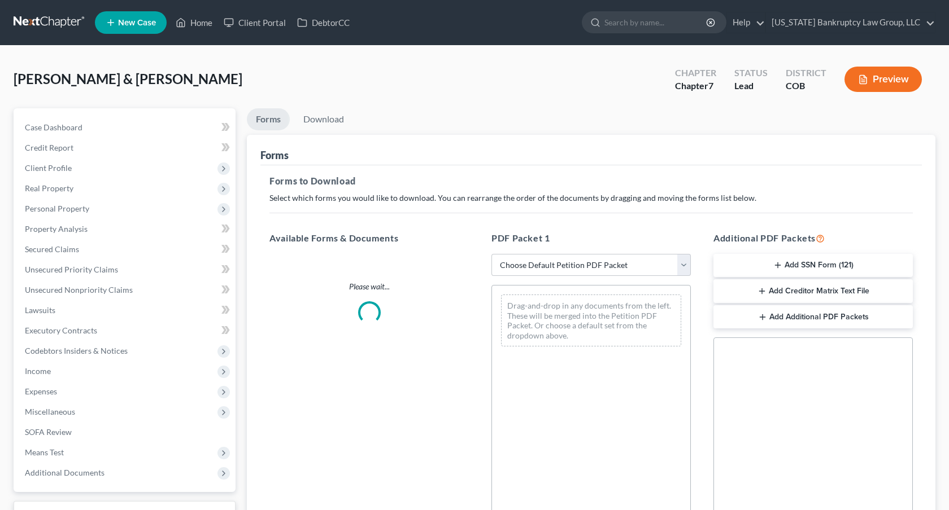
scroll to position [88, 0]
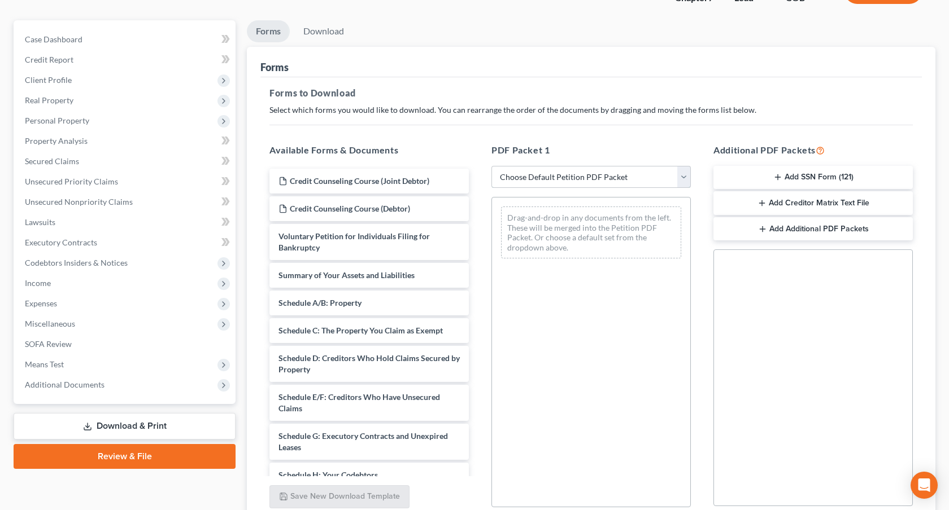
click at [571, 175] on select "Choose Default Petition PDF Packet Complete Bankruptcy Petition (all forms and …" at bounding box center [590, 177] width 199 height 23
select select "3"
click at [491, 166] on select "Choose Default Petition PDF Packet Complete Bankruptcy Petition (all forms and …" at bounding box center [590, 177] width 199 height 23
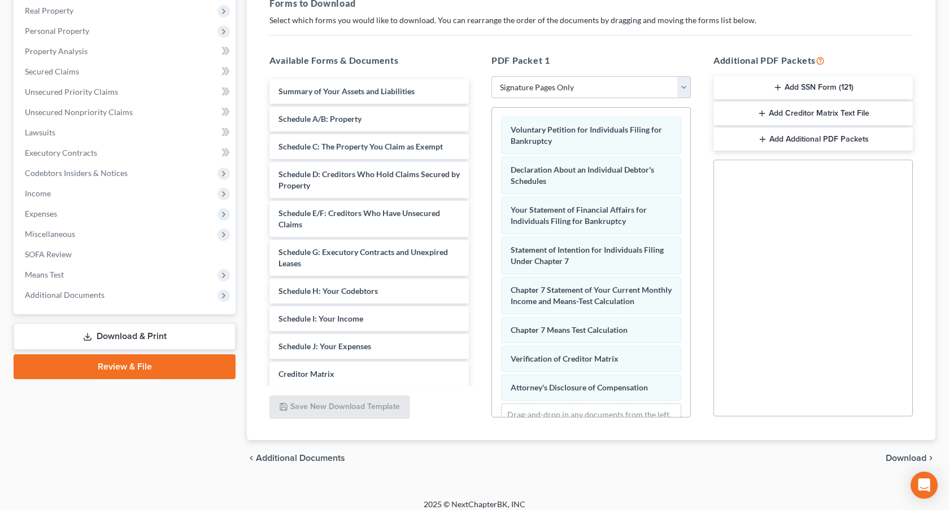
scroll to position [186, 0]
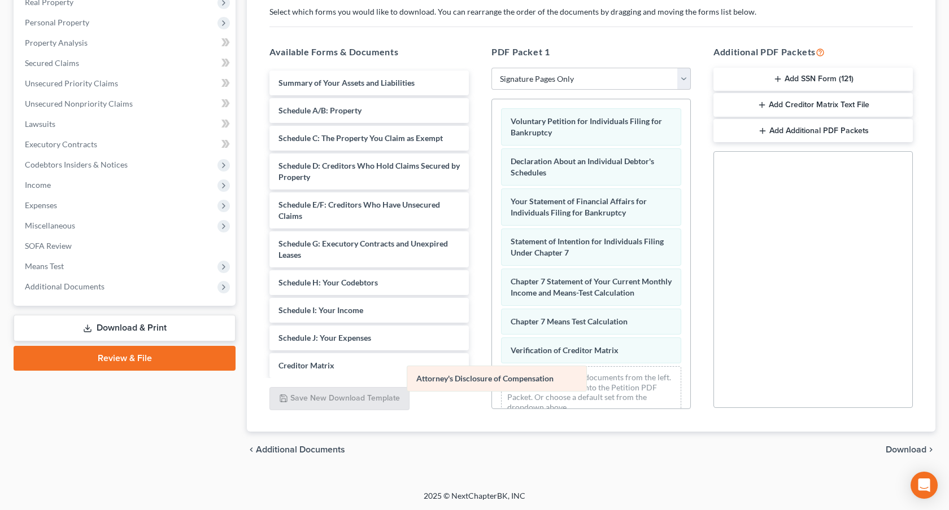
drag, startPoint x: 535, startPoint y: 381, endPoint x: 440, endPoint y: 381, distance: 94.3
click at [492, 381] on div "Attorney's Disclosure of Compensation Voluntary Petition for Individuals Filing…" at bounding box center [591, 263] width 198 height 328
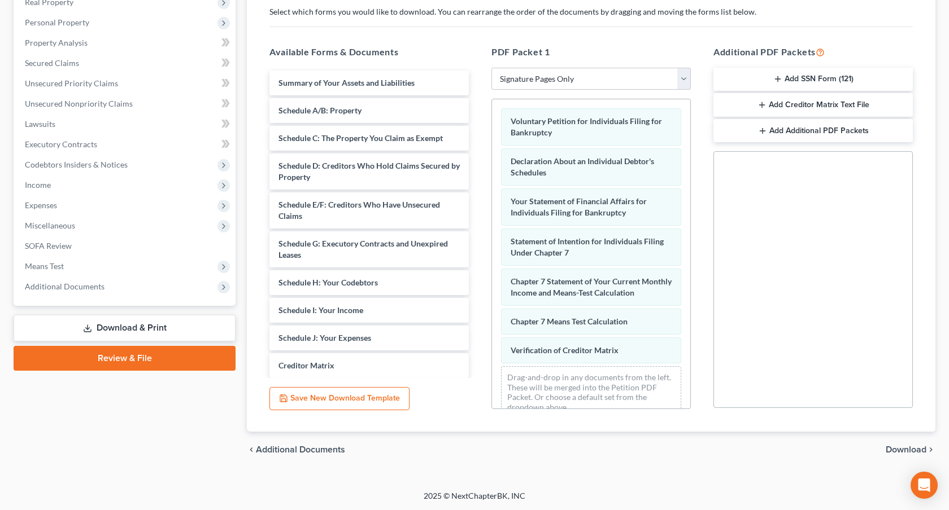
click at [896, 448] on span "Download" at bounding box center [905, 449] width 41 height 9
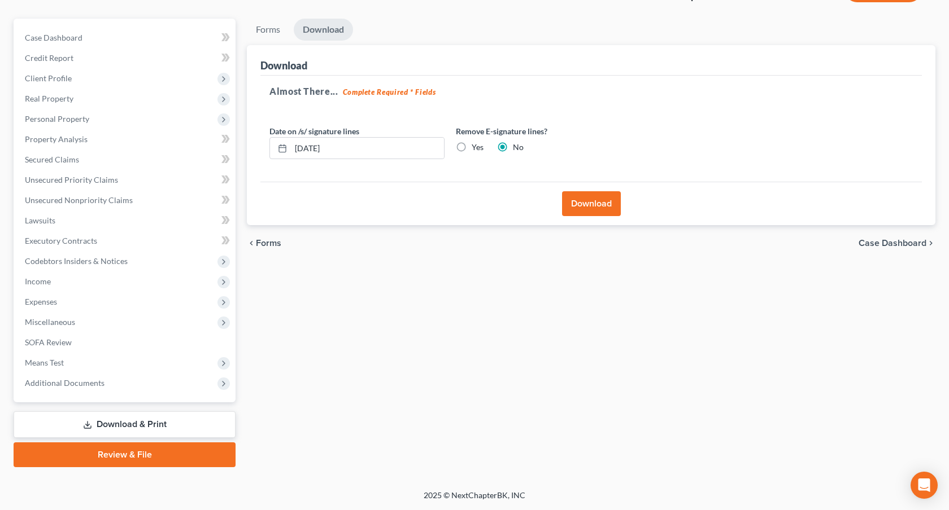
scroll to position [89, 0]
click at [601, 206] on button "Download" at bounding box center [591, 205] width 59 height 25
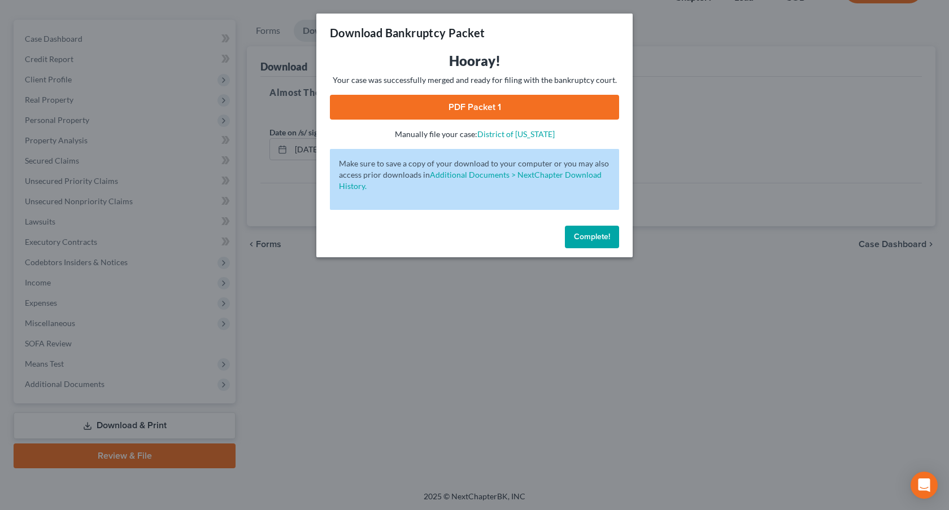
click at [403, 101] on link "PDF Packet 1" at bounding box center [474, 107] width 289 height 25
click at [468, 107] on link "PDF Packet 1" at bounding box center [474, 107] width 289 height 25
click at [576, 239] on span "Complete!" at bounding box center [592, 237] width 36 height 10
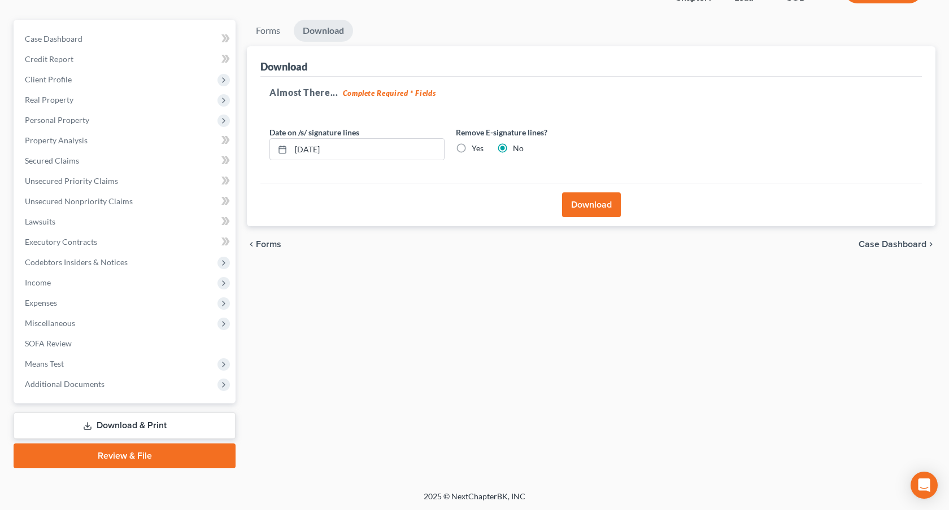
scroll to position [0, 0]
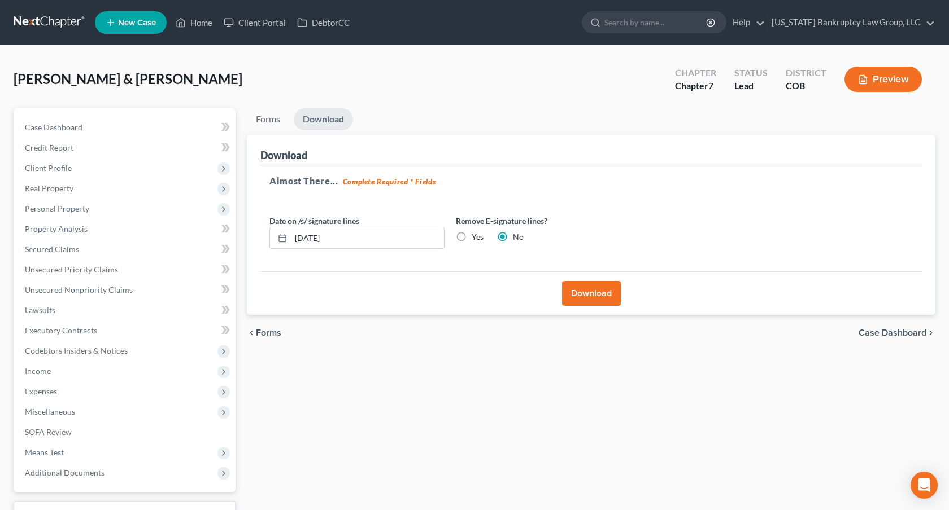
click at [59, 29] on link at bounding box center [50, 22] width 72 height 20
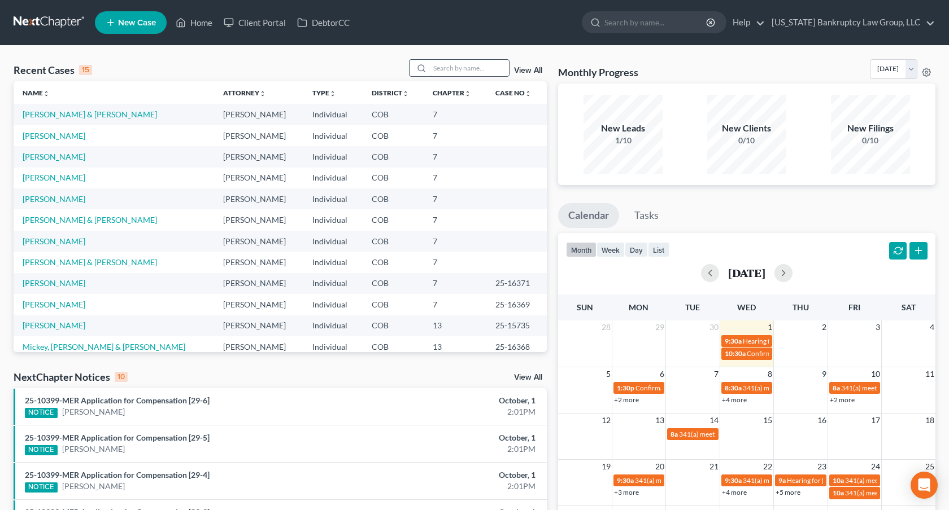
click at [439, 69] on input "search" at bounding box center [469, 68] width 79 height 16
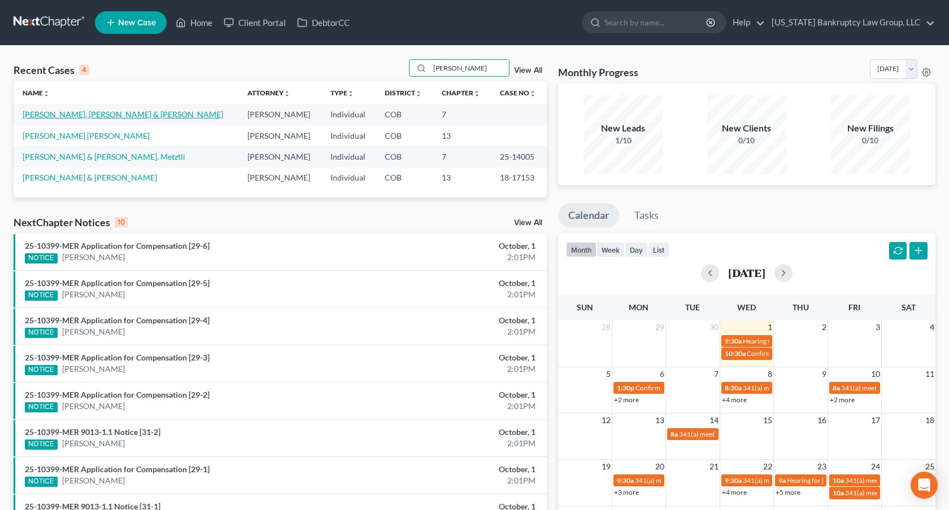
type input "[PERSON_NAME]"
click at [137, 115] on link "[PERSON_NAME], [PERSON_NAME] & [PERSON_NAME]" at bounding box center [123, 115] width 200 height 10
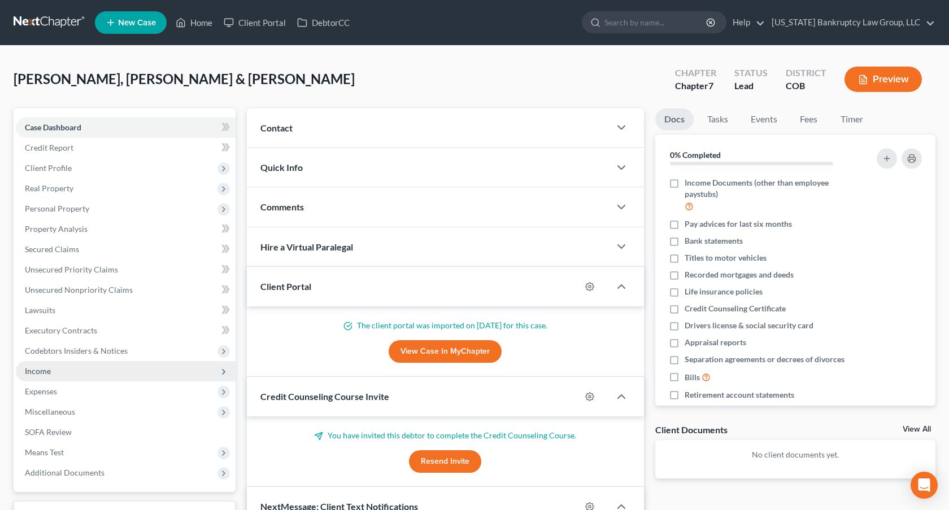
click at [63, 371] on span "Income" at bounding box center [126, 371] width 220 height 20
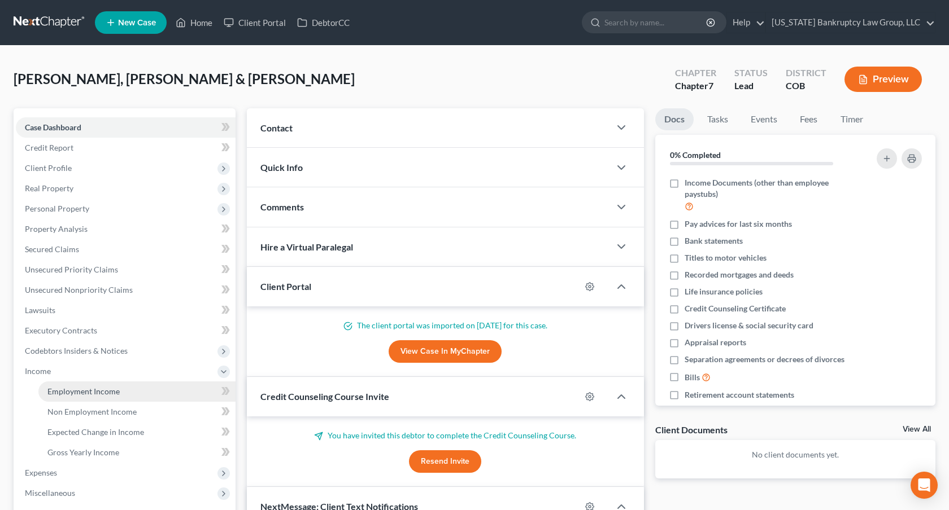
click at [111, 395] on span "Employment Income" at bounding box center [83, 392] width 72 height 10
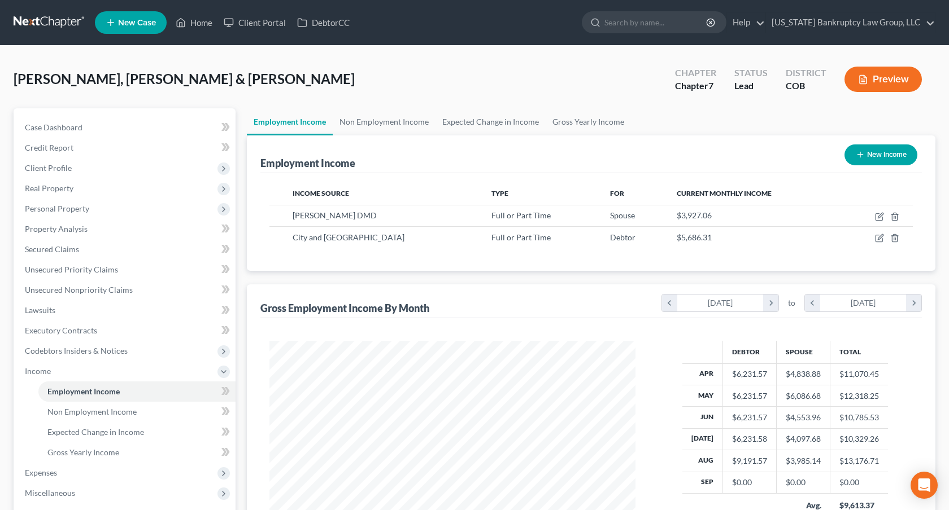
scroll to position [202, 388]
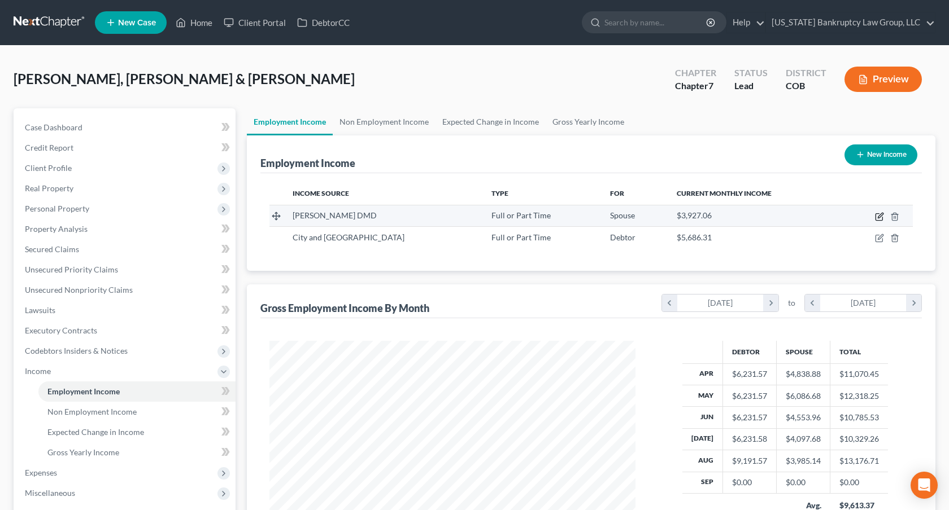
click at [879, 218] on icon "button" at bounding box center [879, 216] width 9 height 9
select select "0"
select select "5"
select select "2"
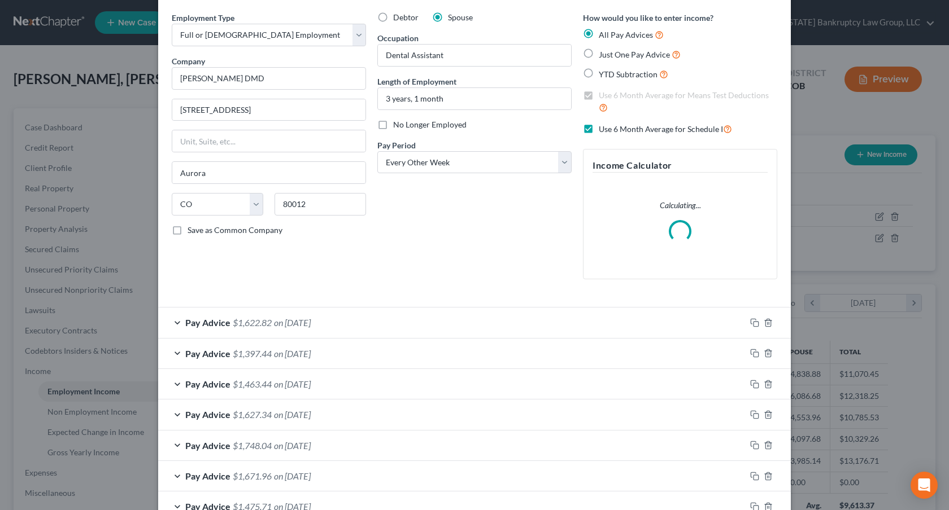
scroll to position [0, 0]
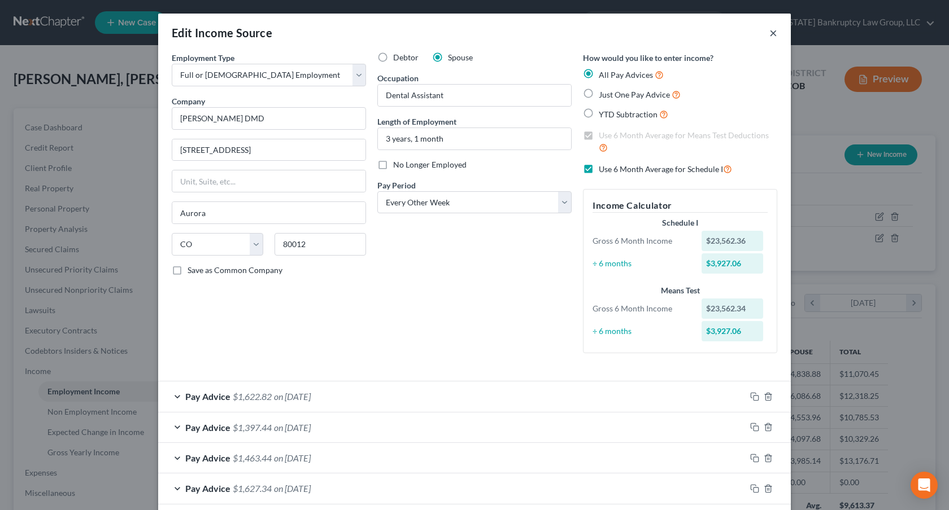
click at [776, 34] on button "×" at bounding box center [773, 33] width 8 height 14
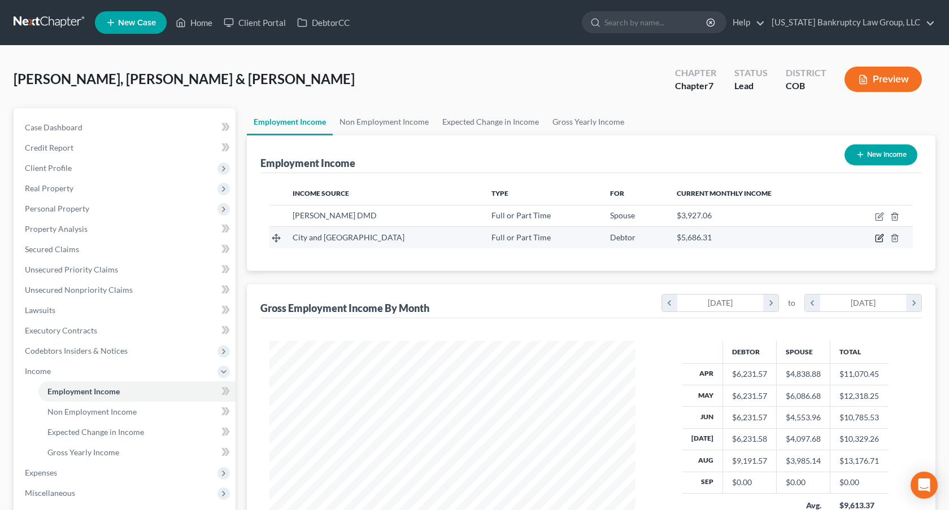
click at [880, 235] on icon "button" at bounding box center [879, 237] width 5 height 5
select select "0"
select select "5"
select select "2"
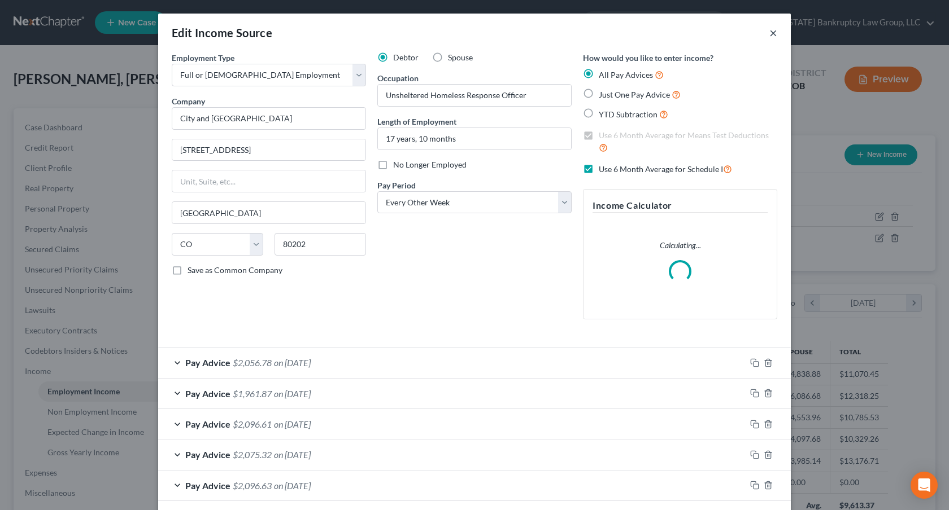
click at [771, 33] on button "×" at bounding box center [773, 33] width 8 height 14
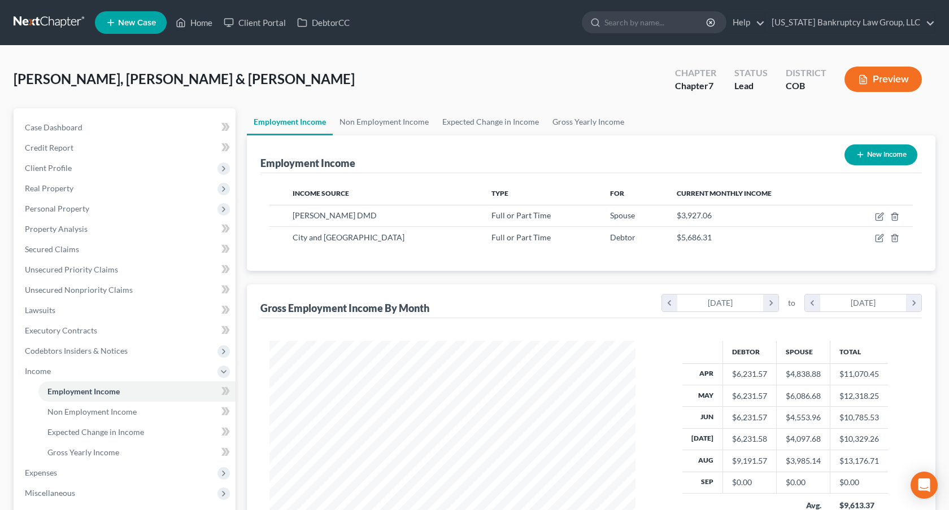
click at [45, 18] on link at bounding box center [50, 22] width 72 height 20
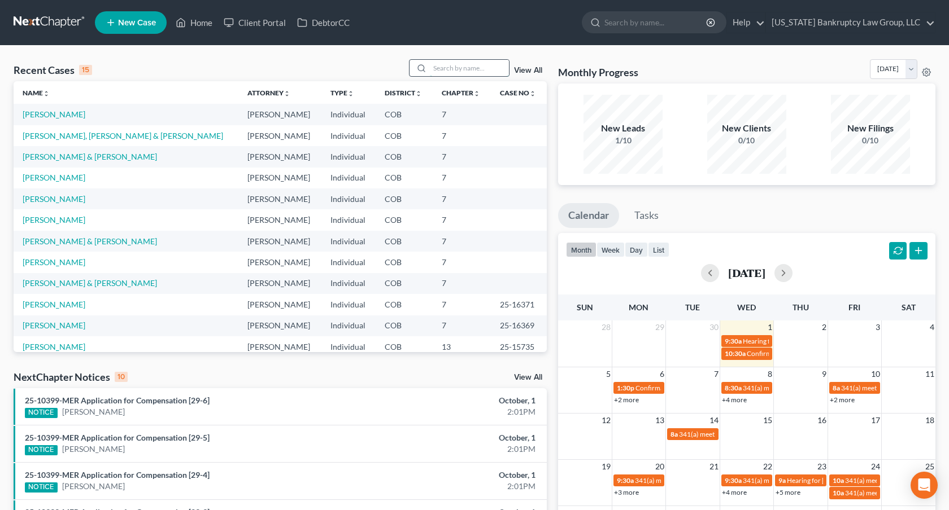
click at [436, 67] on input "search" at bounding box center [469, 68] width 79 height 16
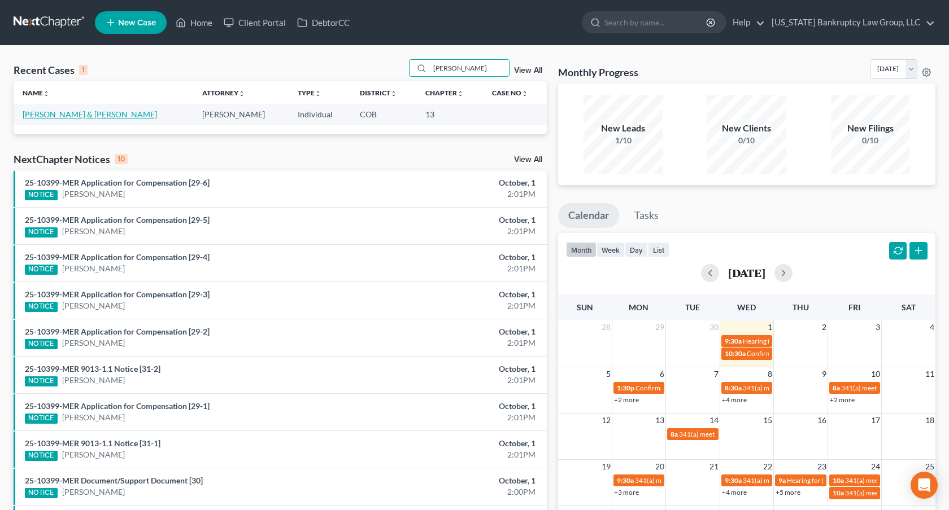
type input "[PERSON_NAME]"
click at [101, 114] on link "[PERSON_NAME] & [PERSON_NAME]" at bounding box center [90, 115] width 134 height 10
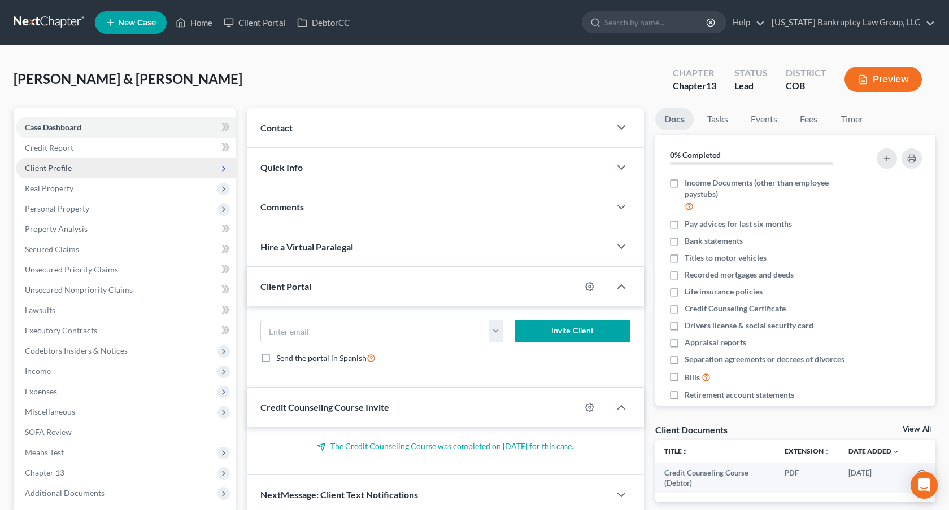
click at [100, 170] on span "Client Profile" at bounding box center [126, 168] width 220 height 20
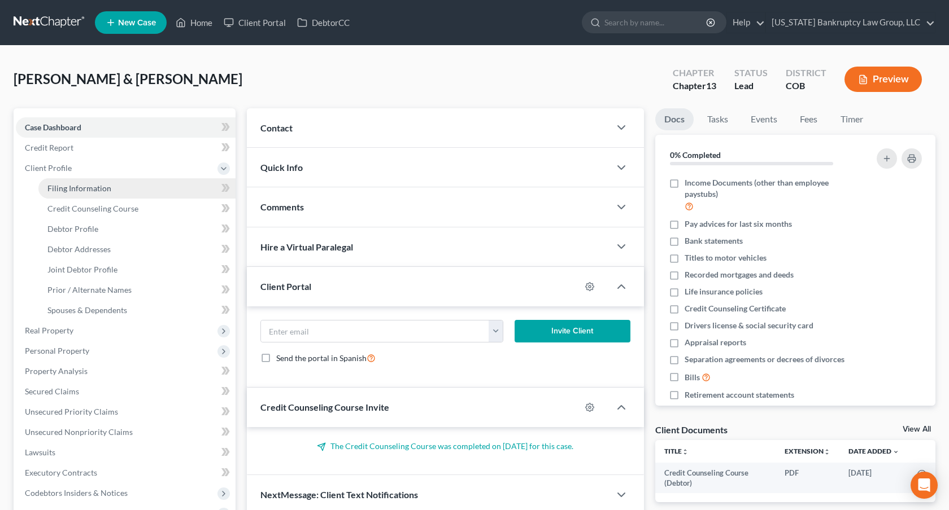
click at [101, 181] on link "Filing Information" at bounding box center [136, 188] width 197 height 20
select select "1"
select select "3"
select select "5"
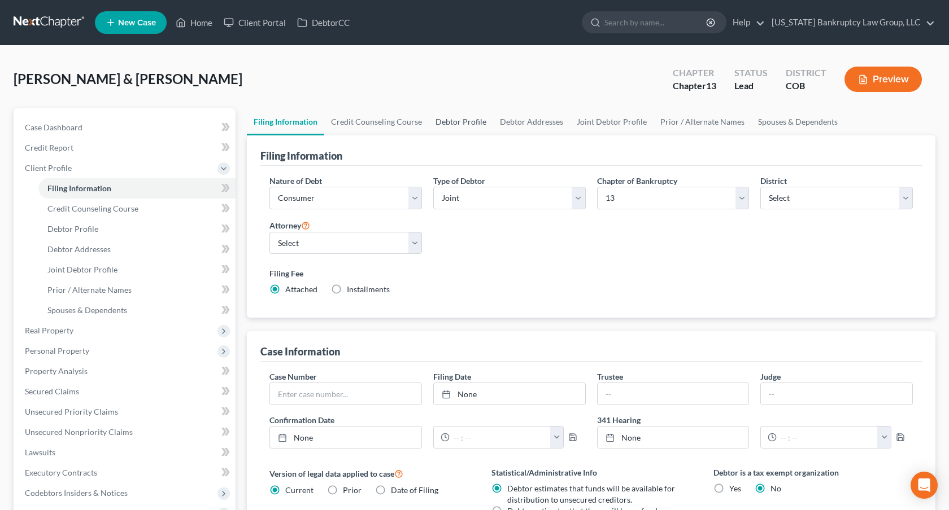
click at [462, 121] on link "Debtor Profile" at bounding box center [461, 121] width 64 height 27
select select "1"
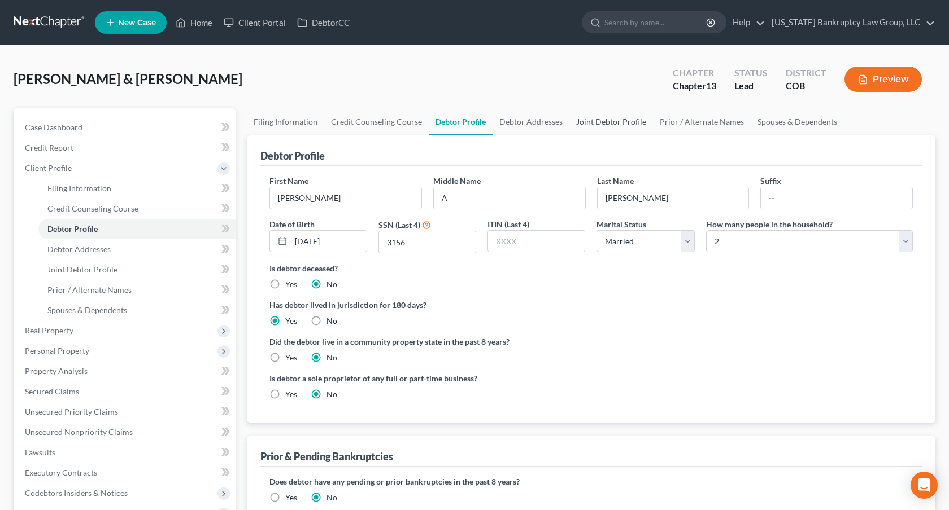
click at [586, 123] on link "Joint Debtor Profile" at bounding box center [611, 121] width 84 height 27
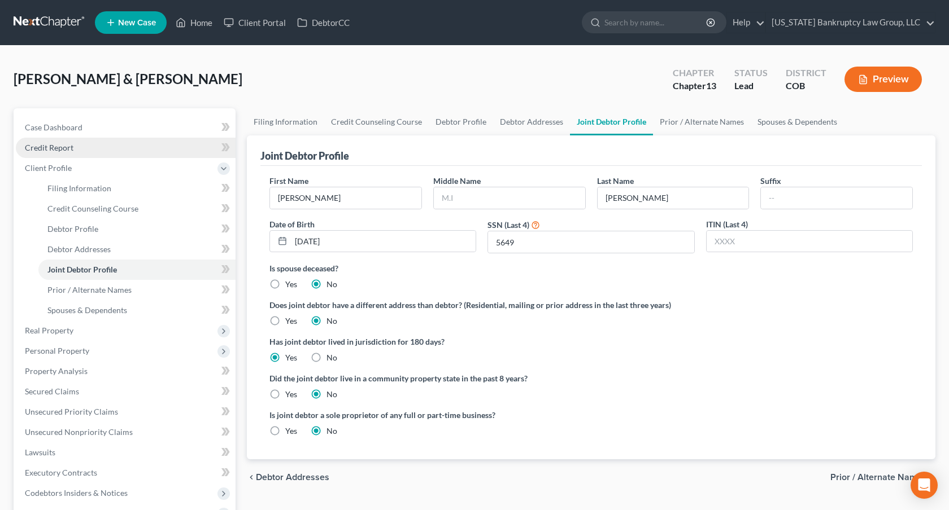
click at [92, 151] on link "Credit Report" at bounding box center [126, 148] width 220 height 20
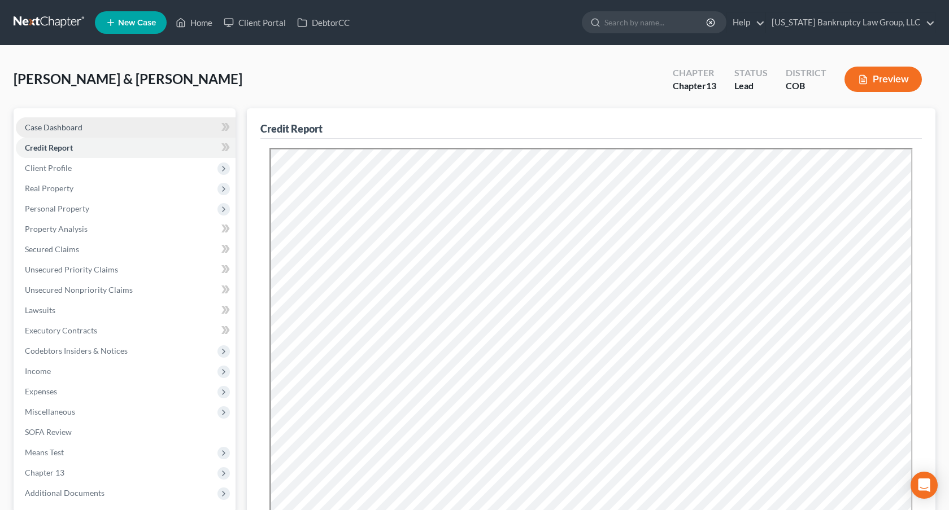
click at [171, 126] on link "Case Dashboard" at bounding box center [126, 127] width 220 height 20
